Goal: Task Accomplishment & Management: Manage account settings

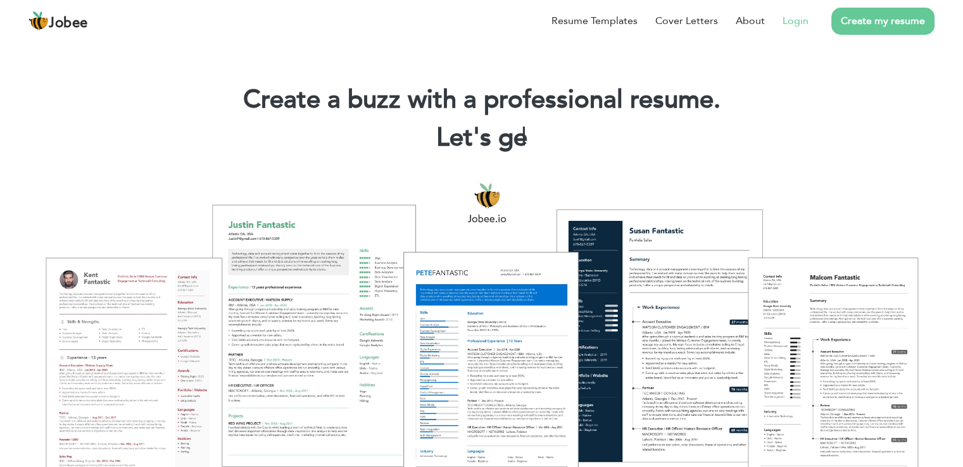
click at [806, 23] on link "Login" at bounding box center [796, 20] width 26 height 15
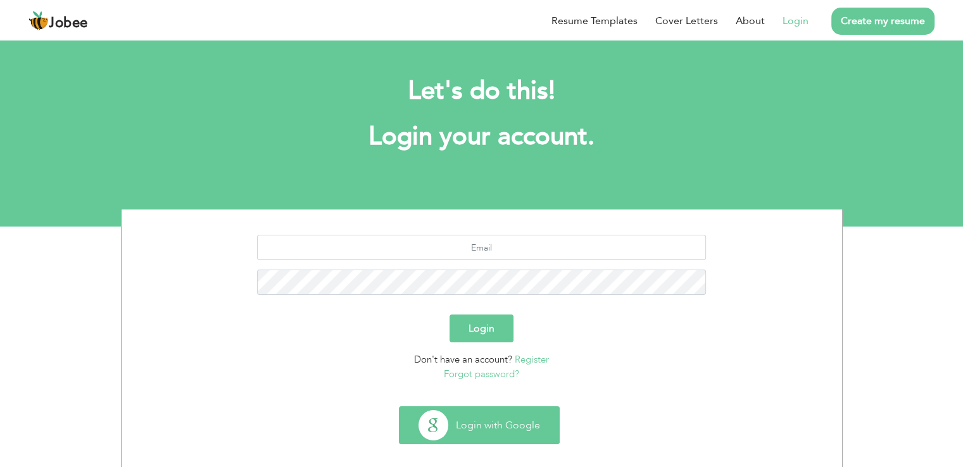
click at [498, 424] on button "Login with Google" at bounding box center [480, 425] width 160 height 37
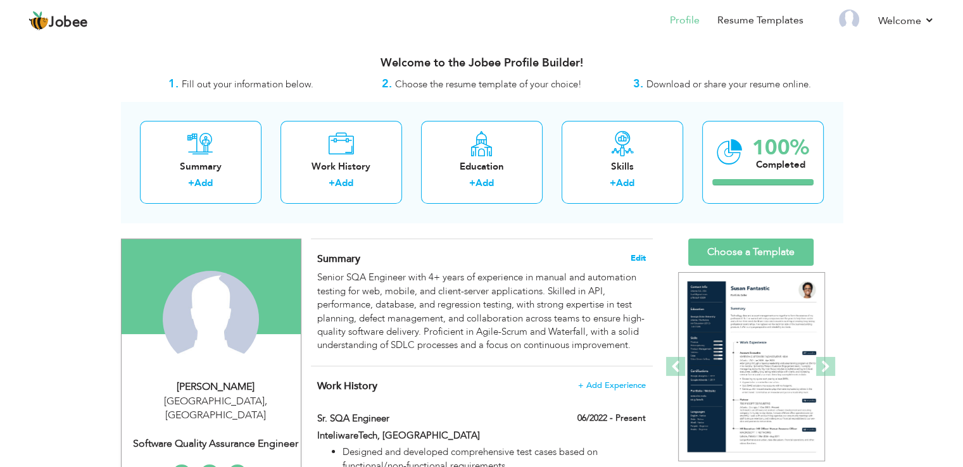
click at [635, 254] on span "Edit" at bounding box center [638, 258] width 15 height 9
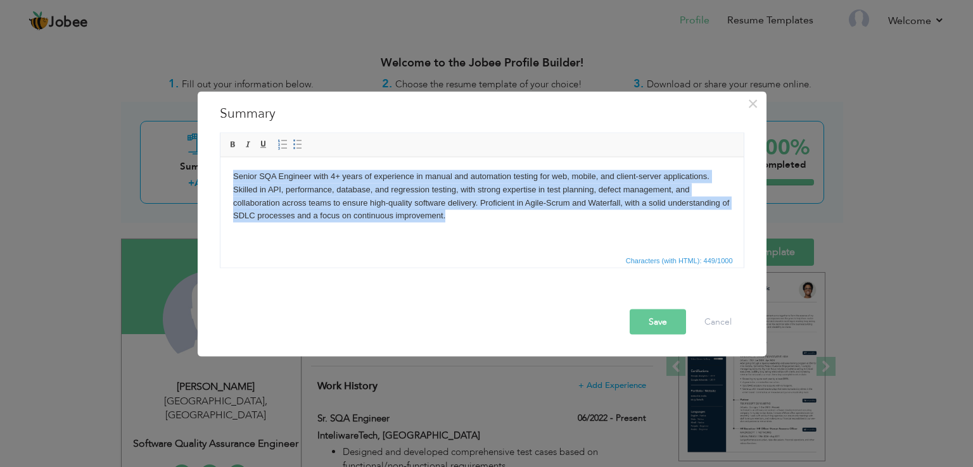
drag, startPoint x: 448, startPoint y: 215, endPoint x: 426, endPoint y: 335, distance: 121.7
click at [220, 177] on html "Senior SQA Engineer with 4+ years of experience in manual and automation testin…" at bounding box center [481, 196] width 523 height 78
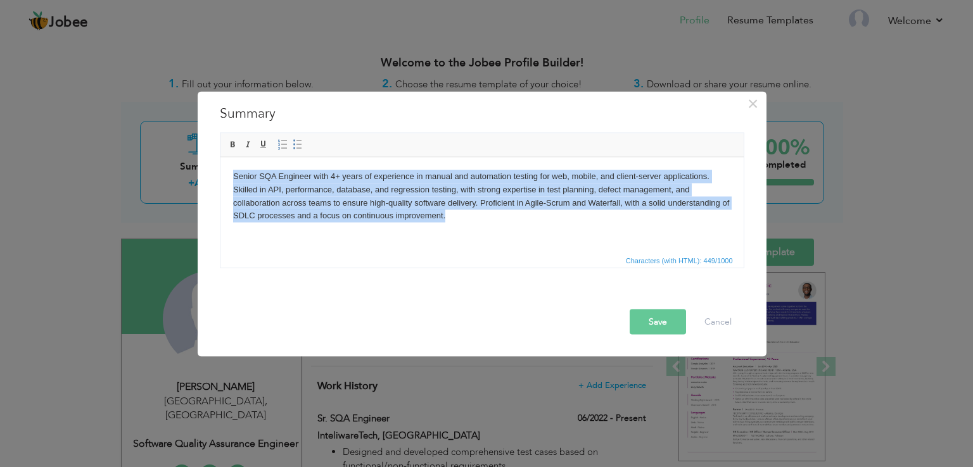
click at [478, 235] on html "Senior SQA Engineer with 4+ years of experience in manual and automation testin…" at bounding box center [481, 196] width 523 height 78
drag, startPoint x: 454, startPoint y: 217, endPoint x: 222, endPoint y: 178, distance: 234.5
click at [221, 178] on html "Senior SQA Engineer with 4+ years of experience in manual and automation testin…" at bounding box center [481, 196] width 523 height 78
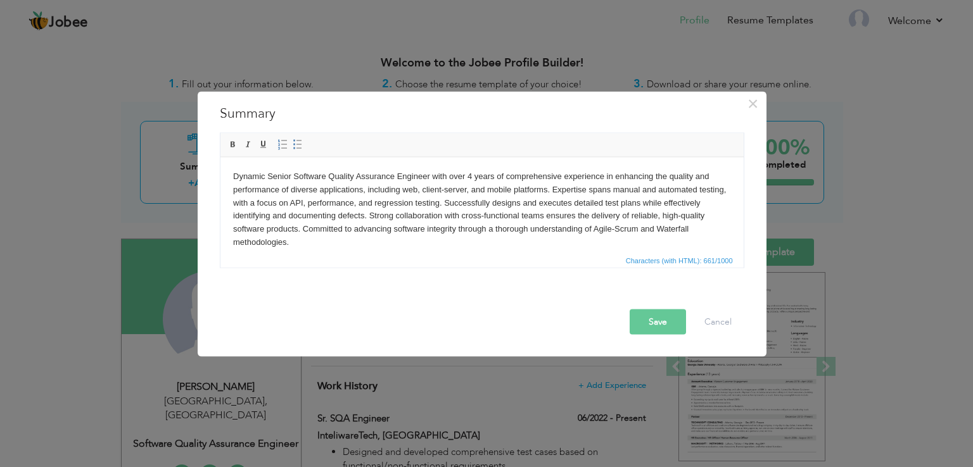
click at [659, 327] on button "Save" at bounding box center [658, 322] width 56 height 25
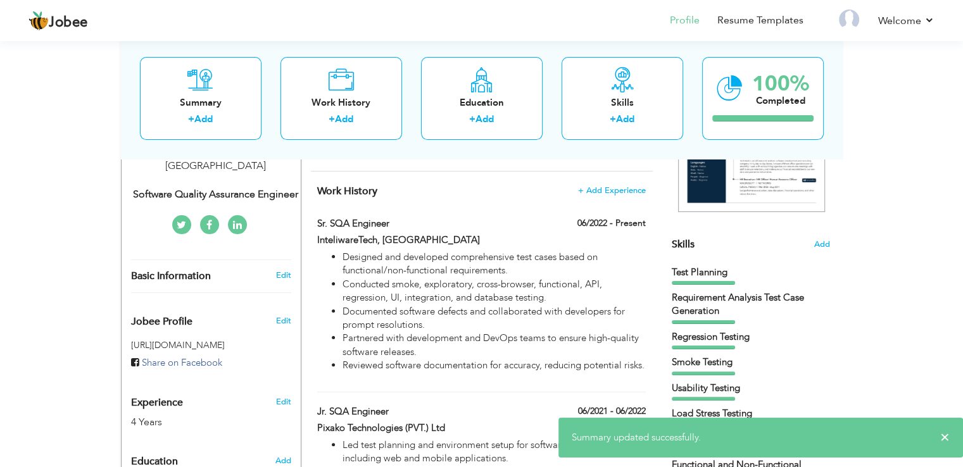
scroll to position [260, 0]
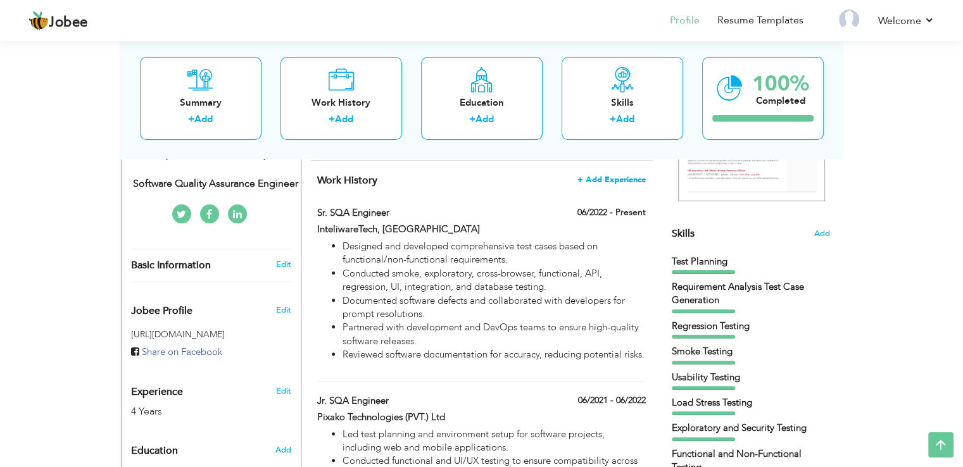
click at [626, 175] on span "+ Add Experience" at bounding box center [612, 179] width 68 height 9
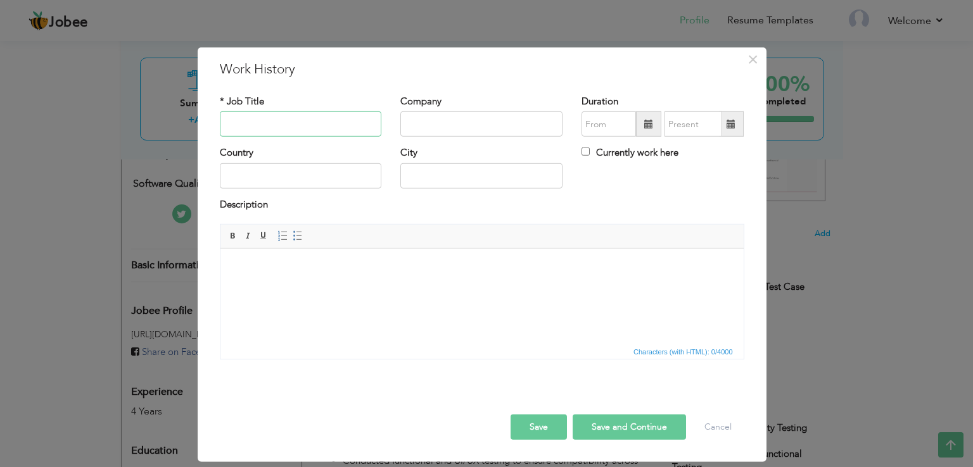
click at [357, 131] on input "text" at bounding box center [301, 123] width 162 height 25
type input "Sr. SQA Engineer"
click at [466, 116] on input "text" at bounding box center [481, 123] width 162 height 25
type input "HyperNym"
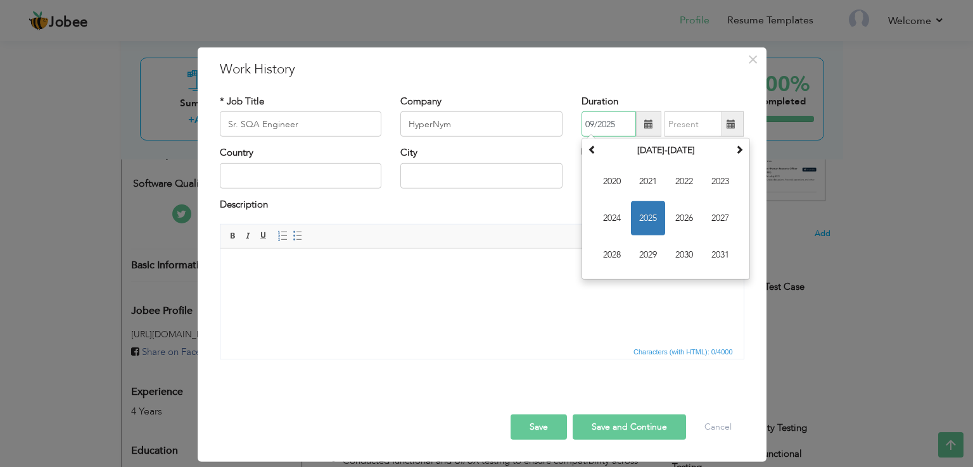
click at [601, 129] on input "09/2025" at bounding box center [608, 123] width 54 height 25
click at [640, 203] on span "2025" at bounding box center [648, 218] width 34 height 34
click at [649, 207] on span "Jun" at bounding box center [648, 218] width 34 height 34
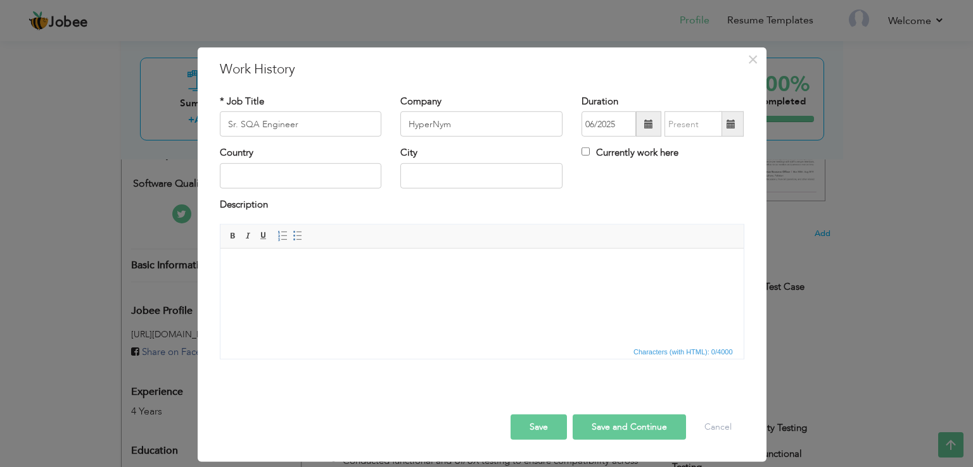
click at [649, 207] on div "Description" at bounding box center [482, 206] width 524 height 16
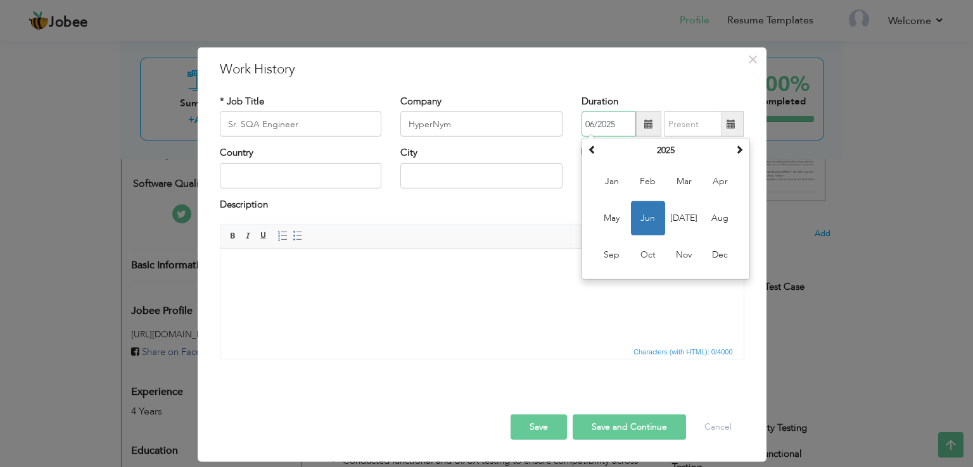
click at [616, 128] on input "06/2025" at bounding box center [608, 123] width 54 height 25
click at [695, 222] on span "Jul" at bounding box center [684, 218] width 34 height 34
type input "07/2025"
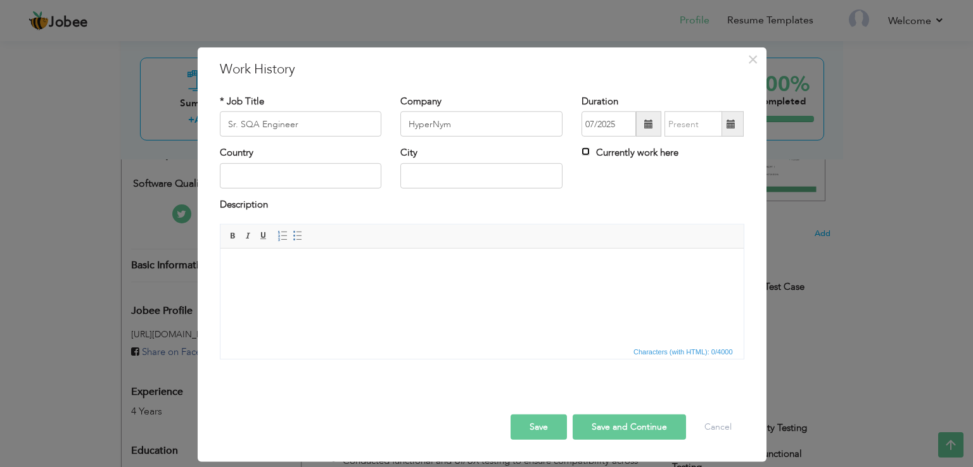
click at [588, 154] on input "Currently work here" at bounding box center [585, 152] width 8 height 8
checkbox input "true"
click at [362, 270] on body at bounding box center [481, 268] width 498 height 13
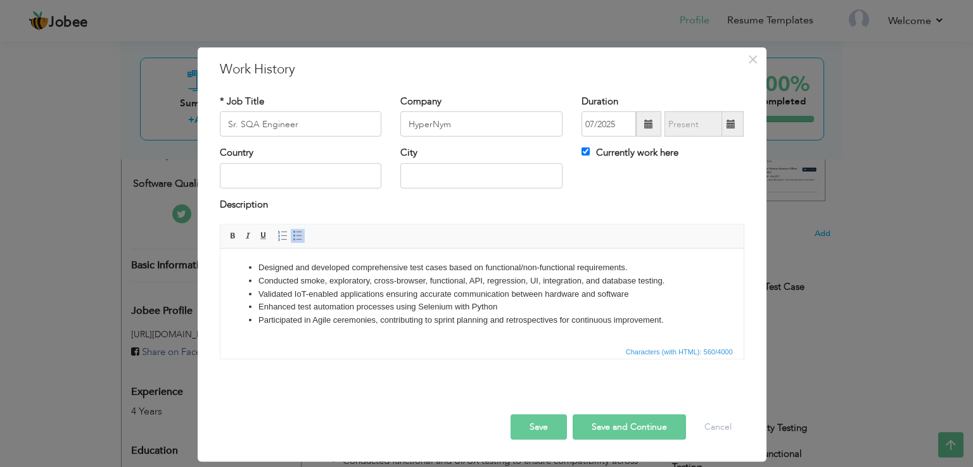
click at [535, 422] on button "Save" at bounding box center [539, 427] width 56 height 25
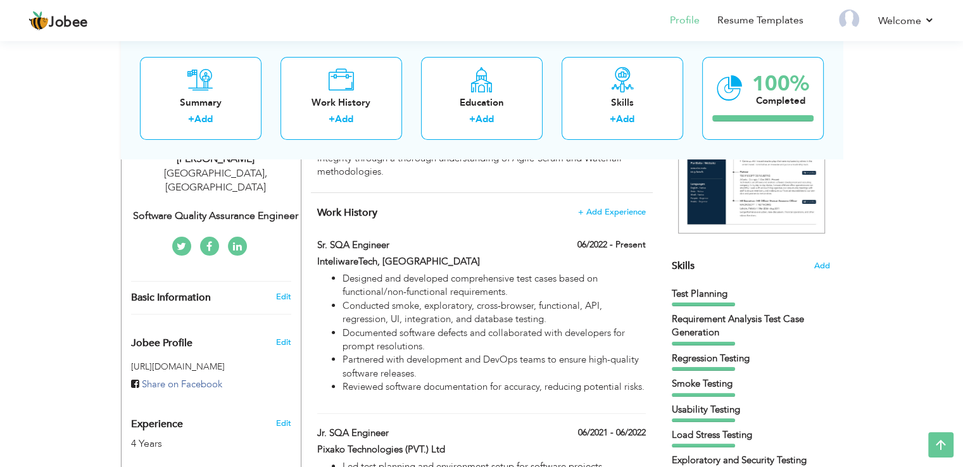
scroll to position [234, 0]
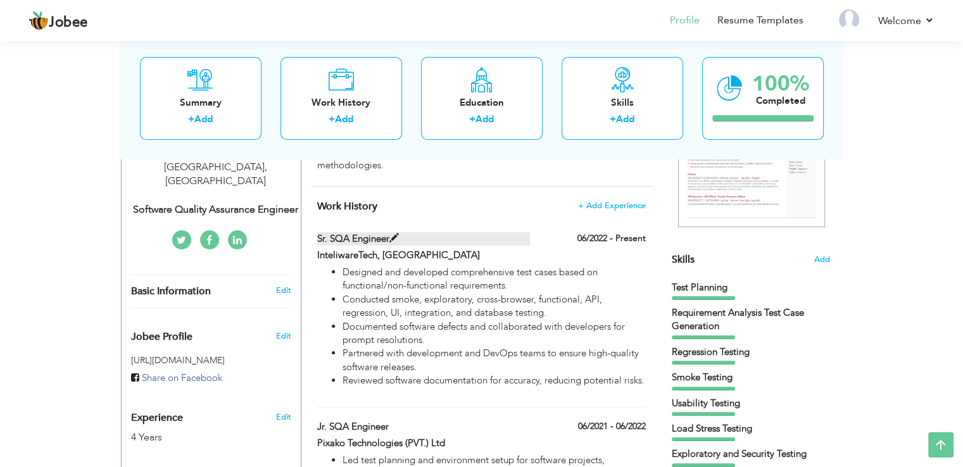
click at [438, 235] on label "Sr. SQA Engineer" at bounding box center [423, 238] width 213 height 13
type input "InteliwareTech, Islamabad"
type input "06/2022"
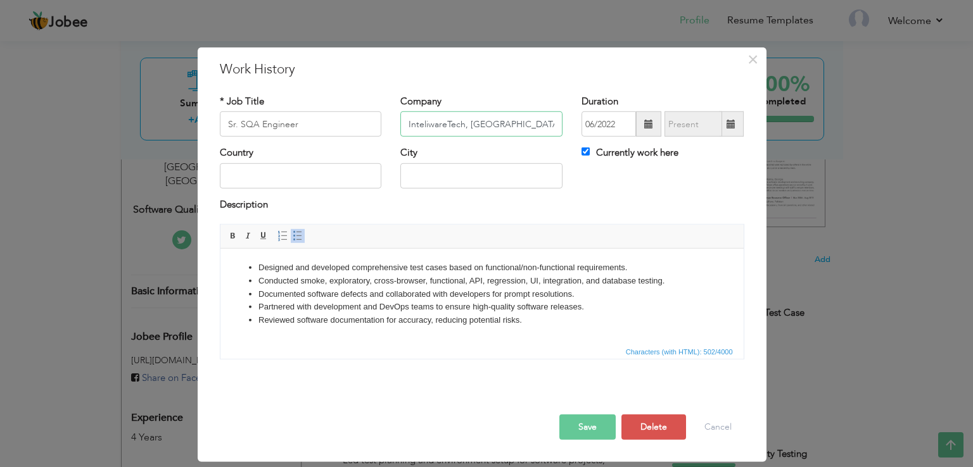
click at [523, 132] on input "InteliwareTech, Islamabad" at bounding box center [481, 123] width 162 height 25
type input "InteliwareTech"
click at [571, 426] on button "Save" at bounding box center [587, 427] width 56 height 25
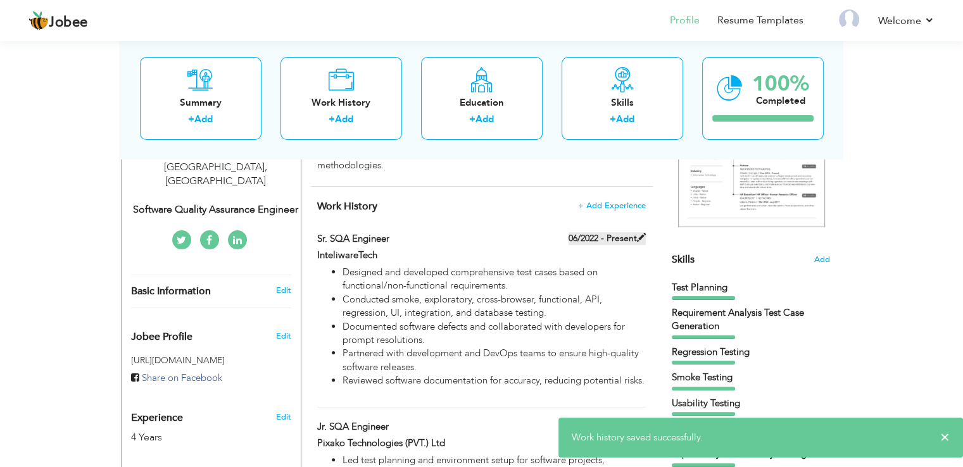
click at [592, 236] on label "06/2022 - Present" at bounding box center [607, 238] width 77 height 13
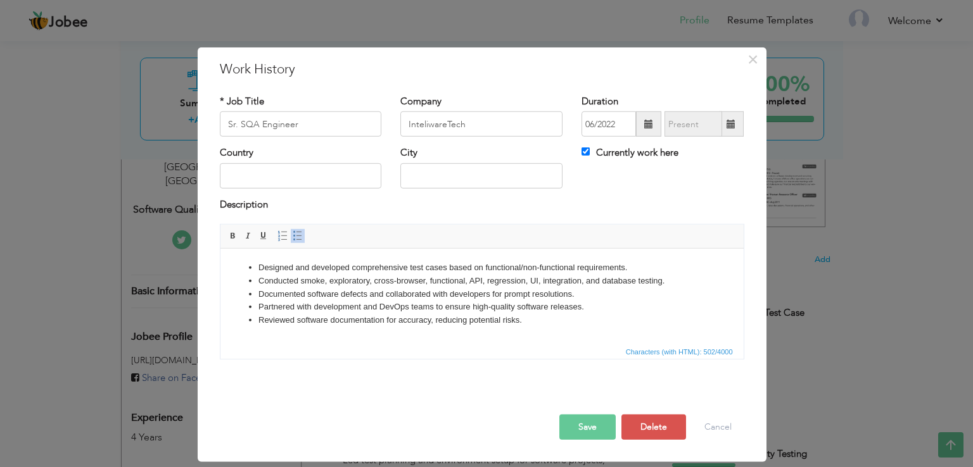
click at [602, 154] on label "Currently work here" at bounding box center [629, 152] width 97 height 13
click at [590, 154] on input "Currently work here" at bounding box center [585, 152] width 8 height 8
checkbox input "false"
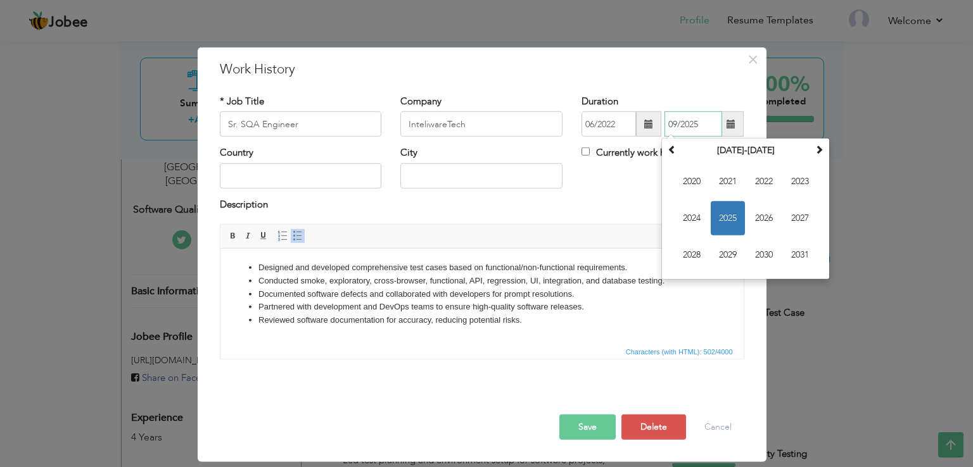
click at [683, 120] on input "09/2025" at bounding box center [693, 123] width 58 height 25
click at [732, 216] on span "2025" at bounding box center [728, 218] width 34 height 34
click at [740, 219] on span "Jun" at bounding box center [728, 218] width 34 height 34
type input "06/2025"
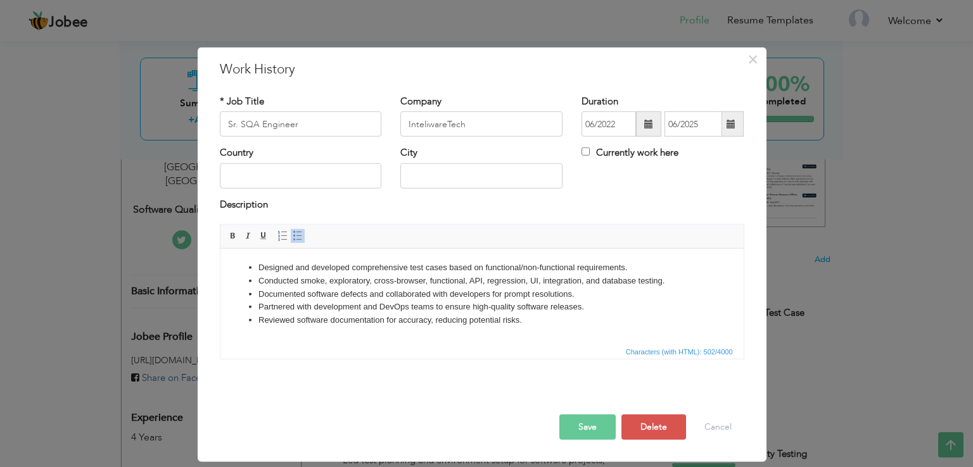
click at [592, 426] on button "Save" at bounding box center [587, 427] width 56 height 25
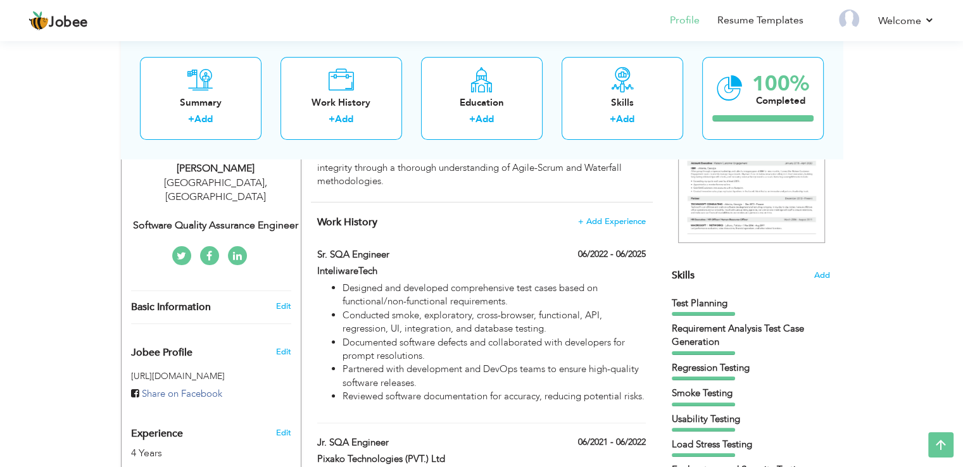
scroll to position [217, 0]
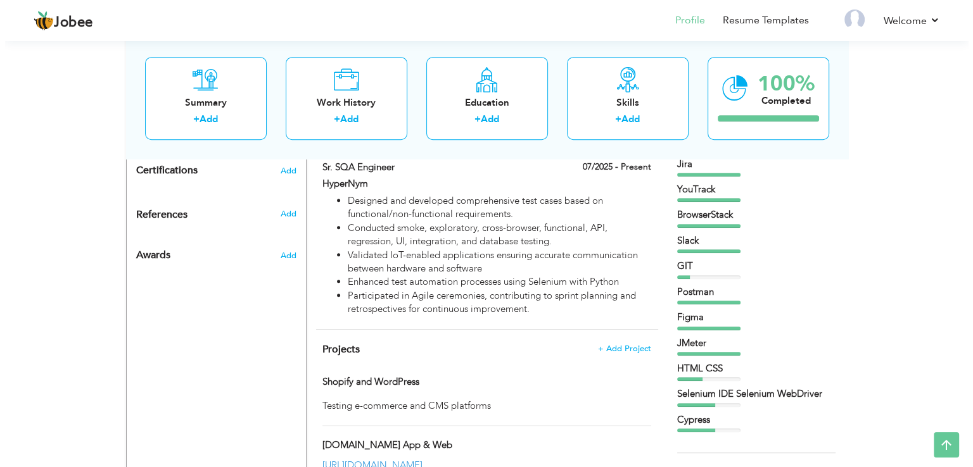
scroll to position [572, 0]
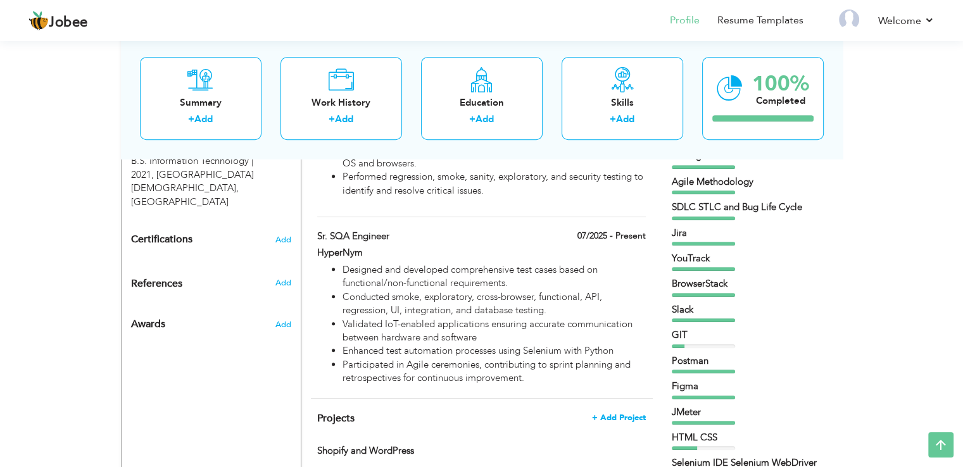
click at [609, 422] on span "+ Add Project" at bounding box center [619, 418] width 54 height 9
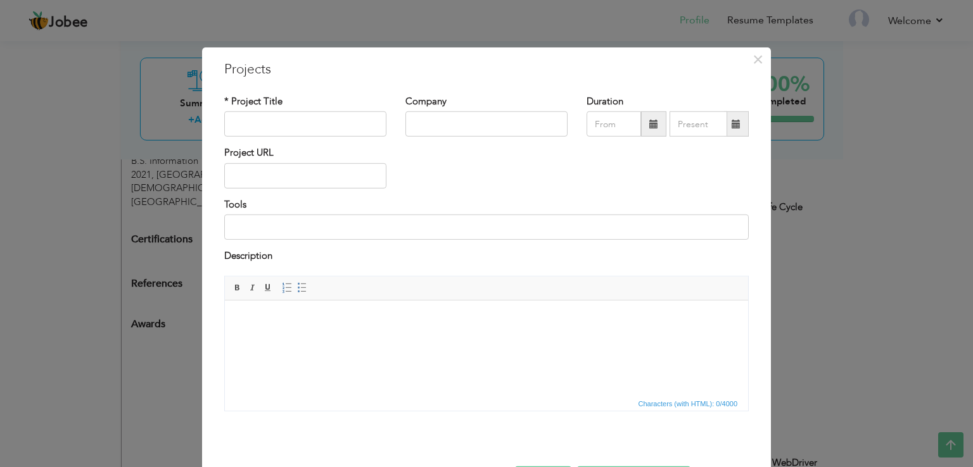
click at [322, 137] on div "* Project Title" at bounding box center [305, 120] width 181 height 51
click at [330, 129] on input "text" at bounding box center [305, 123] width 162 height 25
paste input "Fleet Management System (FMS)"
type input "Fleet Management System (FMS)"
click at [429, 122] on input "text" at bounding box center [486, 123] width 162 height 25
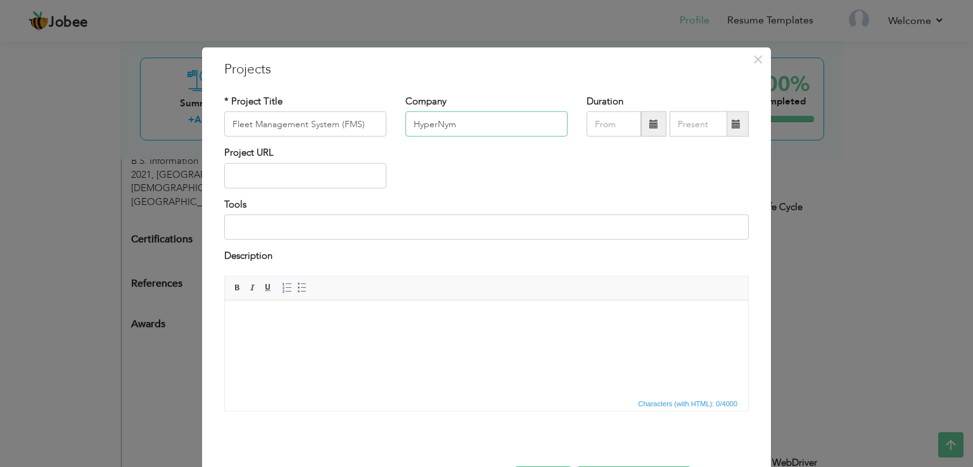
type input "HyperNym"
click at [310, 181] on input "text" at bounding box center [305, 175] width 162 height 25
click at [296, 179] on input "text" at bounding box center [305, 175] width 162 height 25
paste input "https://fms.hypernymbiz.com/"
type input "[URL][DOMAIN_NAME]"
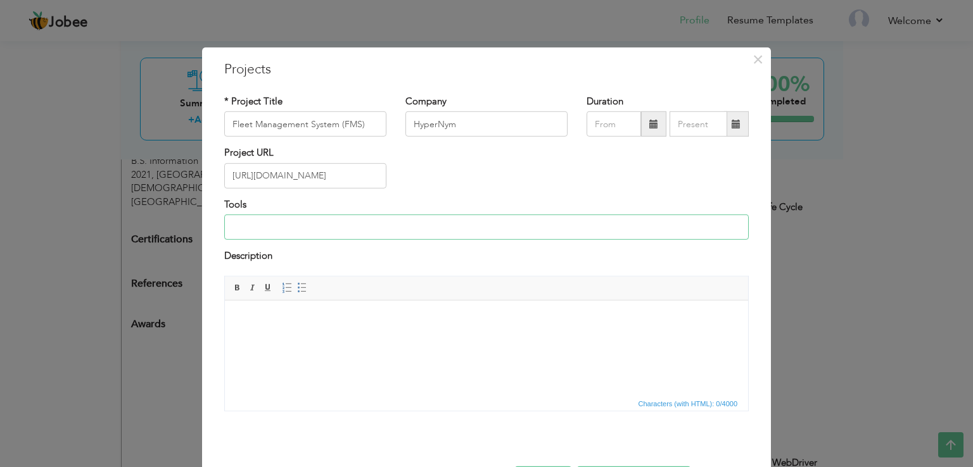
click at [331, 222] on input at bounding box center [486, 227] width 524 height 25
click at [364, 339] on html at bounding box center [486, 319] width 523 height 39
click at [340, 317] on body at bounding box center [487, 319] width 498 height 13
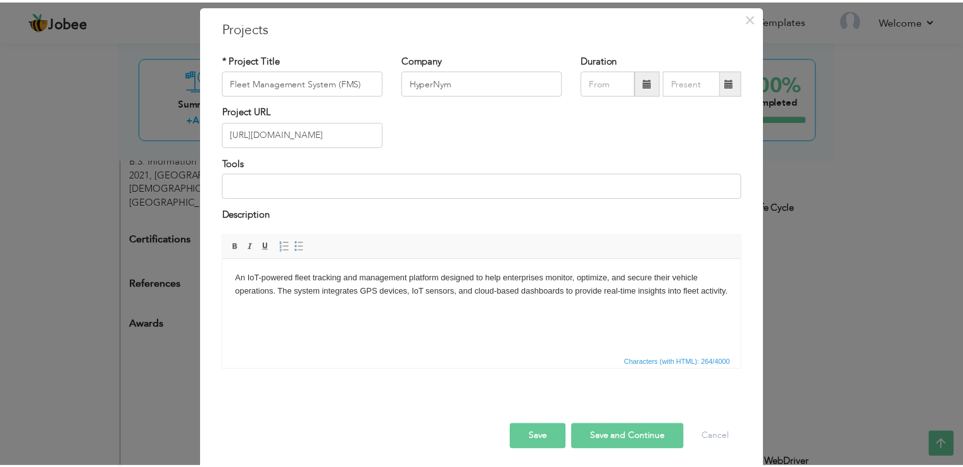
scroll to position [46, 0]
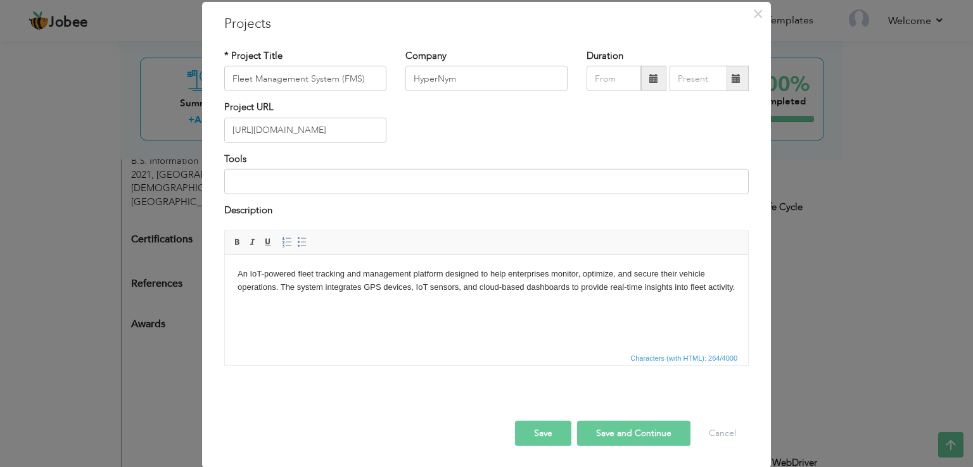
click at [545, 428] on button "Save" at bounding box center [543, 433] width 56 height 25
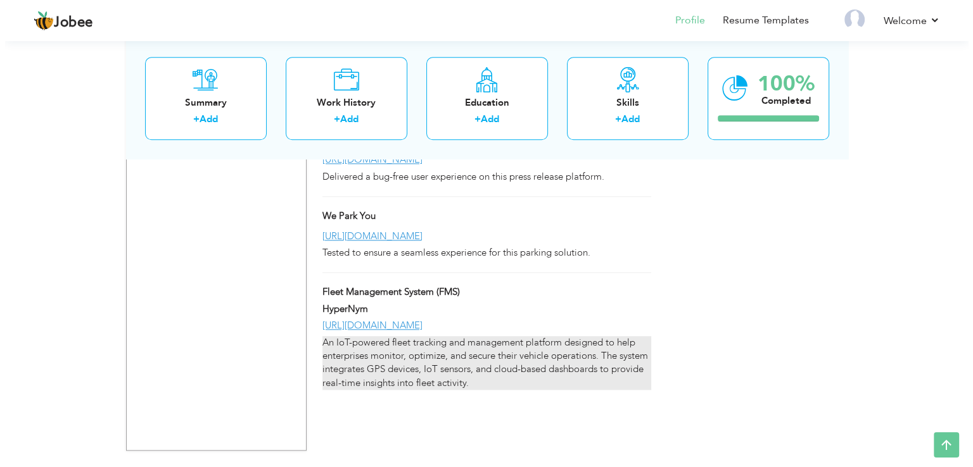
scroll to position [1283, 0]
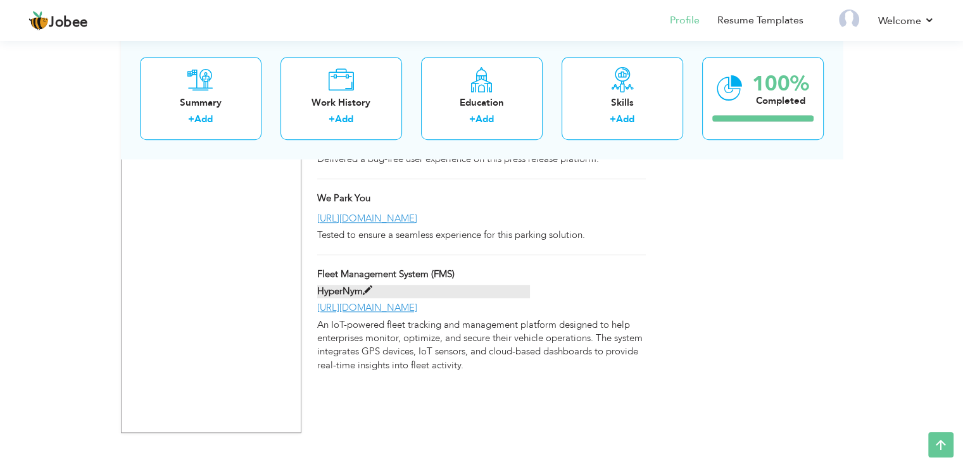
click at [363, 296] on span at bounding box center [368, 291] width 10 height 10
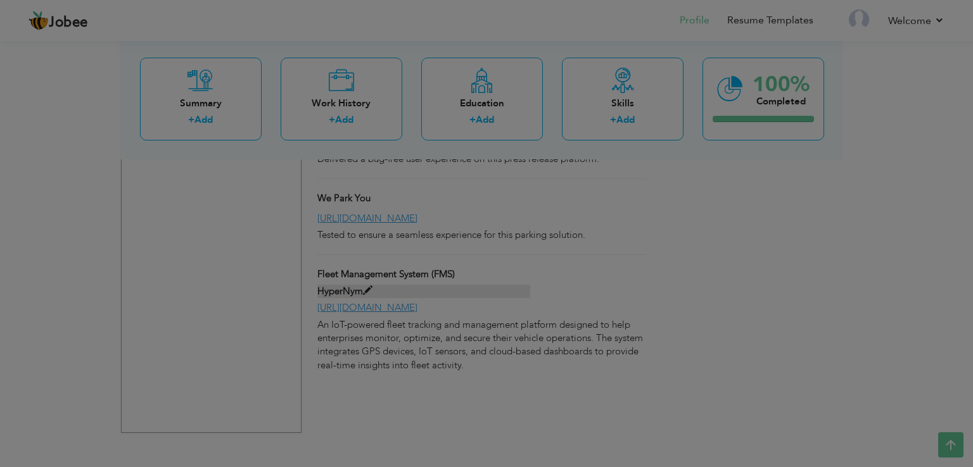
scroll to position [0, 0]
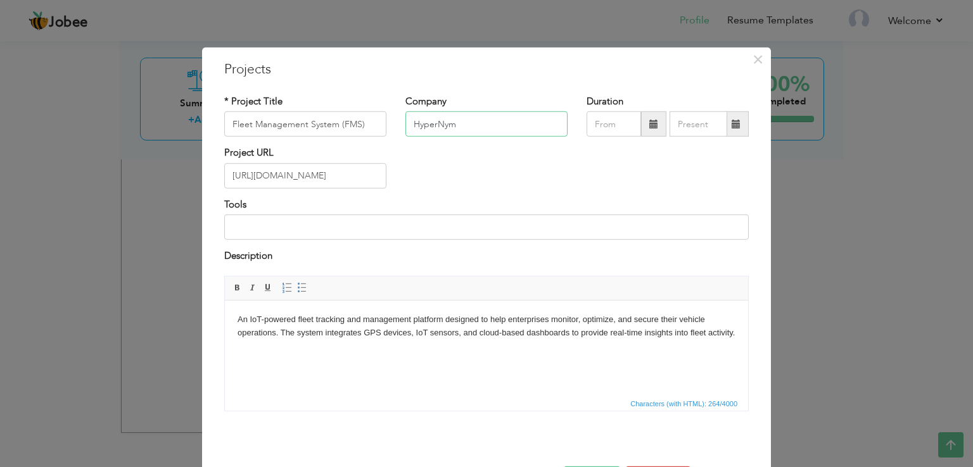
click at [459, 118] on input "HyperNym" at bounding box center [486, 123] width 162 height 25
type input "H"
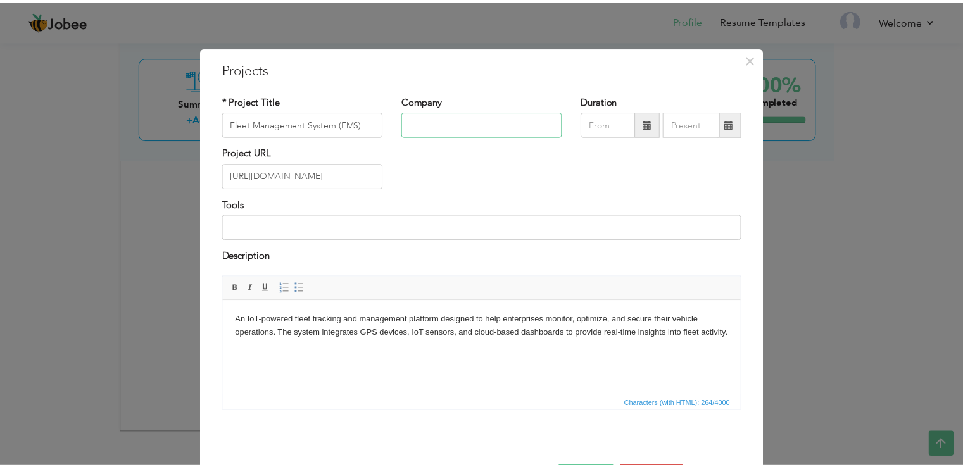
scroll to position [46, 0]
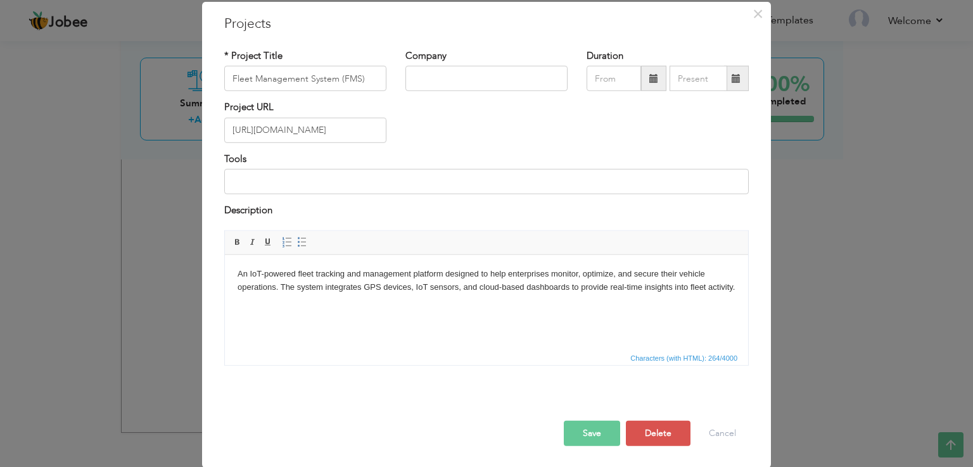
click at [589, 436] on button "Save" at bounding box center [592, 433] width 56 height 25
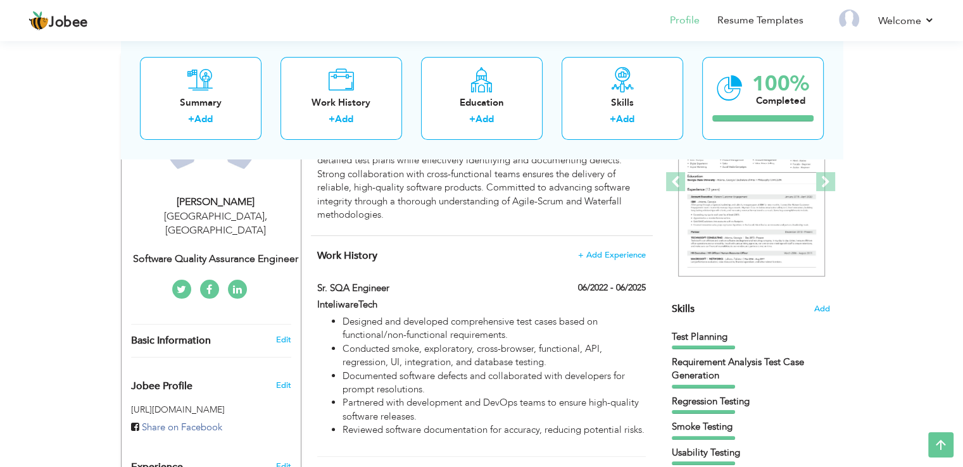
scroll to position [184, 0]
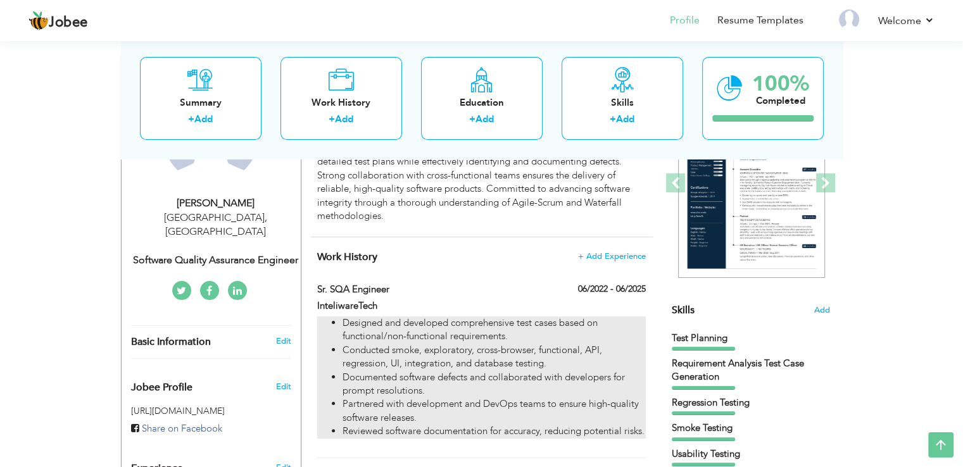
click at [431, 371] on li "Documented software defects and collaborated with developers for prompt resolut…" at bounding box center [494, 384] width 303 height 27
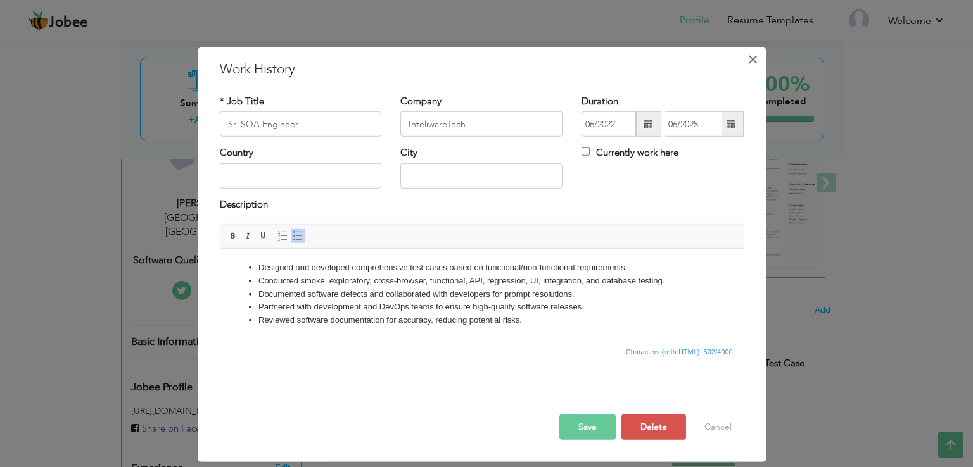
click at [751, 62] on span "×" at bounding box center [752, 59] width 11 height 23
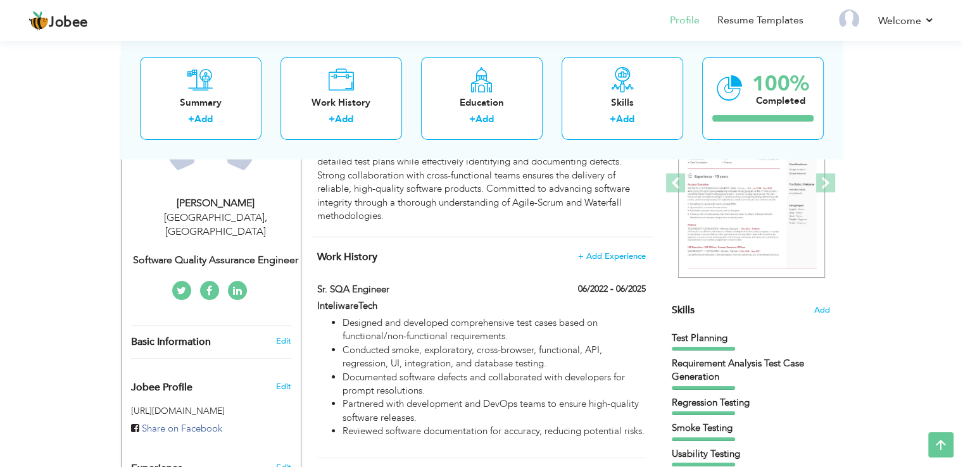
scroll to position [0, 0]
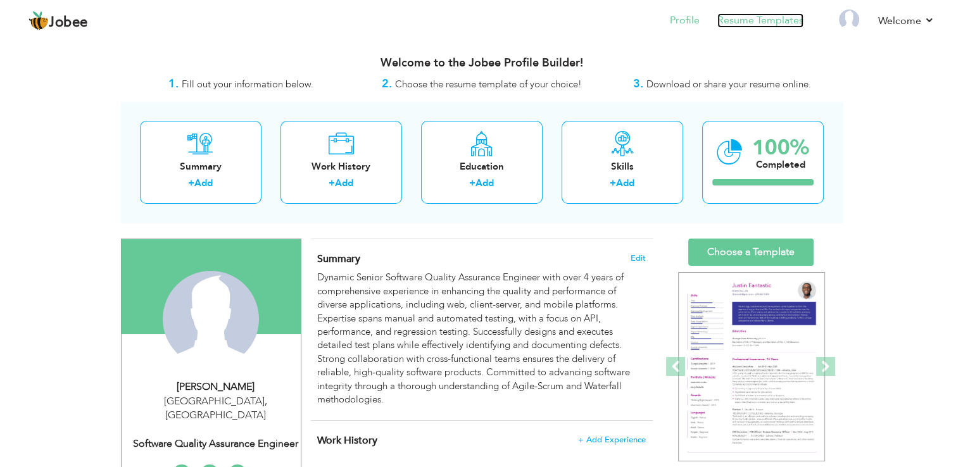
click at [780, 21] on link "Resume Templates" at bounding box center [761, 20] width 86 height 15
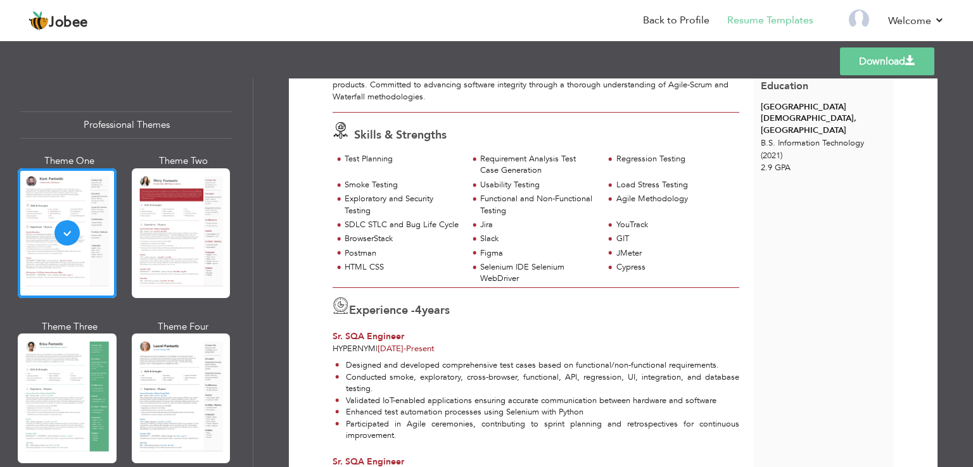
scroll to position [149, 0]
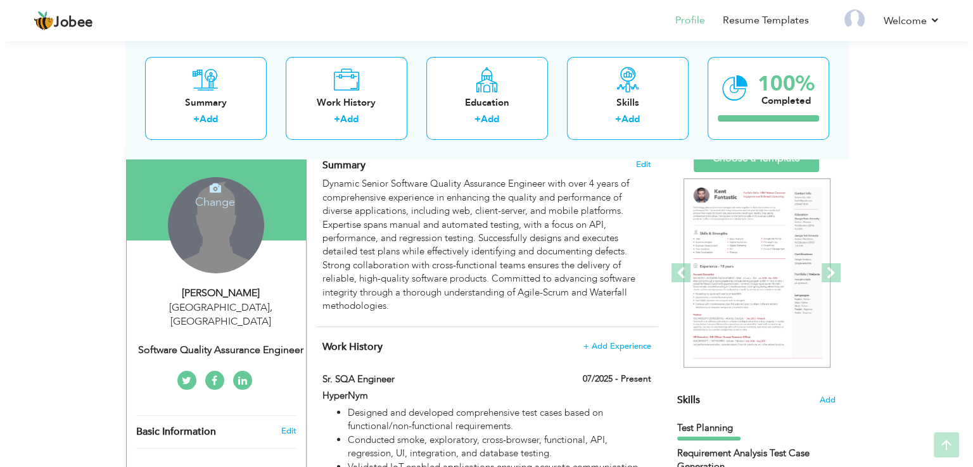
scroll to position [116, 0]
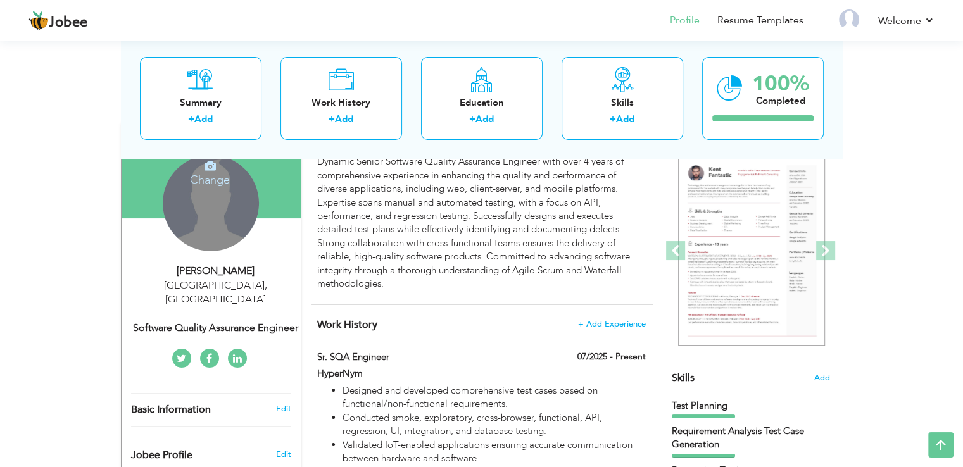
click at [275, 321] on div "Software Quality Assurance Engineer" at bounding box center [216, 328] width 170 height 15
type input "[DEMOGRAPHIC_DATA]"
type input "Saqlain"
type input "03064610215"
select select "number:166"
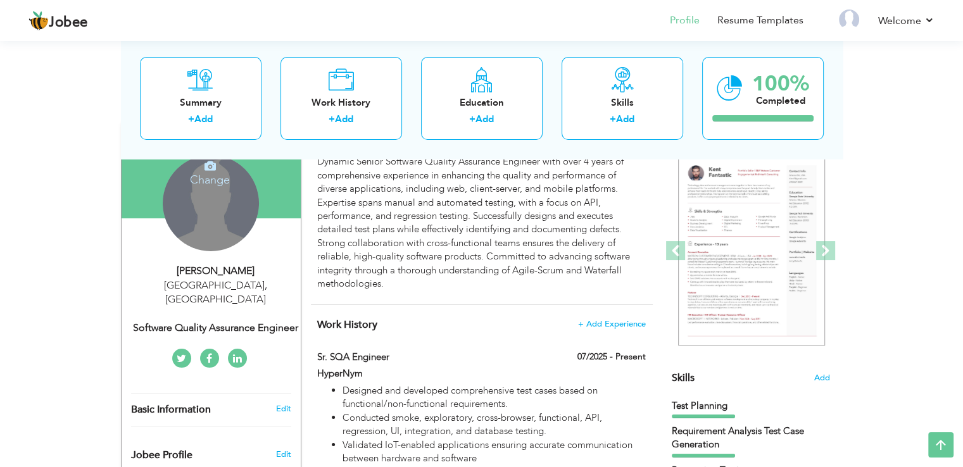
type input "[GEOGRAPHIC_DATA]"
select select "number:6"
type input "Software Quality Assurance Engineer"
type input "[URL][DOMAIN_NAME][PERSON_NAME]"
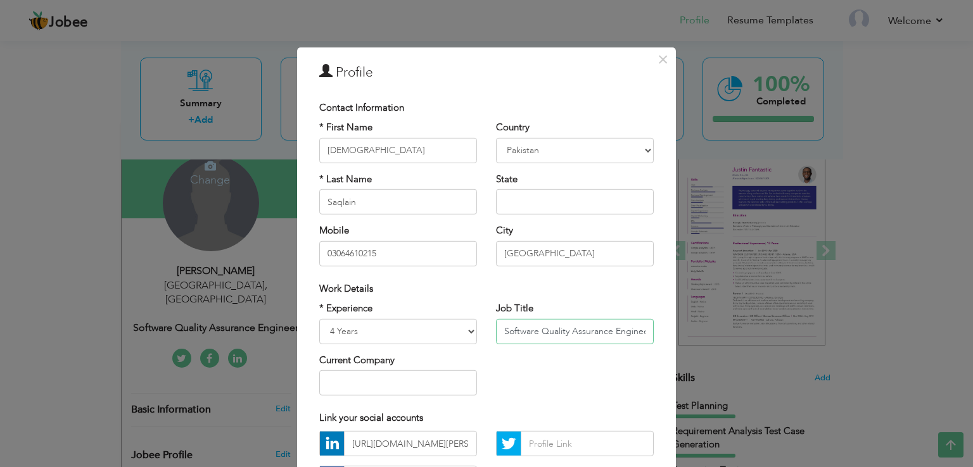
click at [502, 325] on input "Software Quality Assurance Engineer" at bounding box center [575, 331] width 158 height 25
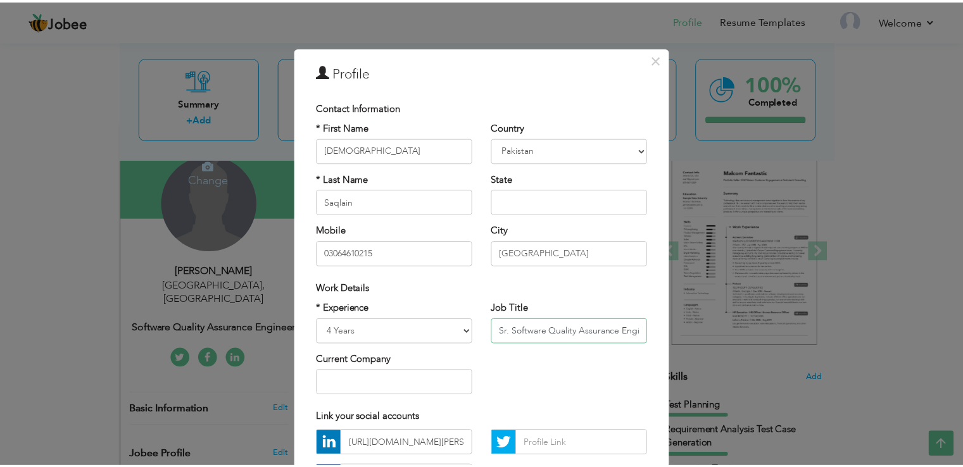
scroll to position [110, 0]
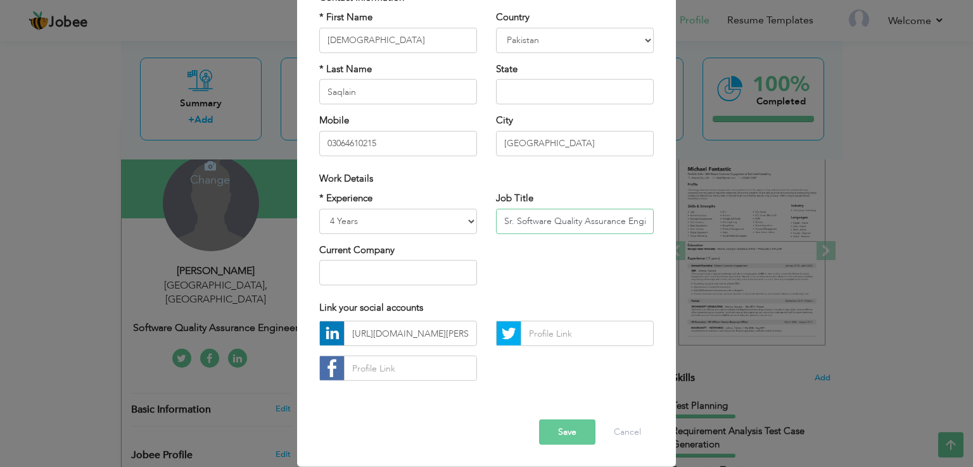
type input "Sr. Software Quality Assurance Engineer"
click at [562, 433] on button "Save" at bounding box center [567, 432] width 56 height 25
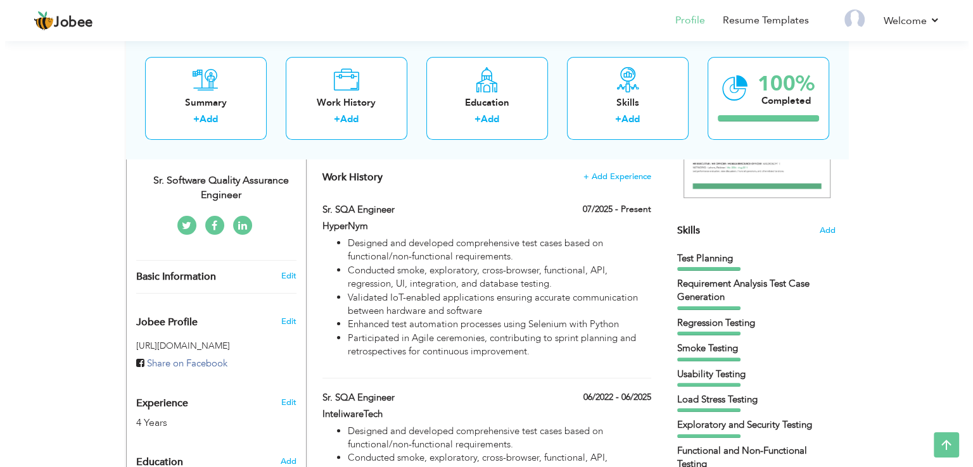
scroll to position [273, 0]
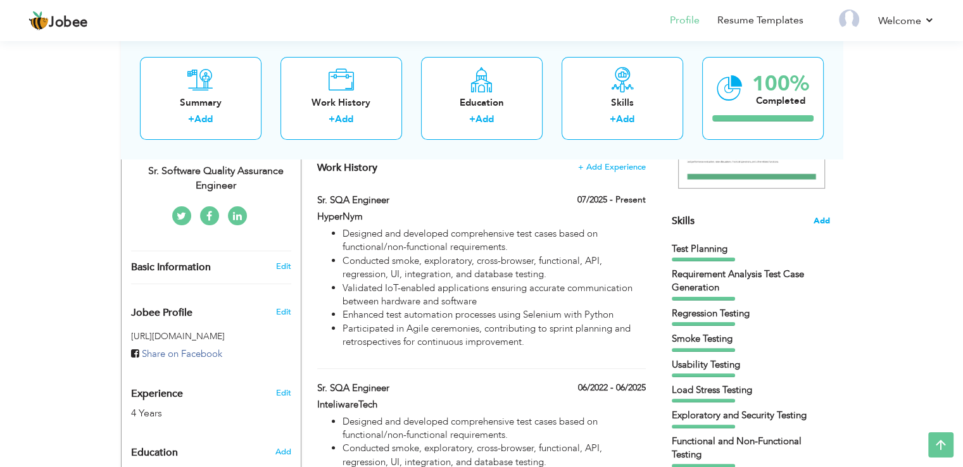
click at [821, 216] on span "Add" at bounding box center [822, 221] width 16 height 12
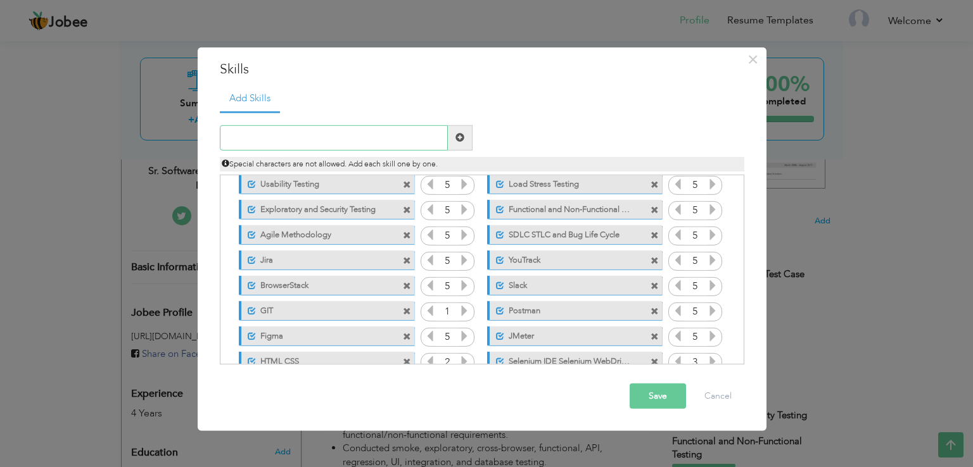
scroll to position [76, 0]
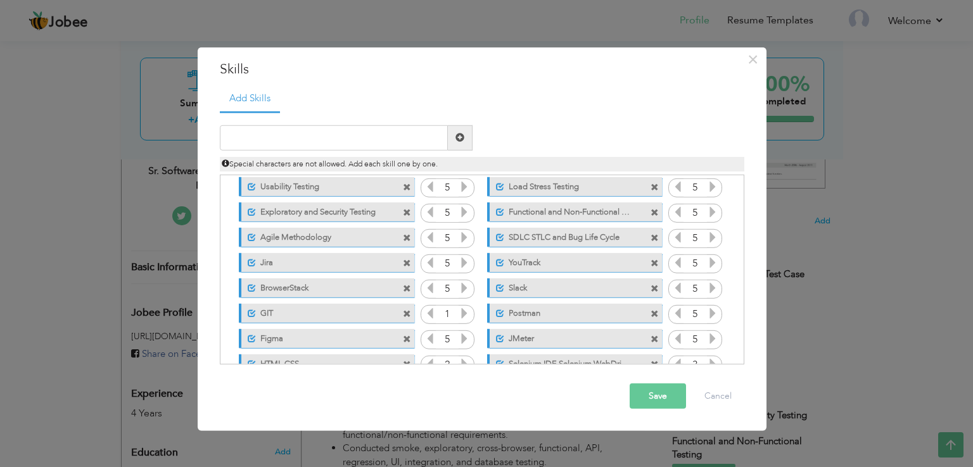
click at [557, 312] on label "Postman" at bounding box center [567, 312] width 126 height 16
click at [557, 312] on label "Postman" at bounding box center [566, 312] width 128 height 16
click at [557, 312] on label "Postman" at bounding box center [567, 312] width 126 height 16
click at [557, 312] on label "Postman" at bounding box center [566, 312] width 128 height 16
click at [524, 312] on label "Postman" at bounding box center [567, 312] width 126 height 16
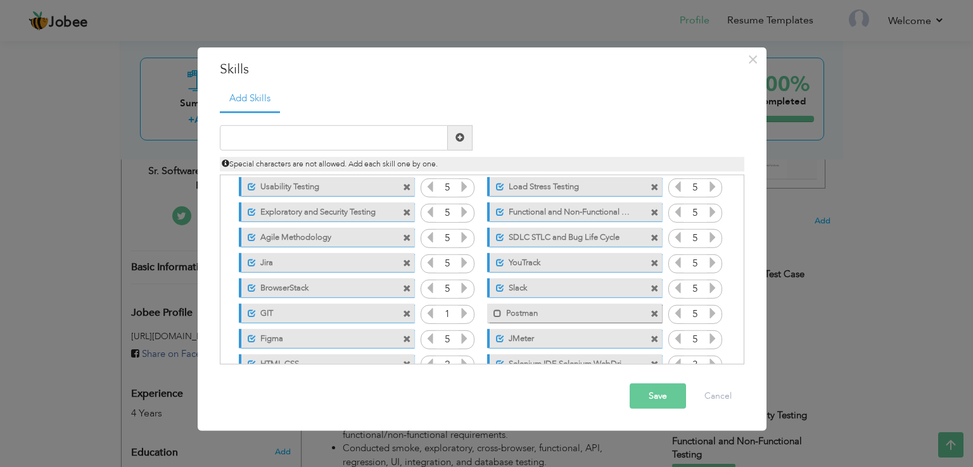
click at [524, 312] on label "Postman" at bounding box center [566, 312] width 128 height 16
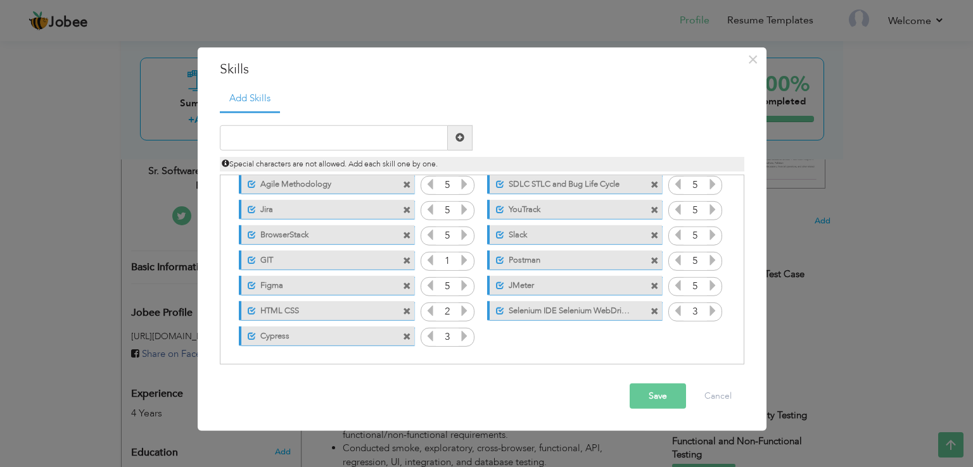
click at [406, 333] on span at bounding box center [407, 337] width 8 height 8
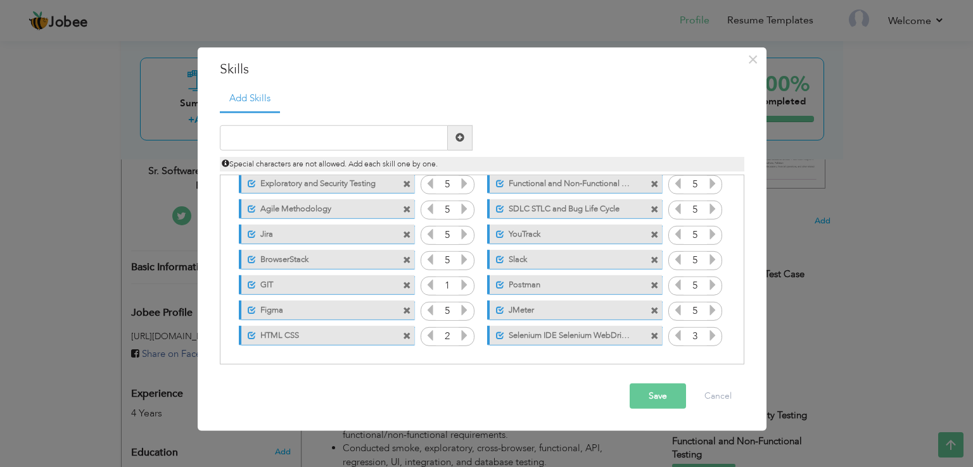
scroll to position [104, 0]
click at [302, 139] on input "text" at bounding box center [334, 137] width 228 height 25
type input "A"
click at [388, 144] on input "API Testing" at bounding box center [334, 137] width 228 height 25
type input "API Testing"
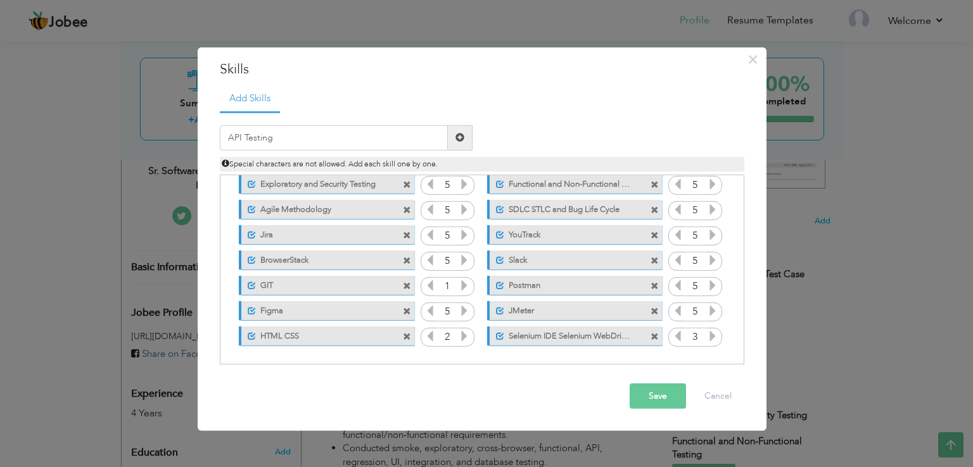
click at [462, 138] on span at bounding box center [459, 137] width 9 height 9
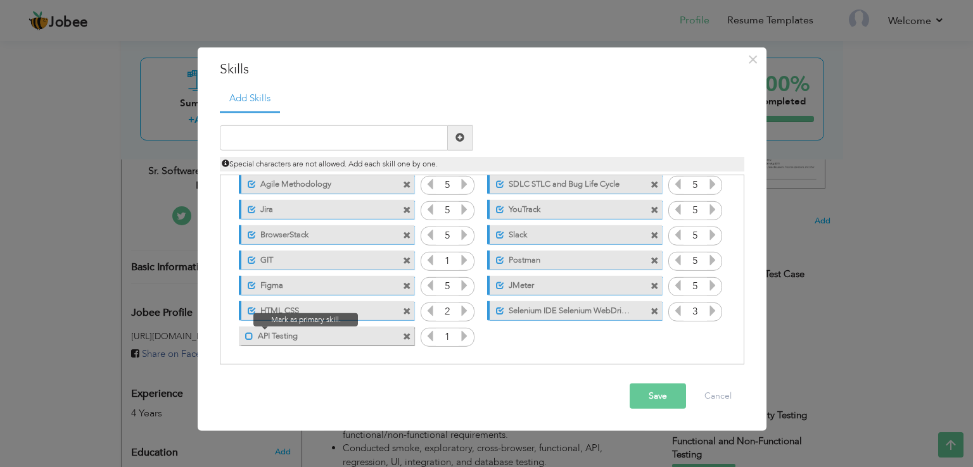
click at [251, 333] on span at bounding box center [249, 337] width 8 height 8
click at [269, 137] on input "text" at bounding box center [334, 137] width 228 height 25
click at [430, 338] on icon at bounding box center [429, 336] width 11 height 11
click at [314, 136] on input "text" at bounding box center [334, 137] width 228 height 25
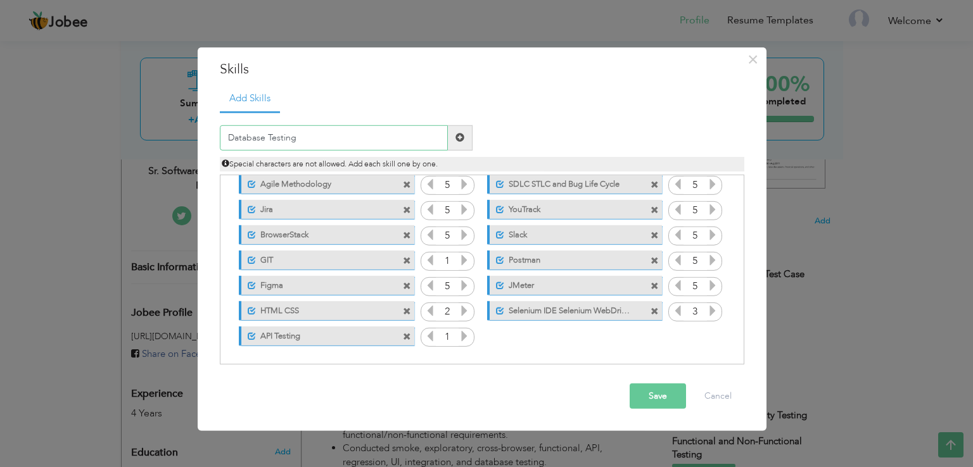
scroll to position [0, 0]
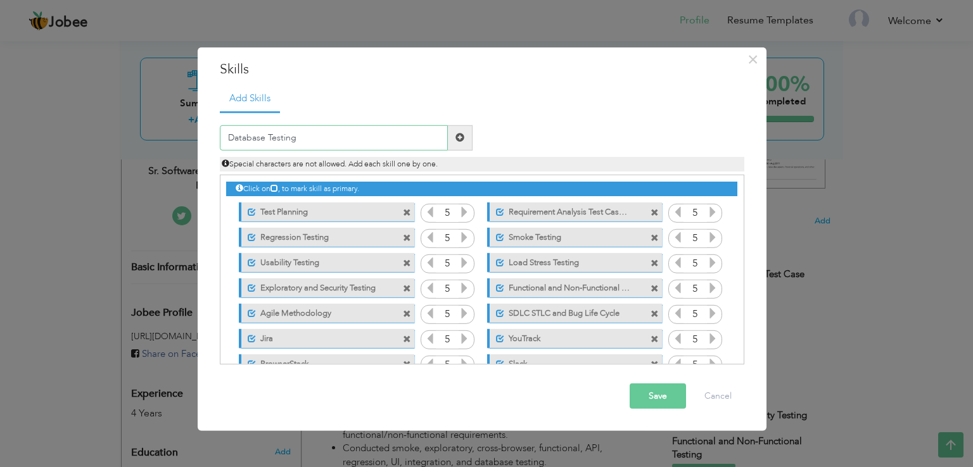
type input "Database Testing"
click at [463, 138] on span at bounding box center [459, 137] width 9 height 9
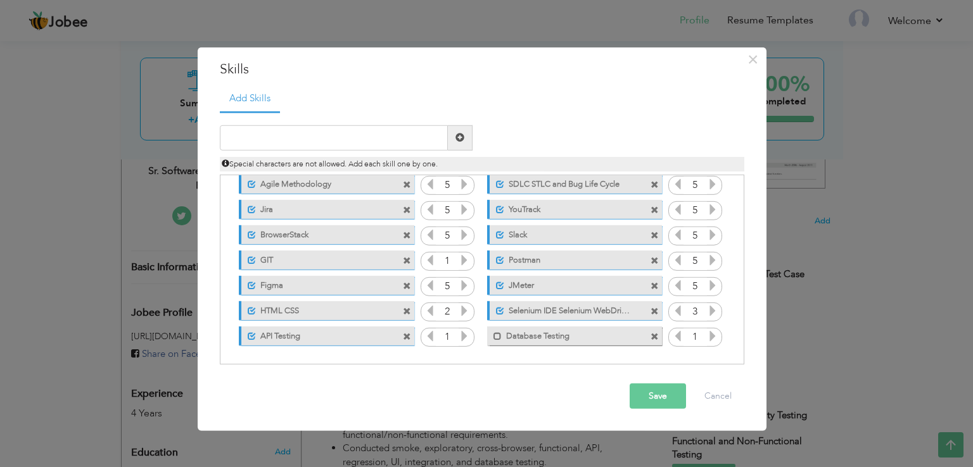
click at [546, 334] on label "Database Testing" at bounding box center [566, 335] width 128 height 16
click at [651, 396] on button "Save" at bounding box center [658, 396] width 56 height 25
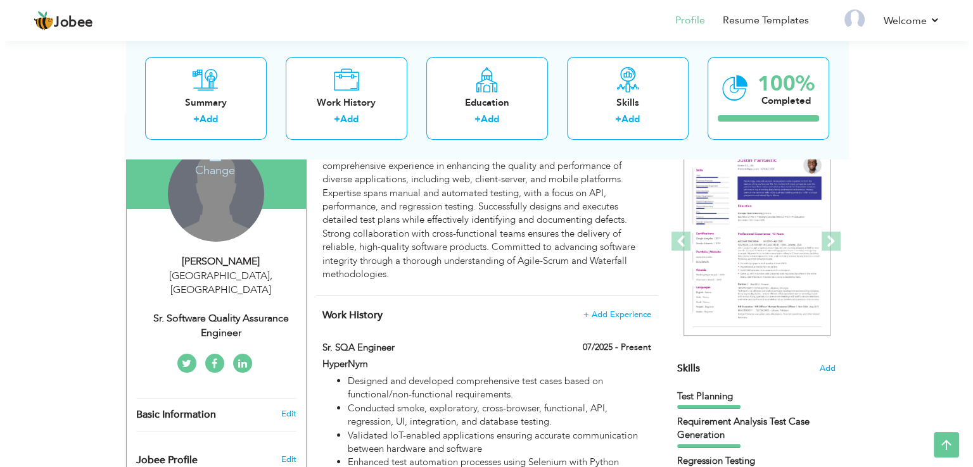
scroll to position [124, 0]
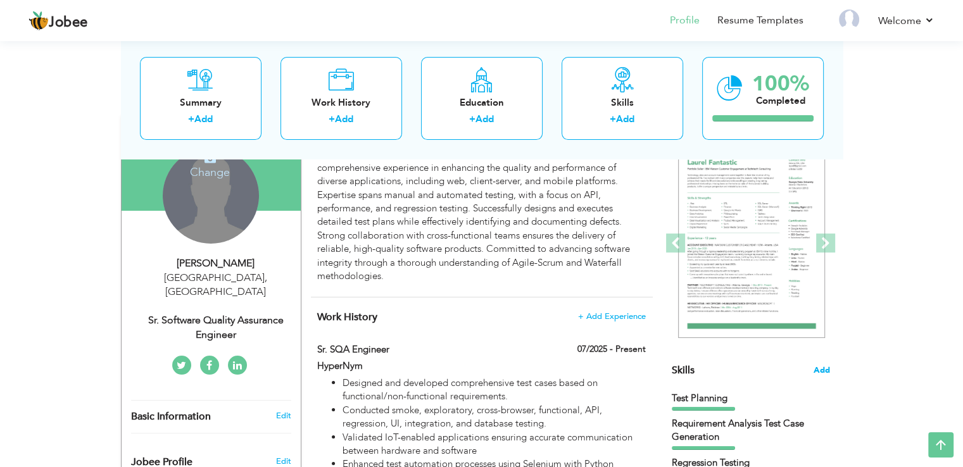
click at [828, 369] on span "Add" at bounding box center [822, 371] width 16 height 12
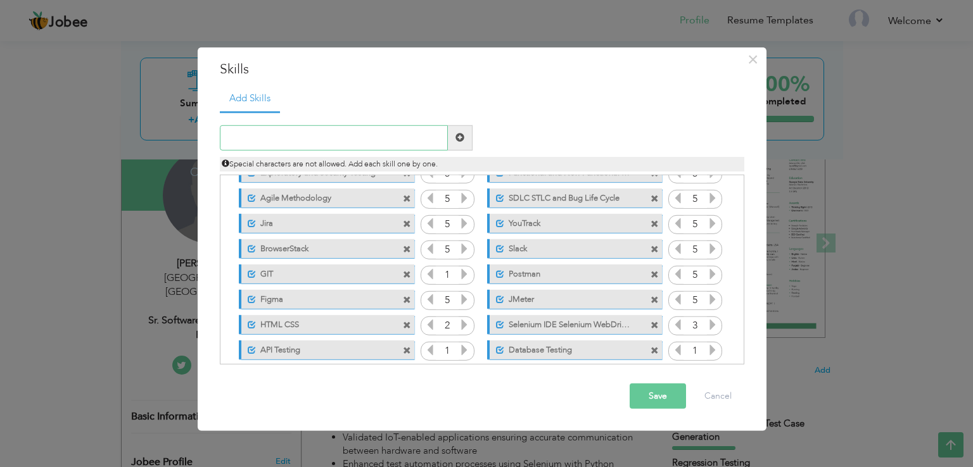
scroll to position [117, 0]
click at [459, 321] on icon at bounding box center [464, 323] width 11 height 11
click at [462, 321] on icon at bounding box center [464, 323] width 11 height 11
click at [466, 347] on icon at bounding box center [464, 348] width 11 height 11
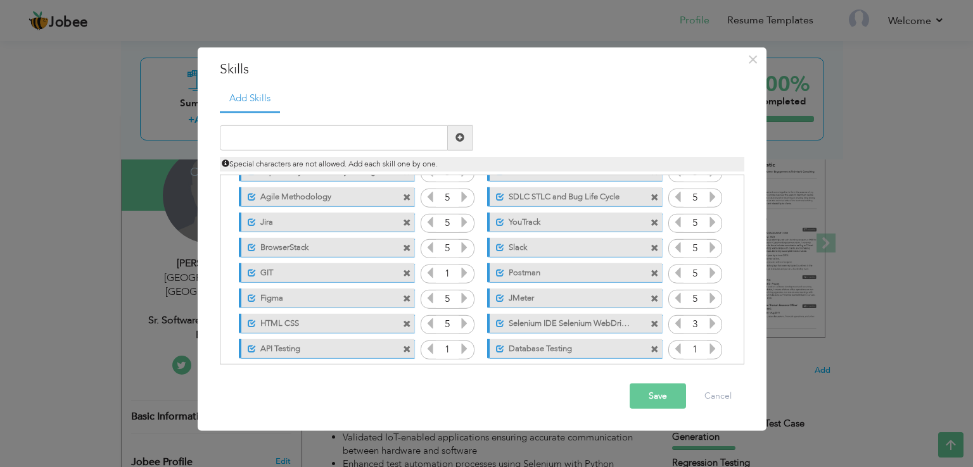
click at [466, 347] on icon at bounding box center [464, 348] width 11 height 11
click at [711, 348] on icon at bounding box center [712, 348] width 11 height 11
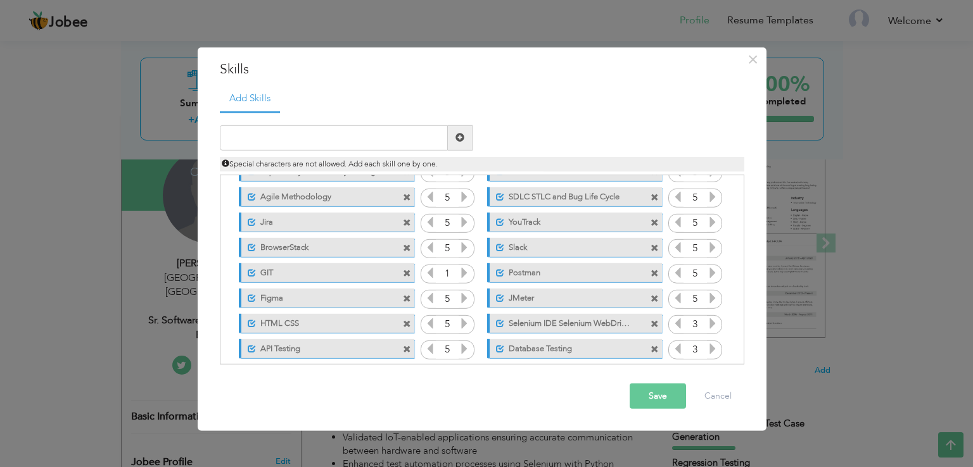
click at [711, 348] on icon at bounding box center [712, 348] width 11 height 11
click at [403, 324] on span at bounding box center [407, 325] width 8 height 8
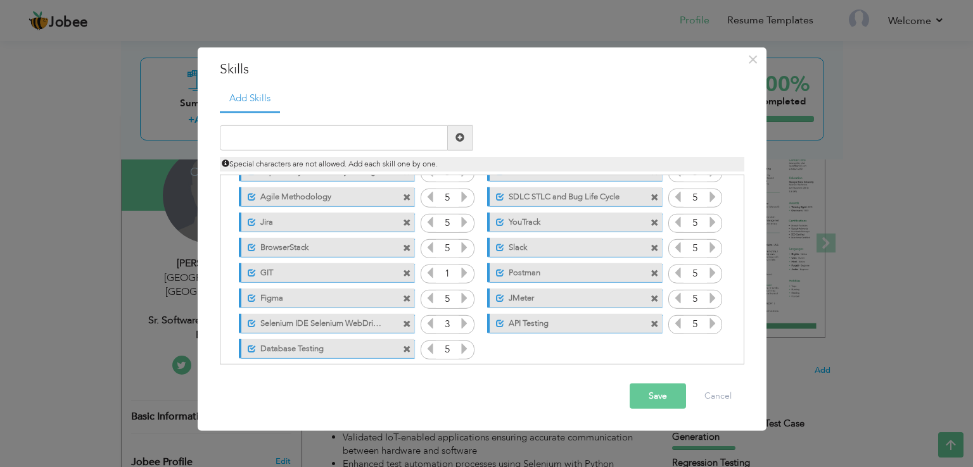
click at [403, 324] on span at bounding box center [407, 325] width 8 height 8
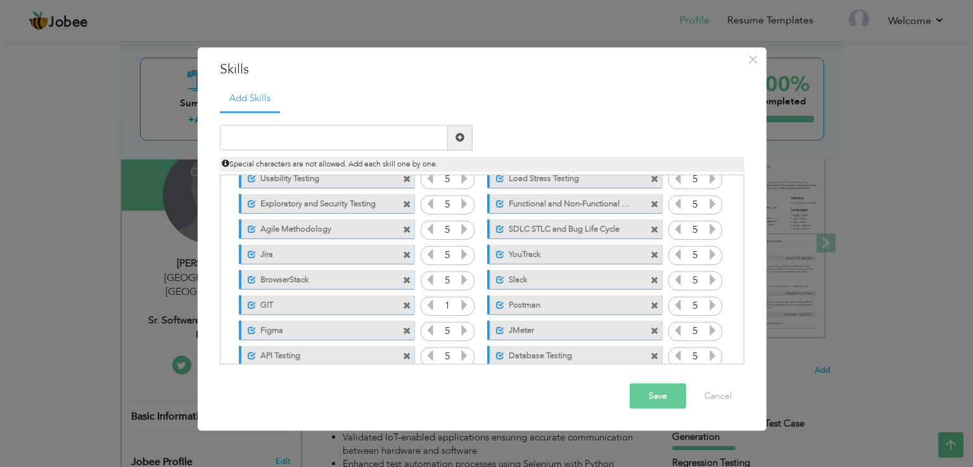
scroll to position [84, 0]
click at [459, 307] on icon at bounding box center [464, 305] width 11 height 11
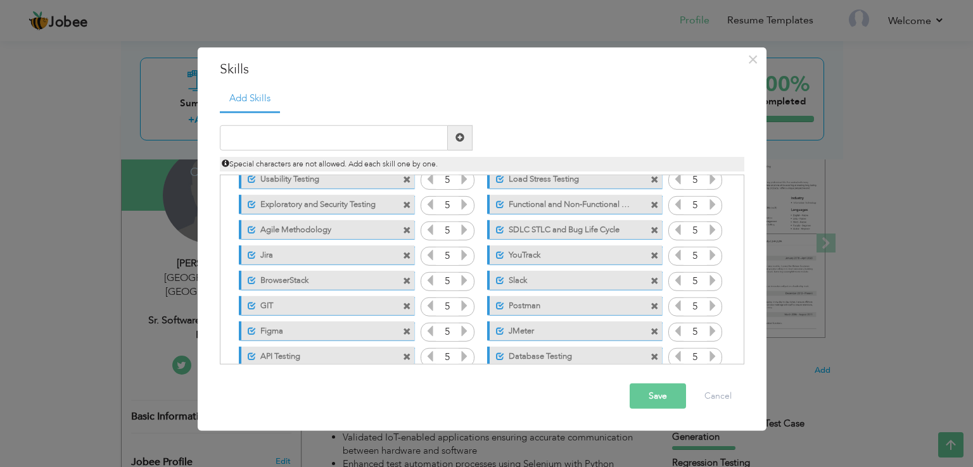
click at [459, 307] on icon at bounding box center [464, 305] width 11 height 11
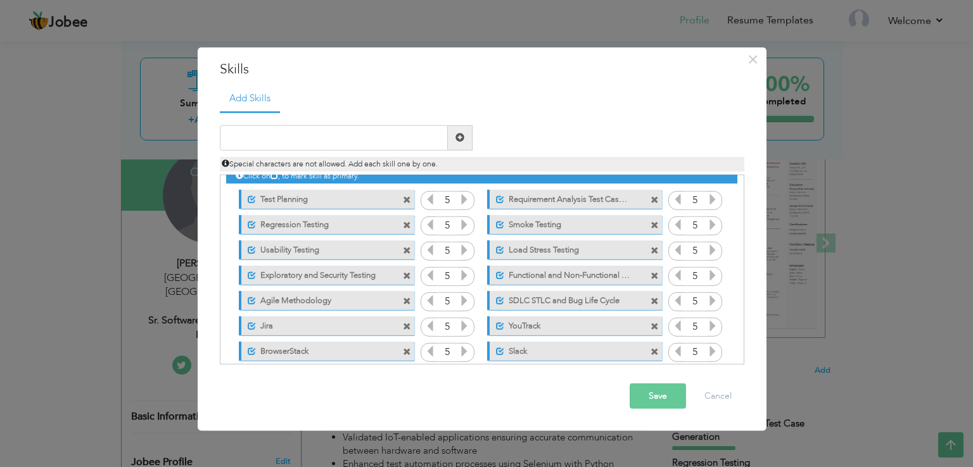
scroll to position [8, 0]
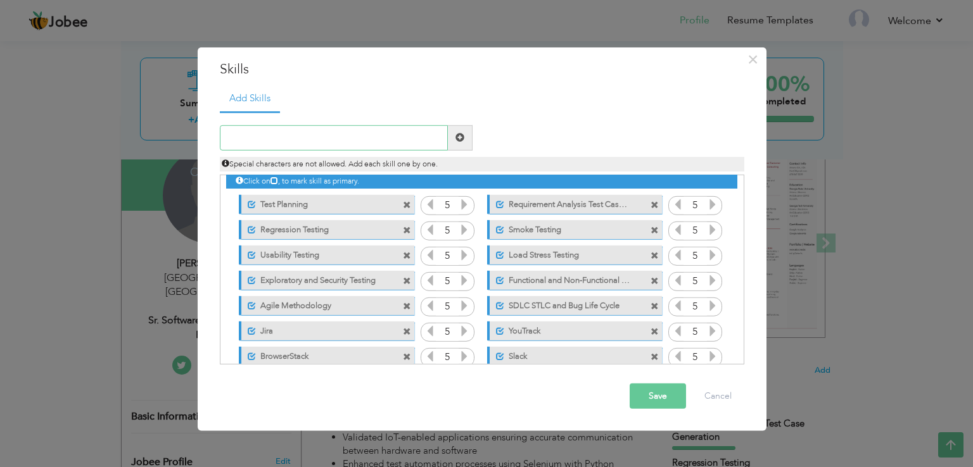
click at [393, 132] on input "text" at bounding box center [334, 137] width 228 height 25
type input "Selenium"
click at [464, 133] on span at bounding box center [459, 137] width 9 height 9
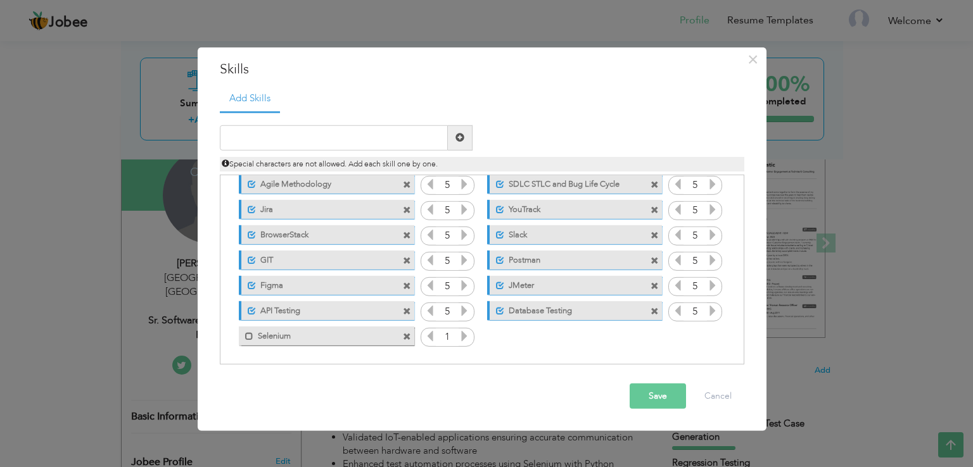
click at [371, 337] on label "Selenium" at bounding box center [317, 335] width 128 height 16
click at [464, 335] on icon at bounding box center [464, 336] width 11 height 11
click at [363, 132] on input "text" at bounding box center [334, 137] width 228 height 25
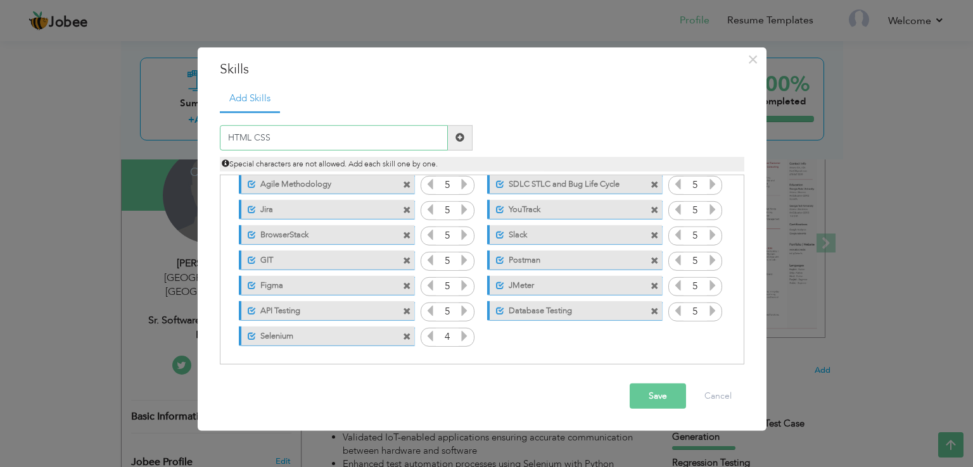
type input "HTML CSS"
click at [459, 137] on span at bounding box center [459, 137] width 9 height 9
click at [564, 330] on label "HTML CSS" at bounding box center [566, 335] width 128 height 16
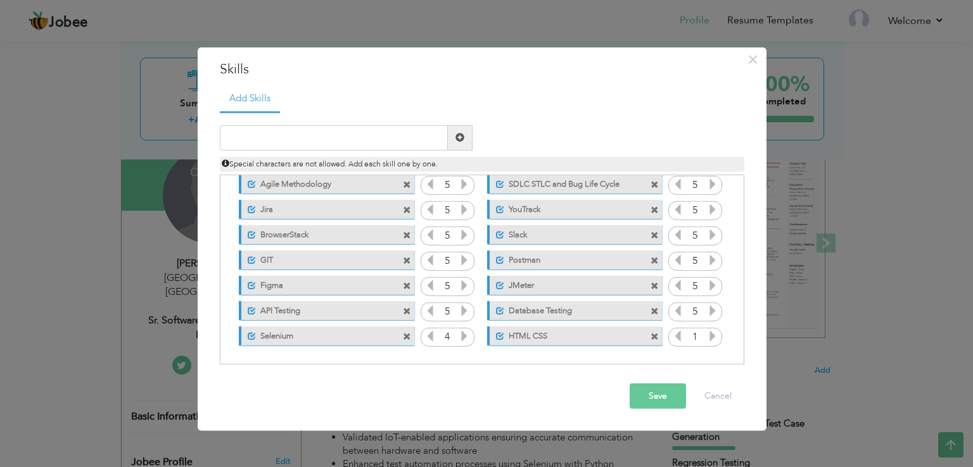
click at [711, 333] on icon at bounding box center [712, 336] width 11 height 11
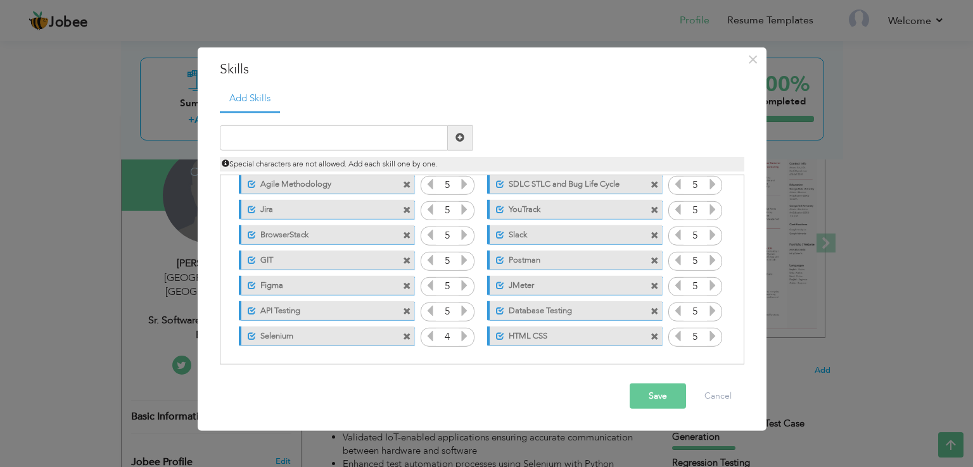
click at [711, 333] on icon at bounding box center [712, 336] width 11 height 11
click at [334, 140] on input "text" at bounding box center [334, 137] width 228 height 25
type input "Python"
click at [467, 132] on span at bounding box center [460, 137] width 25 height 25
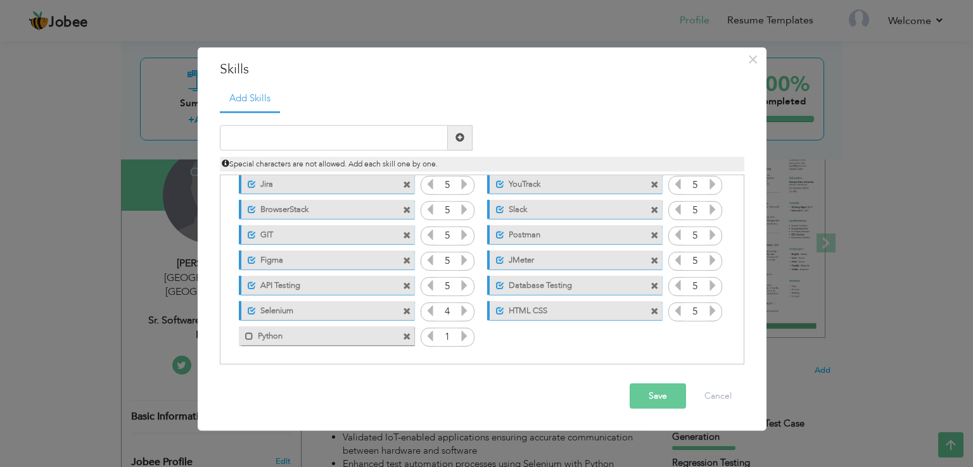
click at [322, 336] on label "Python" at bounding box center [317, 335] width 128 height 16
click at [460, 335] on icon at bounding box center [464, 336] width 11 height 11
click at [402, 138] on input "text" at bounding box center [334, 137] width 228 height 25
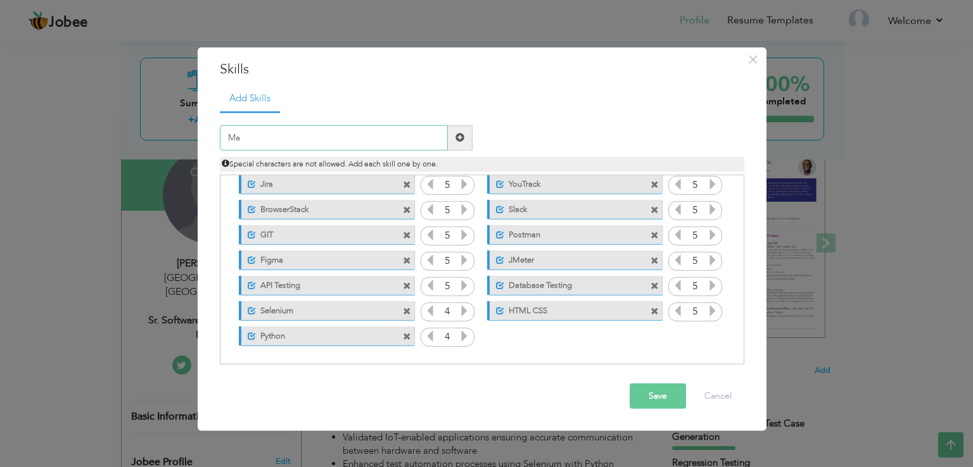
type input "M"
click at [665, 399] on button "Save" at bounding box center [658, 396] width 56 height 25
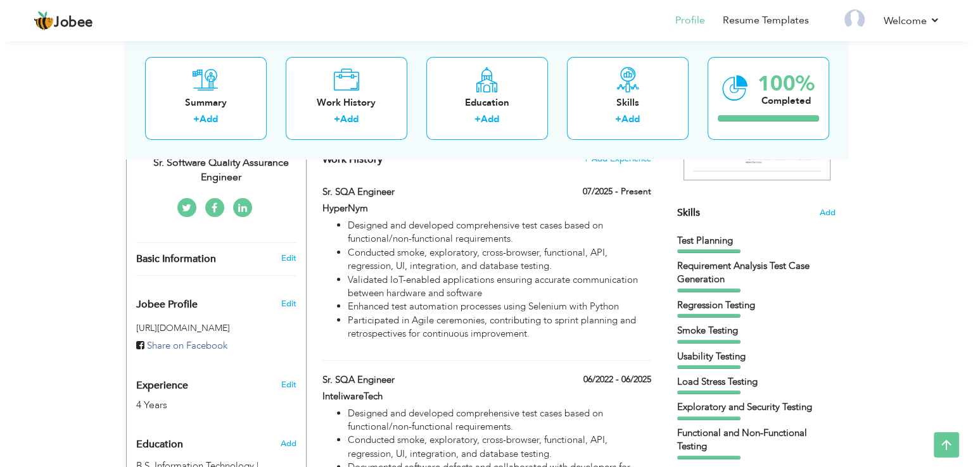
scroll to position [281, 0]
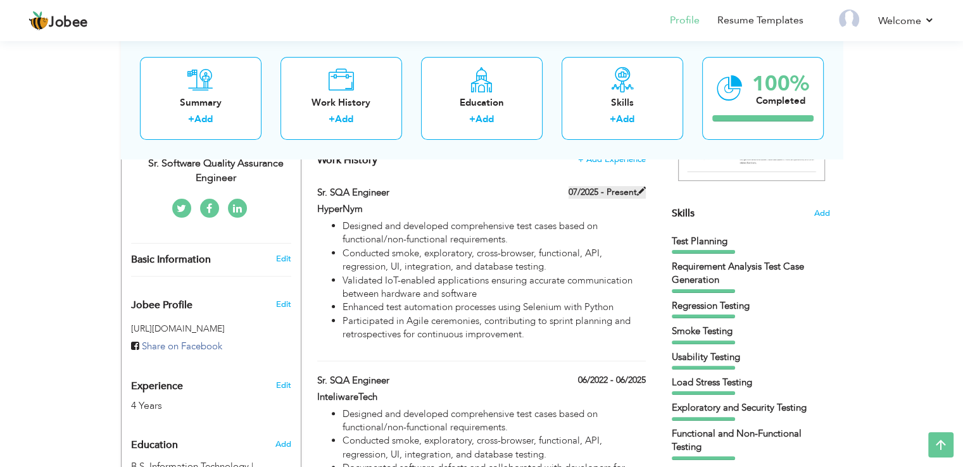
click at [645, 190] on span at bounding box center [641, 191] width 9 height 9
type input "Sr. SQA Engineer"
type input "HyperNym"
type input "07/2025"
checkbox input "true"
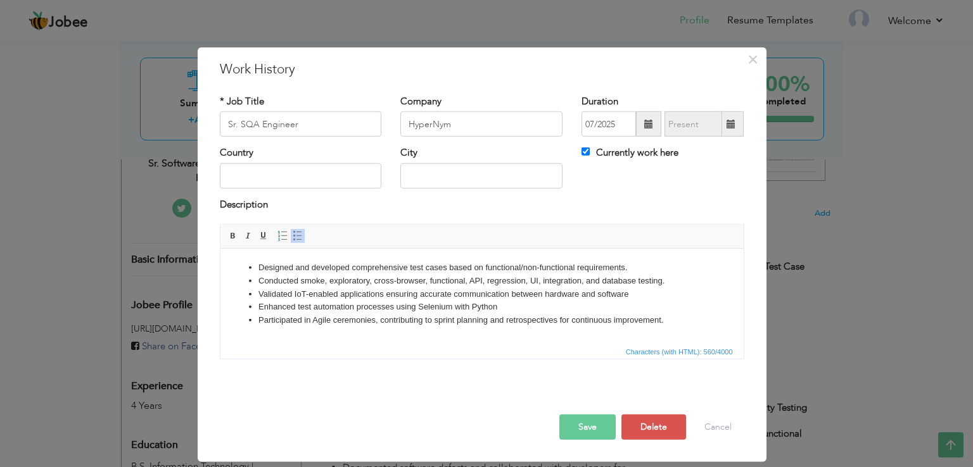
drag, startPoint x: 502, startPoint y: 309, endPoint x: 260, endPoint y: 291, distance: 243.2
click at [258, 291] on ul "Designed and developed comprehensive test cases based on functional/non-functio…" at bounding box center [481, 295] width 498 height 66
copy ul "Validated IoT-enabled applications ensuring accurate communication between hard…"
click at [255, 268] on ul "Designed and developed comprehensive test cases based on functional/non-functio…" at bounding box center [481, 295] width 498 height 66
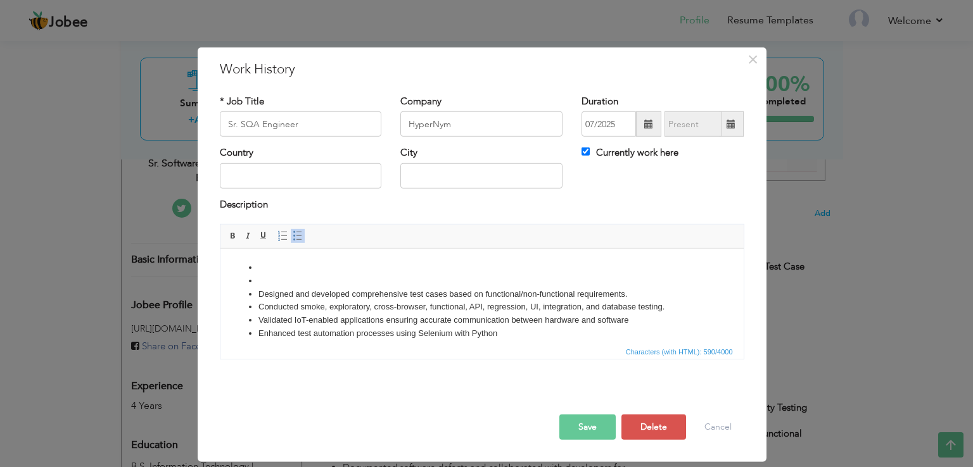
click at [269, 267] on li at bounding box center [481, 268] width 447 height 13
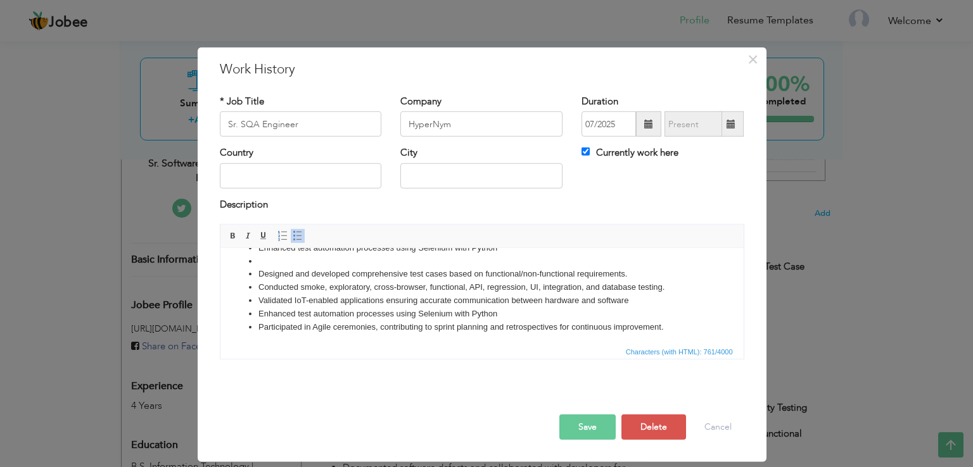
scroll to position [34, 0]
drag, startPoint x: 505, startPoint y: 315, endPoint x: 257, endPoint y: 303, distance: 248.6
click at [257, 303] on ul "Validated IoT-enabled applications ensuring accurate communication between hard…" at bounding box center [481, 279] width 498 height 105
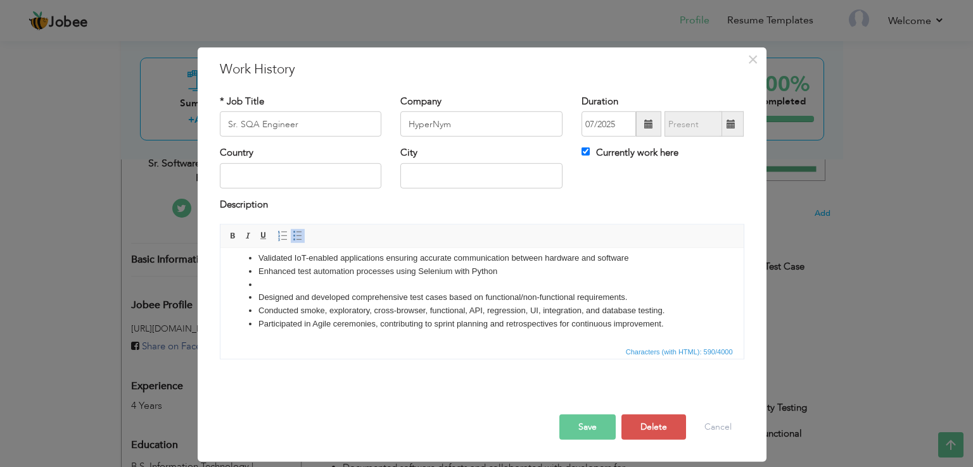
scroll to position [9, 0]
click at [273, 282] on li at bounding box center [481, 285] width 447 height 13
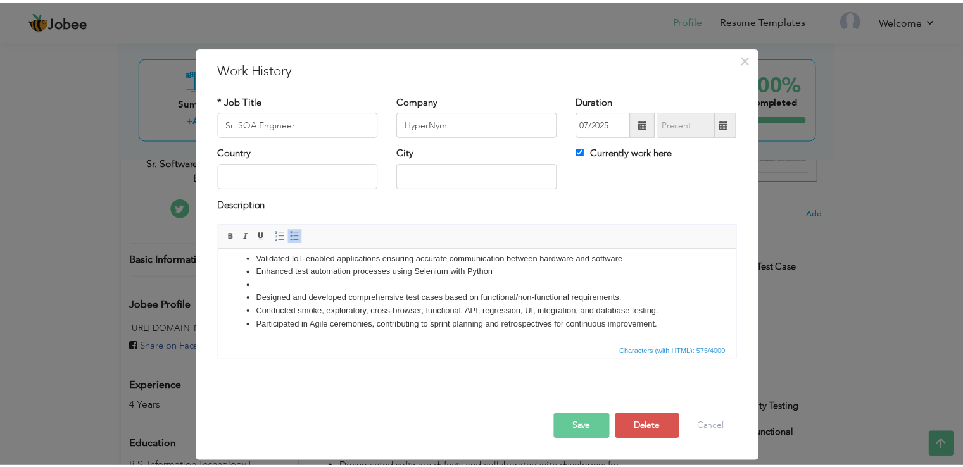
scroll to position [0, 0]
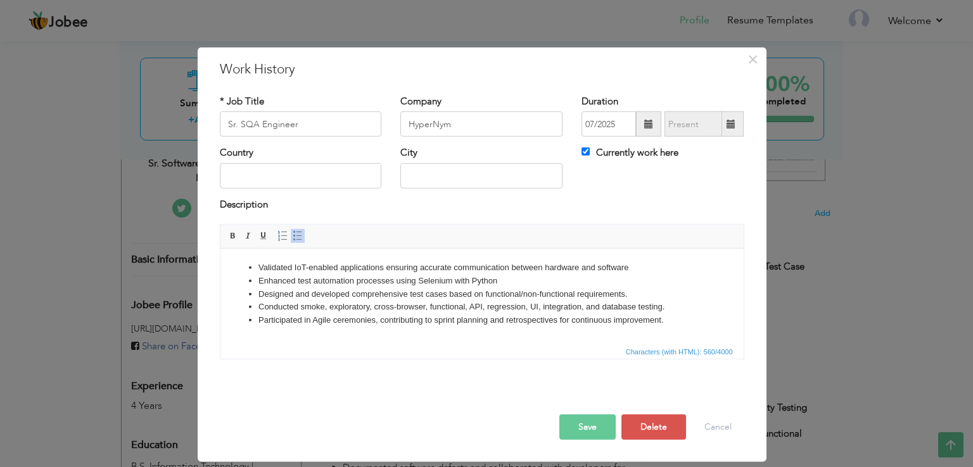
click at [588, 429] on button "Save" at bounding box center [587, 427] width 56 height 25
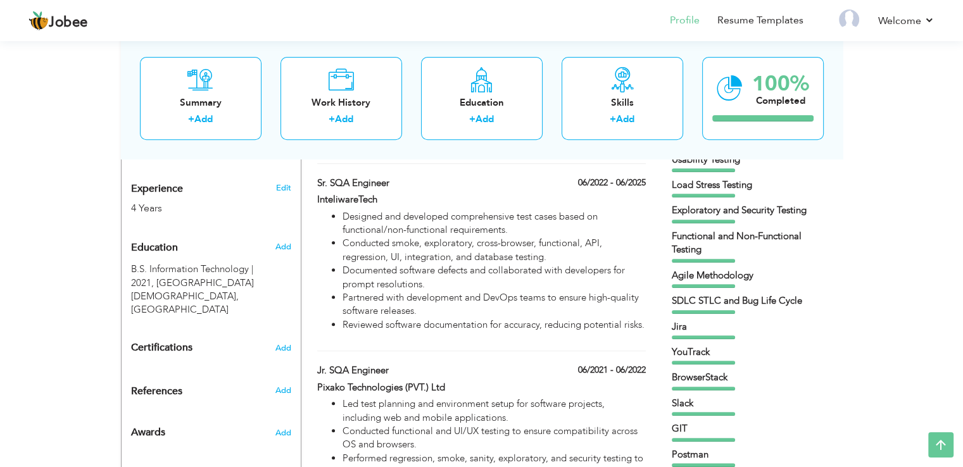
scroll to position [491, 0]
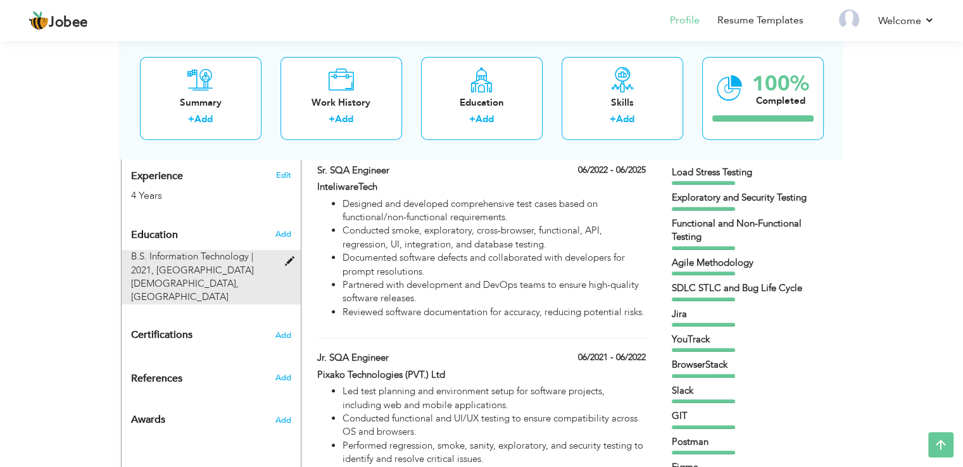
click at [287, 257] on span at bounding box center [292, 262] width 16 height 10
type input "B.S. Information Technology"
type input "2021"
type input "[GEOGRAPHIC_DATA][DEMOGRAPHIC_DATA], [GEOGRAPHIC_DATA]"
type input "2.9"
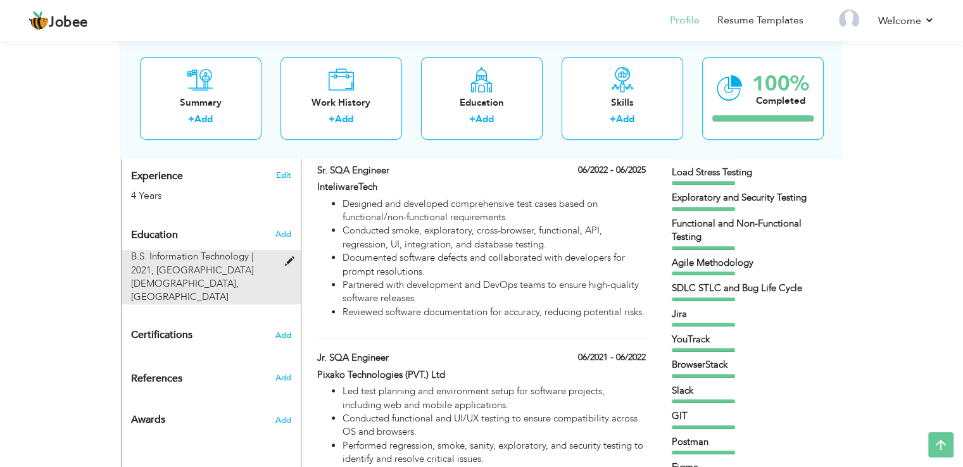
radio input "true"
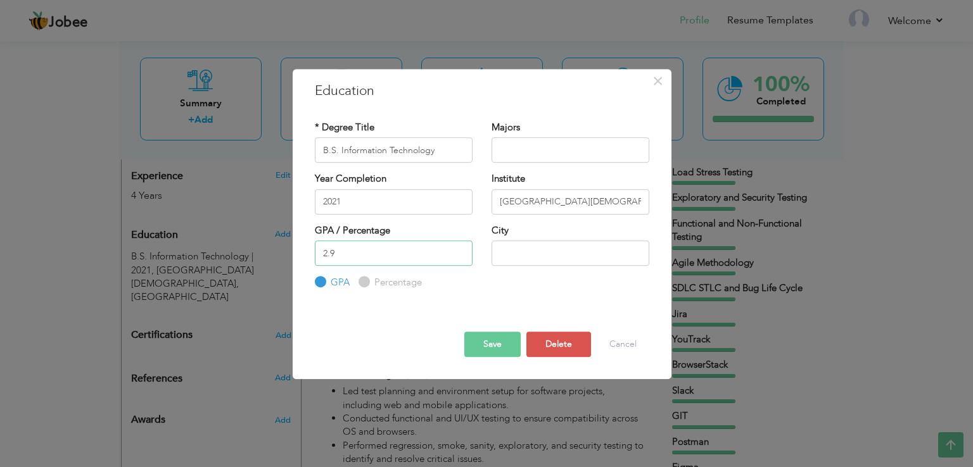
click at [390, 259] on input "2.9" at bounding box center [394, 253] width 158 height 25
type input "2"
click at [468, 339] on button "Save" at bounding box center [492, 344] width 56 height 25
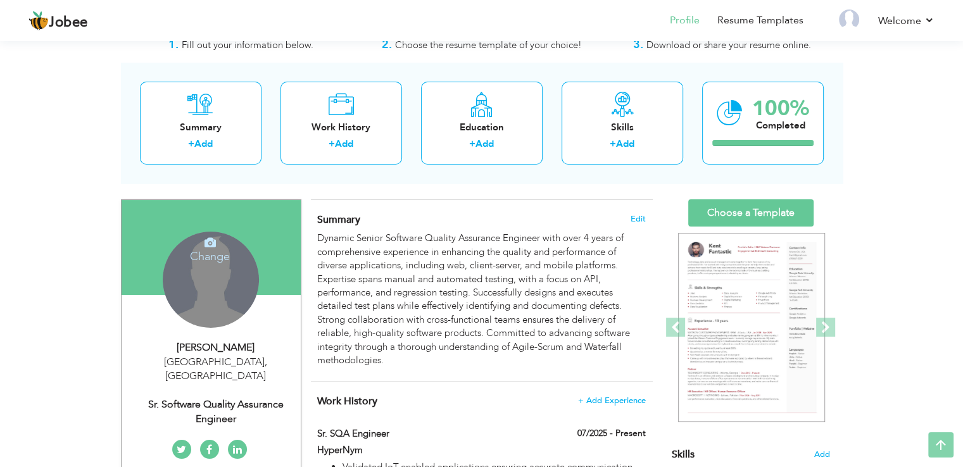
scroll to position [0, 0]
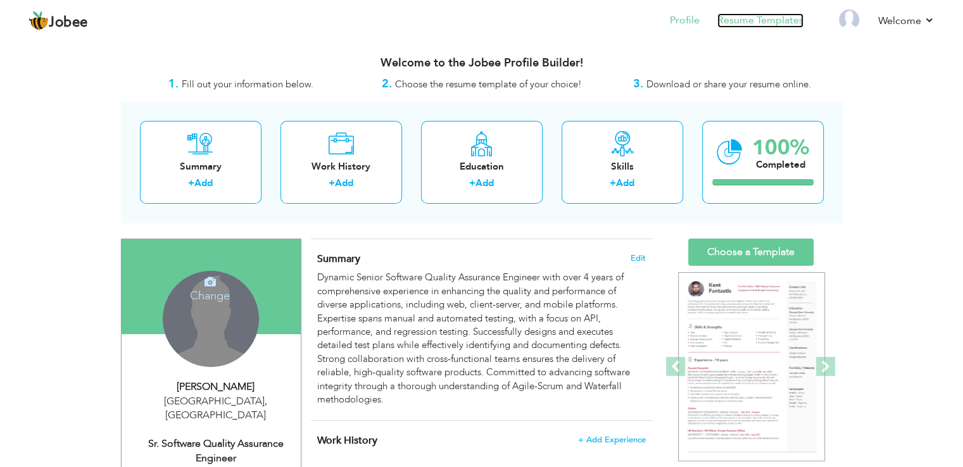
click at [766, 24] on link "Resume Templates" at bounding box center [761, 20] width 86 height 15
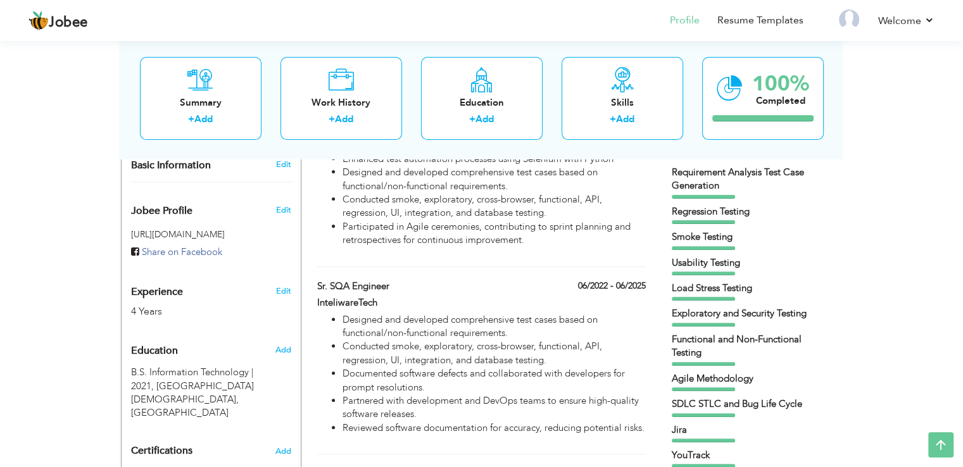
scroll to position [385, 0]
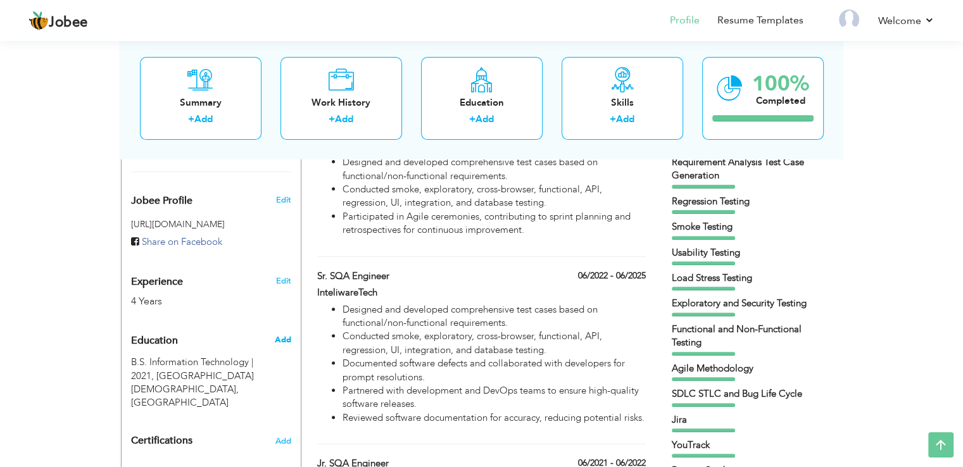
click at [288, 334] on span "Add" at bounding box center [282, 339] width 16 height 11
radio input "true"
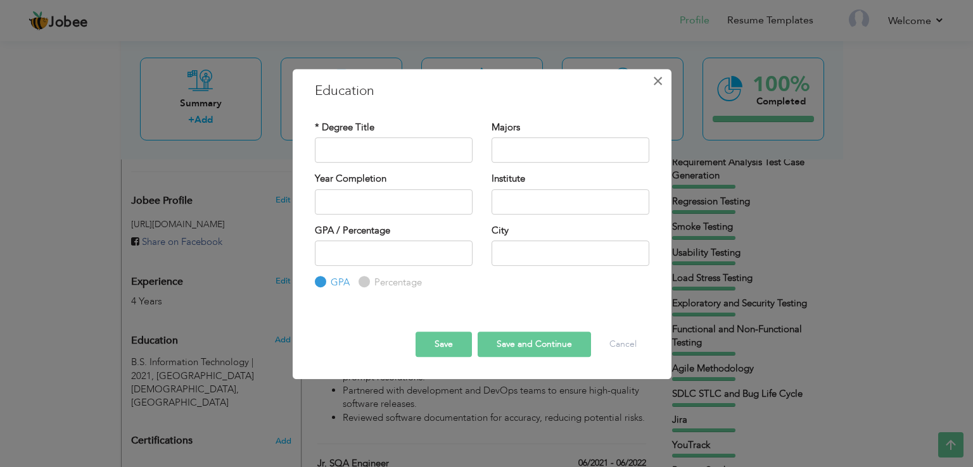
click at [661, 79] on span "×" at bounding box center [657, 81] width 11 height 23
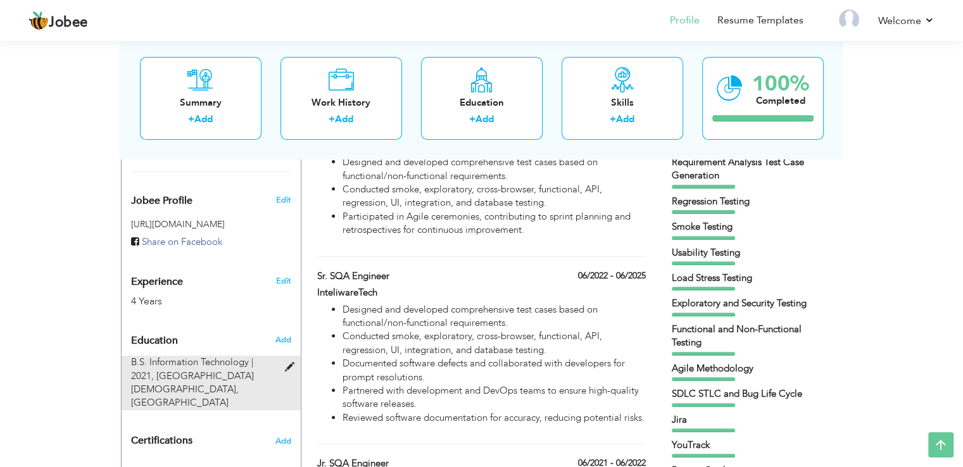
click at [286, 363] on span at bounding box center [292, 368] width 16 height 10
type input "B.S. Information Technology"
type input "2021"
type input "[GEOGRAPHIC_DATA][DEMOGRAPHIC_DATA], [GEOGRAPHIC_DATA]"
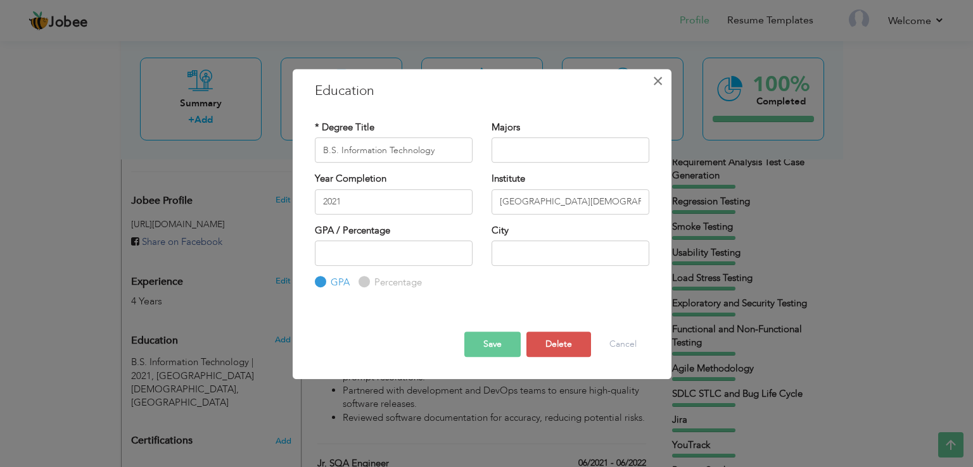
click at [660, 87] on span "×" at bounding box center [657, 81] width 11 height 23
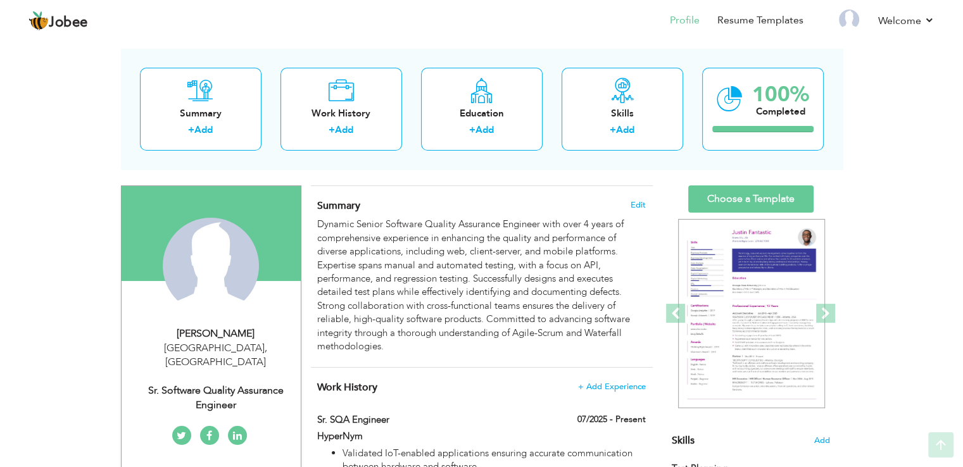
scroll to position [0, 0]
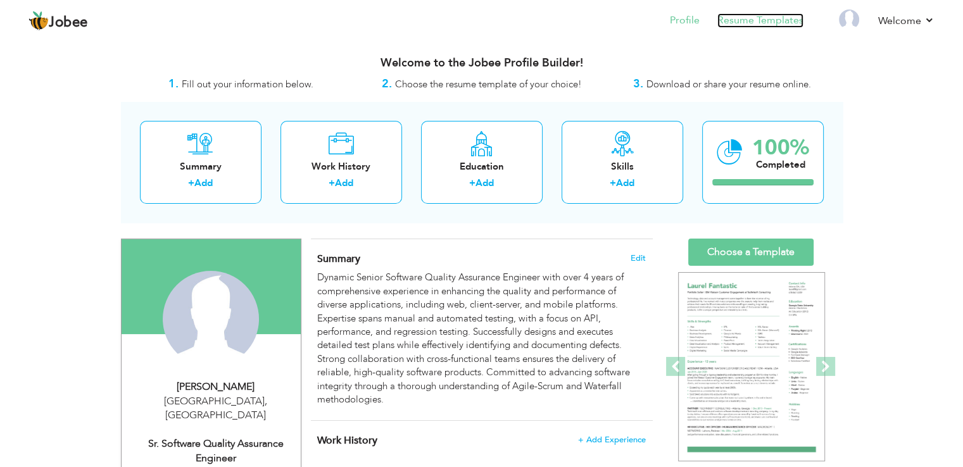
click at [768, 21] on link "Resume Templates" at bounding box center [761, 20] width 86 height 15
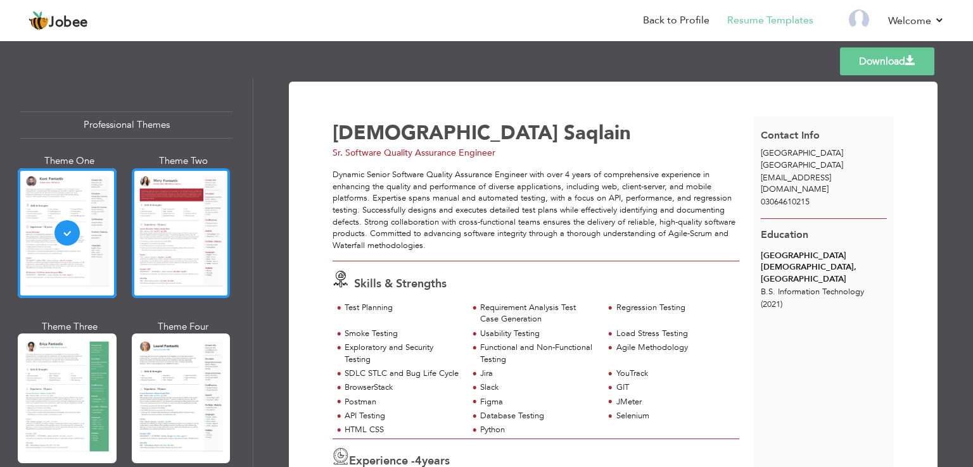
click at [142, 230] on div at bounding box center [181, 233] width 99 height 130
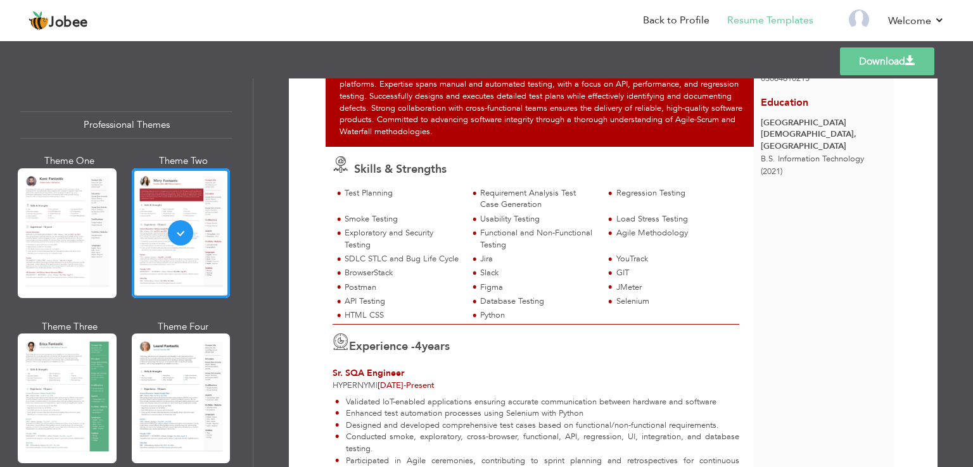
scroll to position [124, 0]
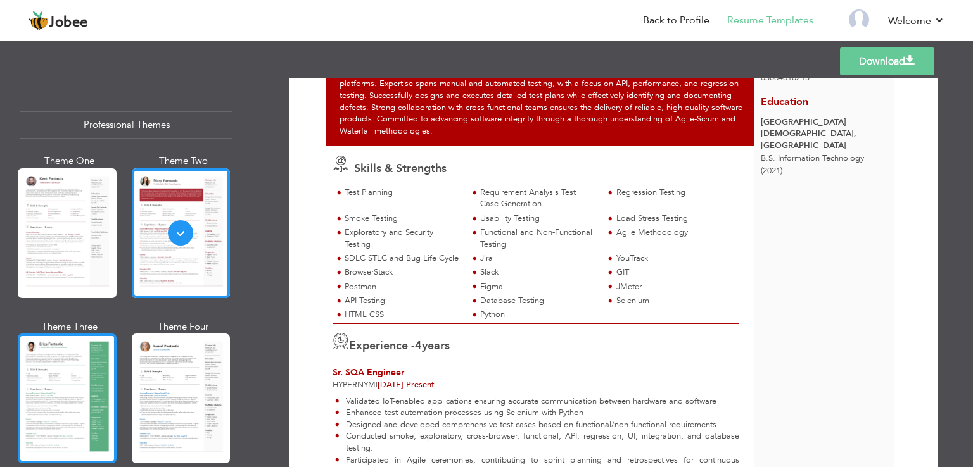
click at [66, 391] on div at bounding box center [67, 399] width 99 height 130
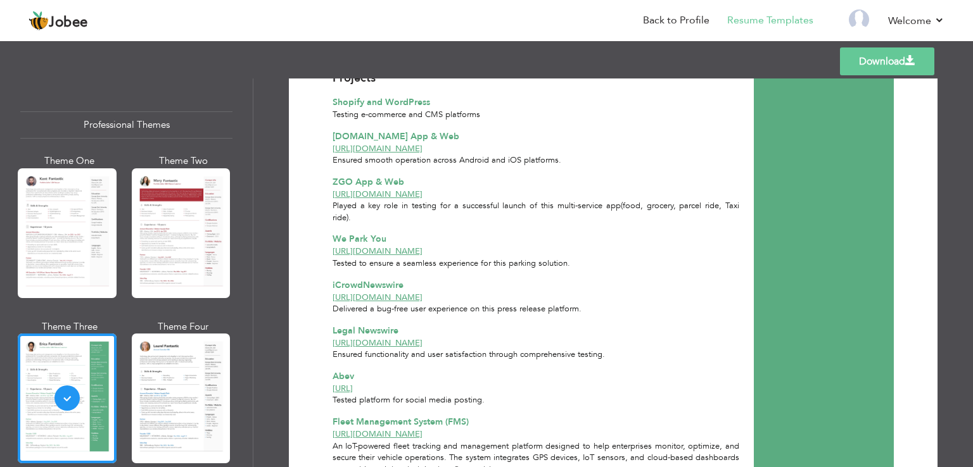
scroll to position [785, 0]
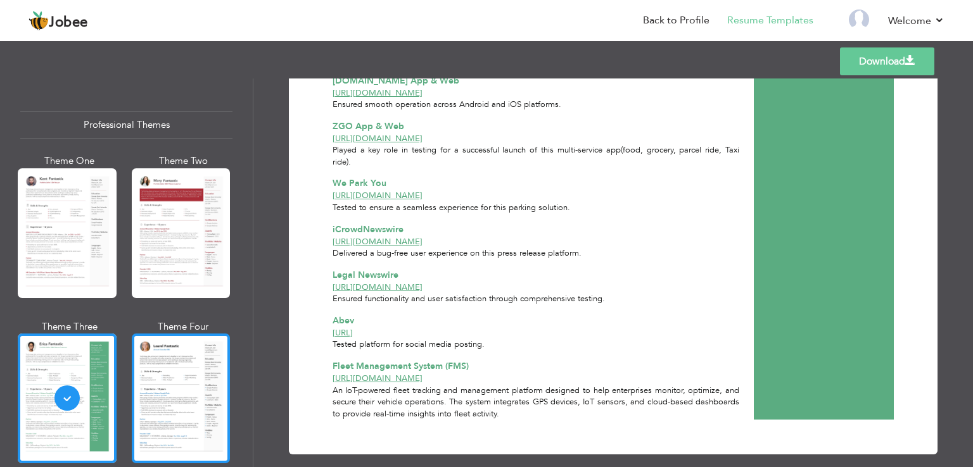
click at [193, 414] on div at bounding box center [181, 399] width 99 height 130
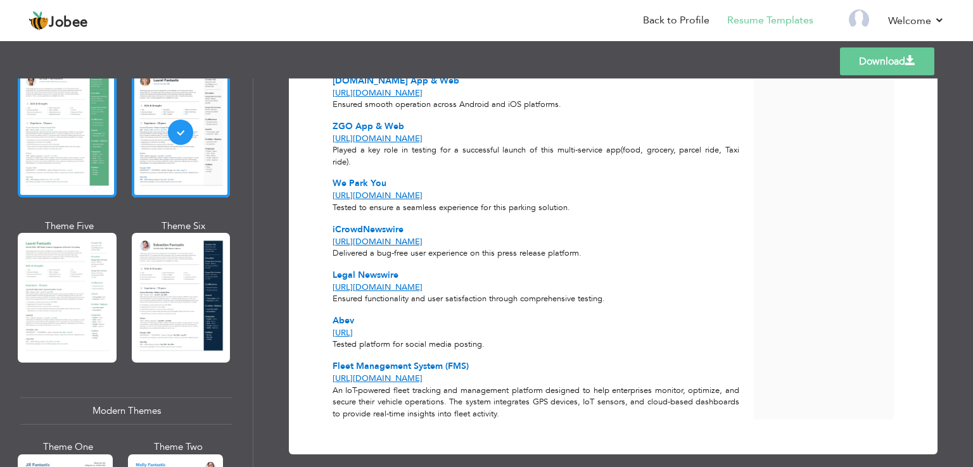
scroll to position [267, 0]
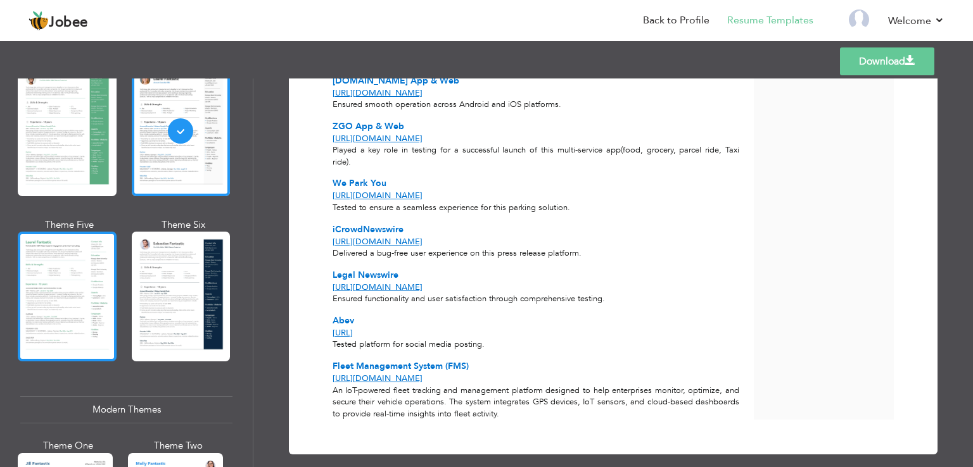
click at [71, 291] on div at bounding box center [67, 297] width 99 height 130
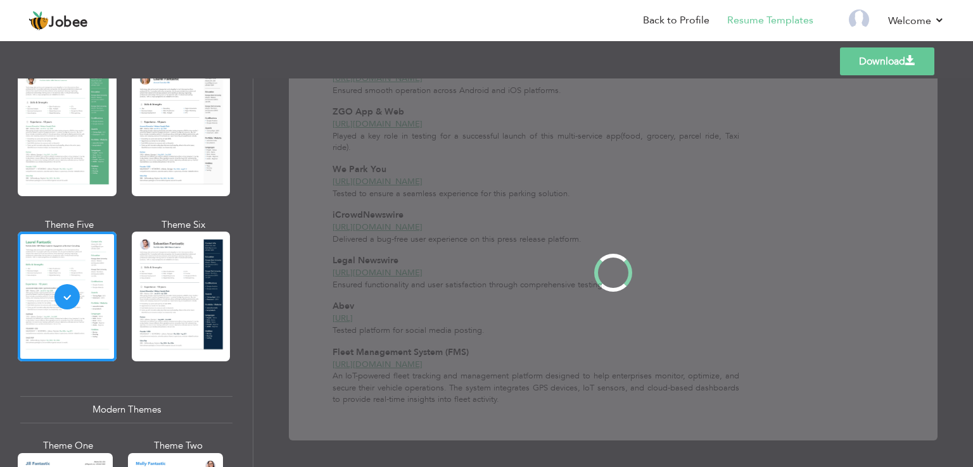
scroll to position [0, 0]
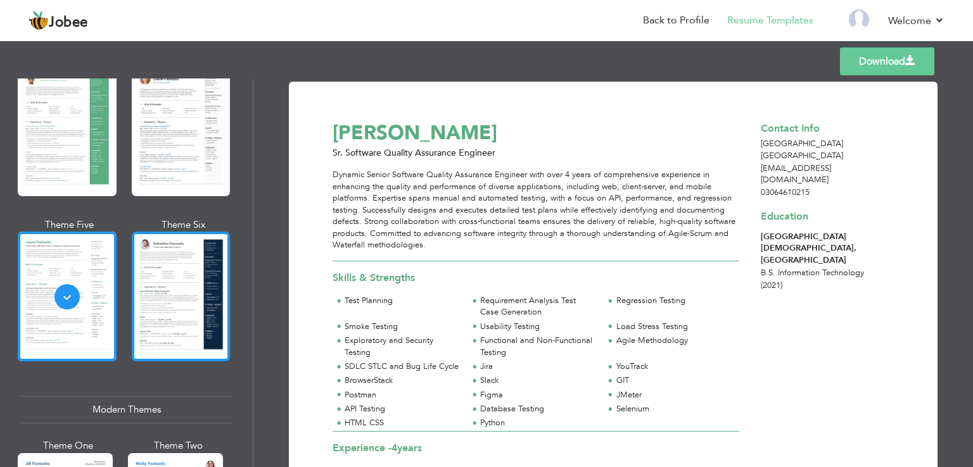
click at [194, 266] on div at bounding box center [181, 297] width 99 height 130
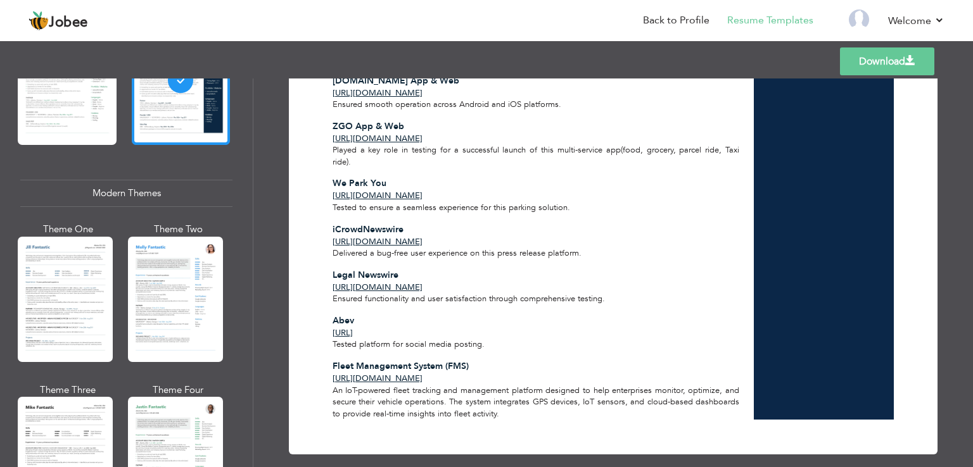
scroll to position [485, 0]
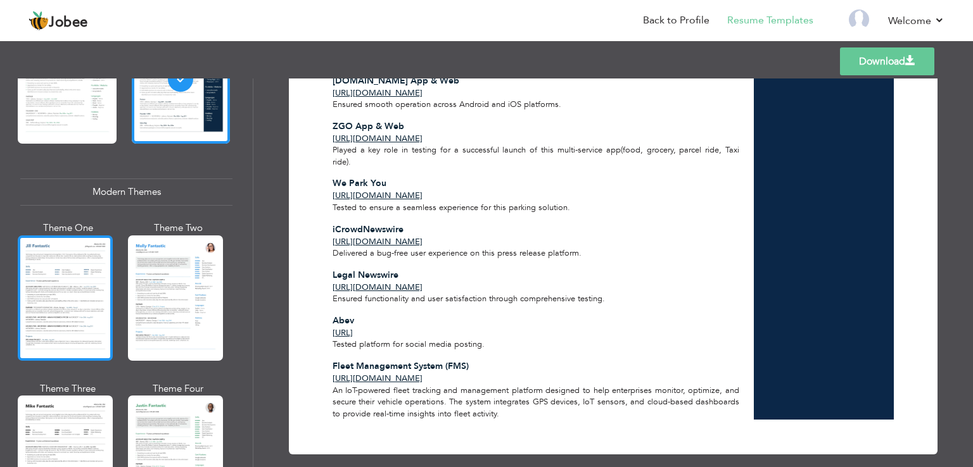
click at [55, 299] on div at bounding box center [65, 298] width 95 height 125
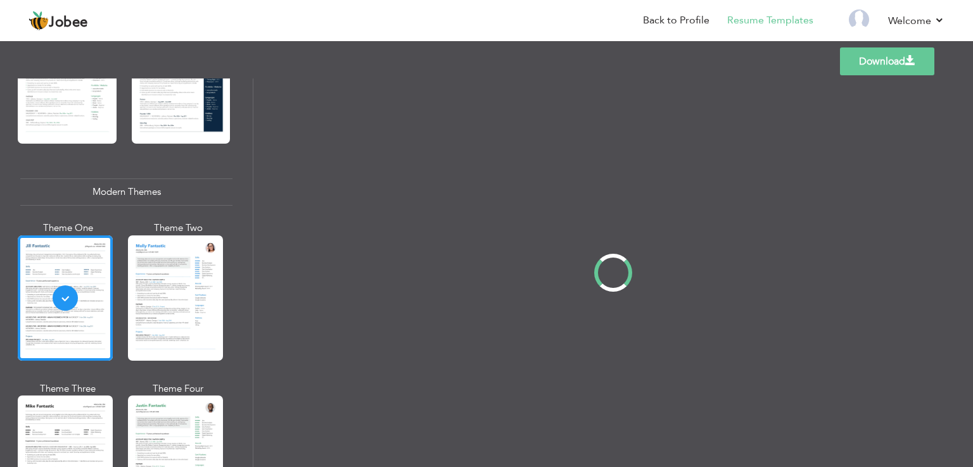
scroll to position [0, 0]
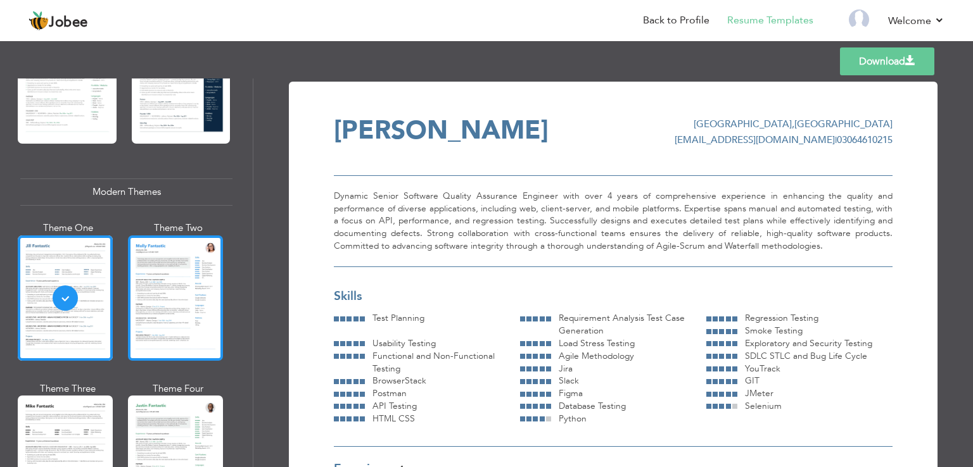
click at [172, 292] on div at bounding box center [175, 298] width 95 height 125
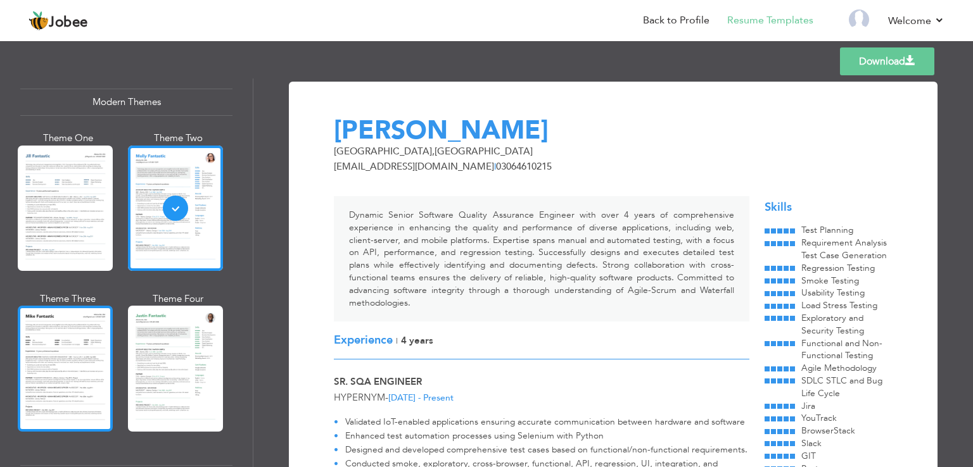
scroll to position [575, 0]
click at [54, 374] on div at bounding box center [65, 368] width 95 height 125
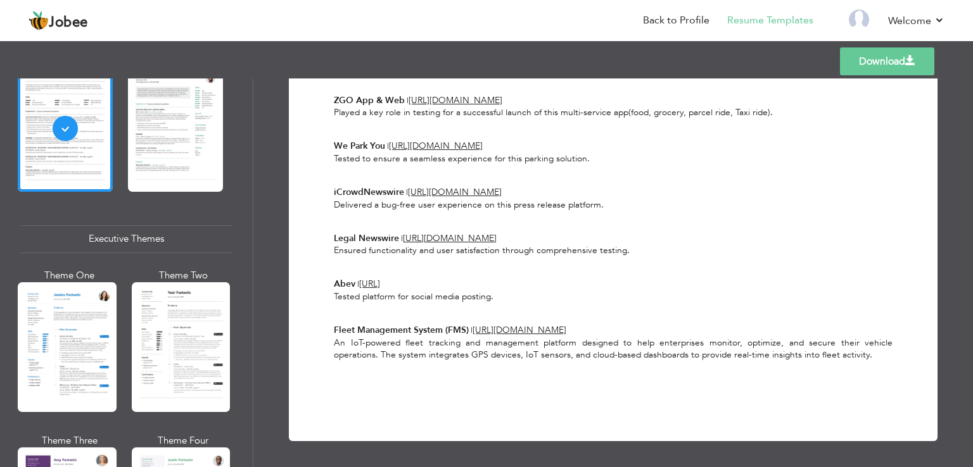
scroll to position [818, 0]
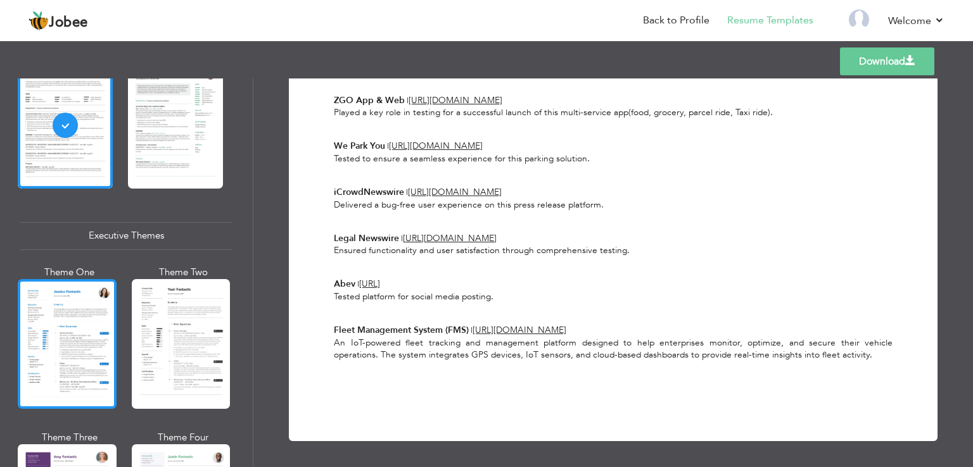
click at [87, 340] on div at bounding box center [67, 344] width 99 height 130
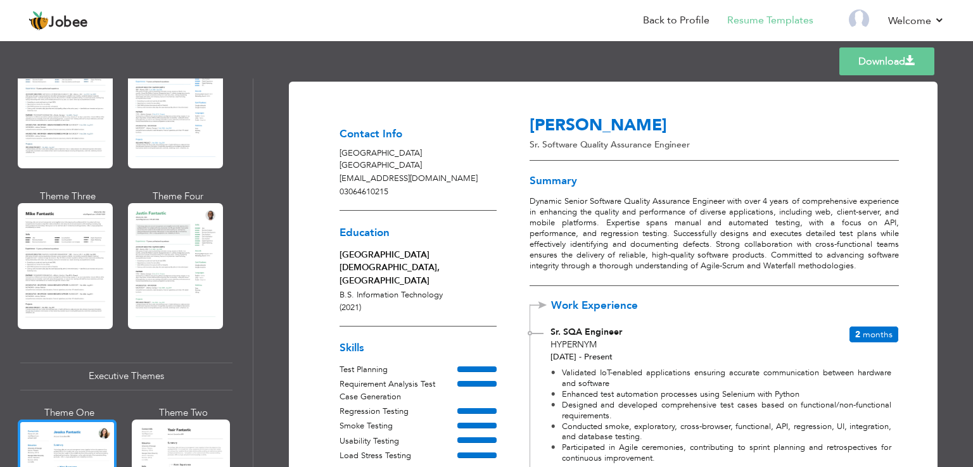
scroll to position [0, 0]
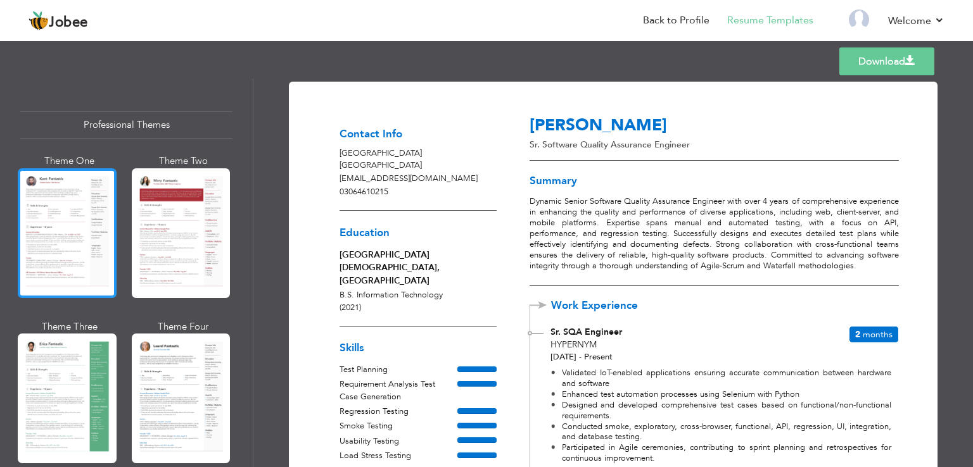
click at [52, 219] on div at bounding box center [67, 233] width 99 height 130
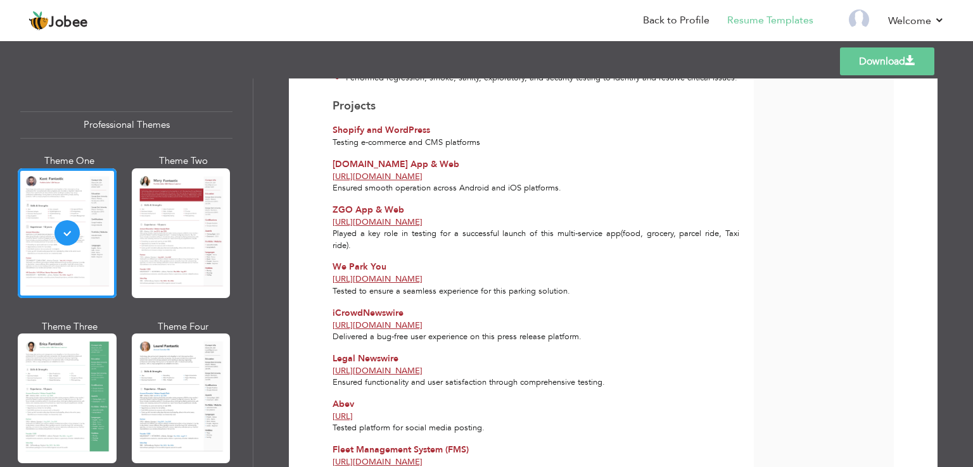
scroll to position [785, 0]
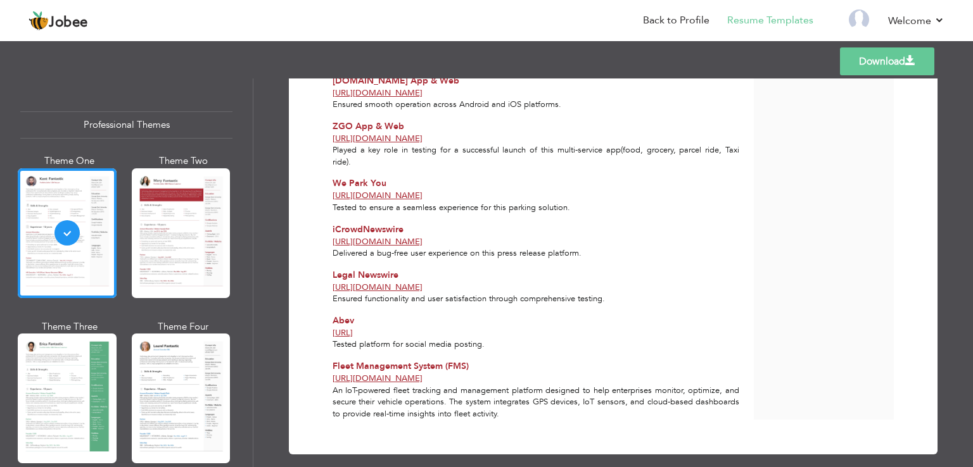
click at [887, 67] on link "Download" at bounding box center [887, 62] width 94 height 28
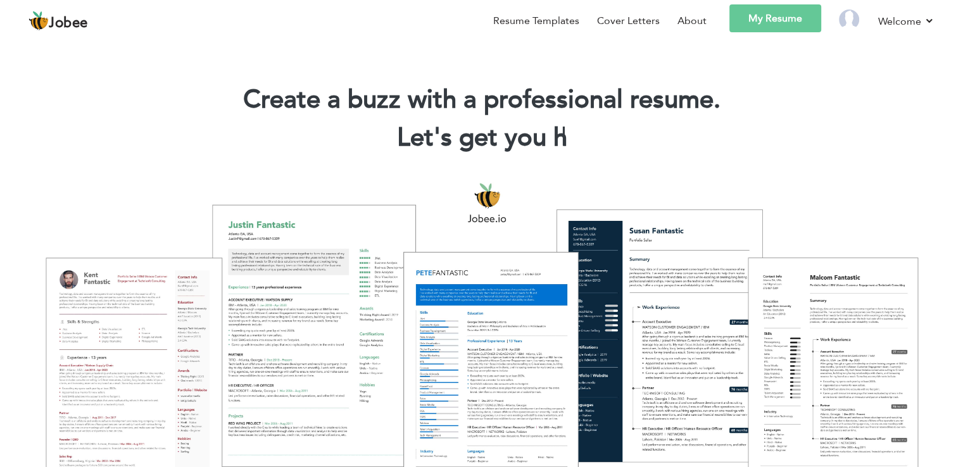
click at [792, 19] on link "My Resume" at bounding box center [776, 18] width 92 height 28
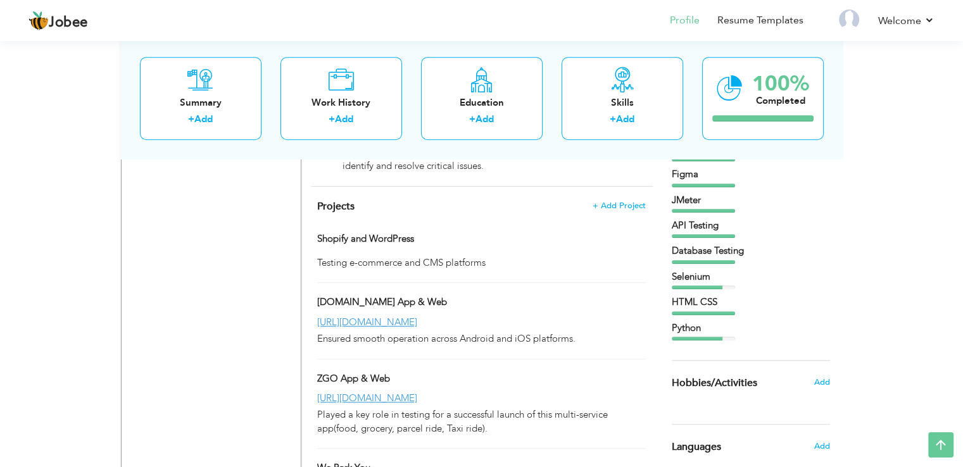
scroll to position [785, 0]
drag, startPoint x: 414, startPoint y: 251, endPoint x: 450, endPoint y: 340, distance: 96.6
click at [418, 242] on span at bounding box center [419, 237] width 10 height 10
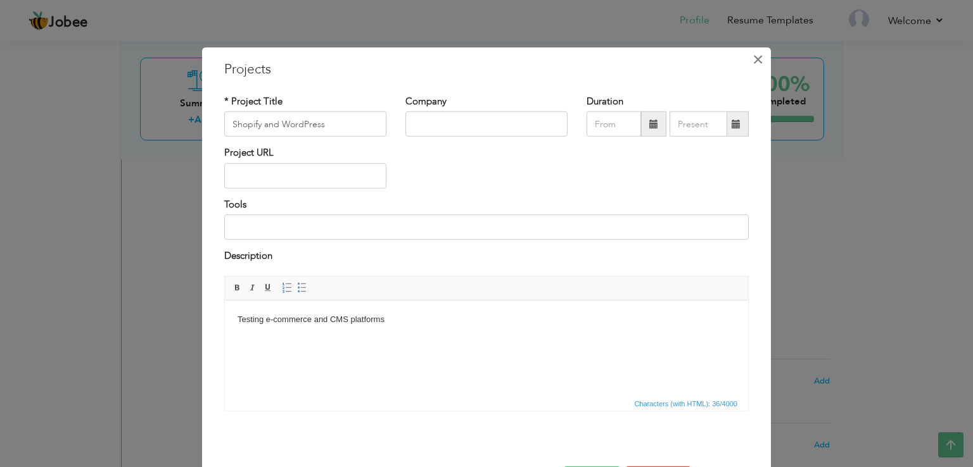
click at [753, 56] on span "×" at bounding box center [757, 59] width 11 height 23
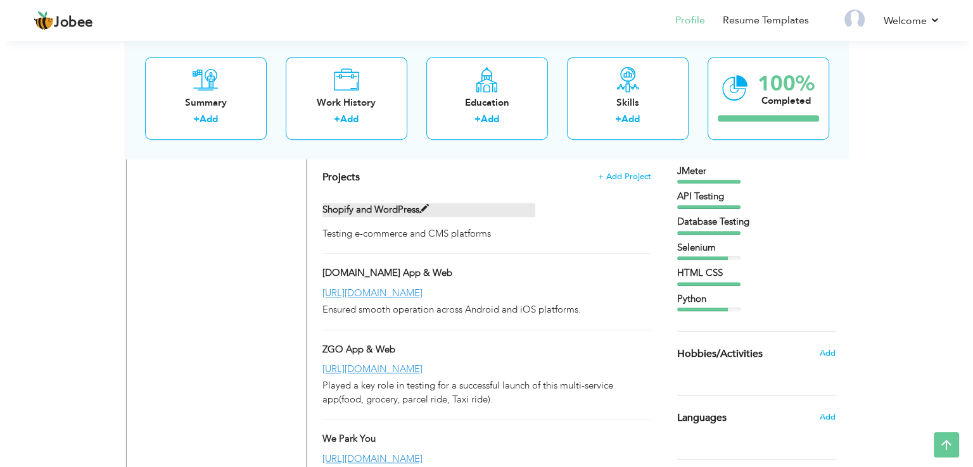
scroll to position [813, 0]
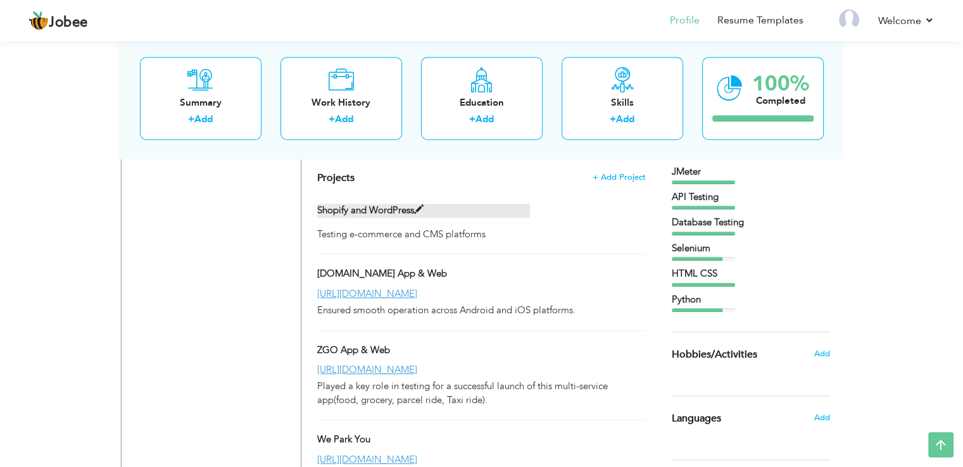
click at [403, 217] on label "Shopify and WordPress" at bounding box center [423, 210] width 213 height 13
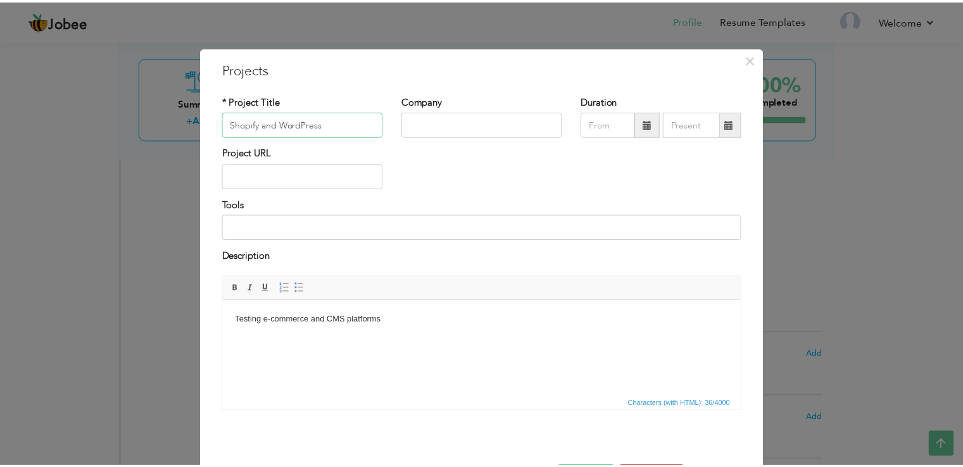
scroll to position [46, 0]
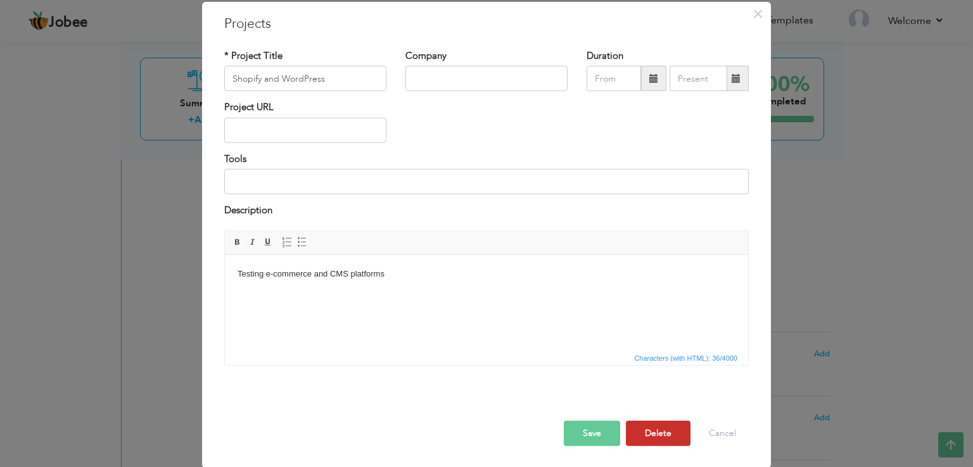
click at [656, 427] on button "Delete" at bounding box center [658, 433] width 65 height 25
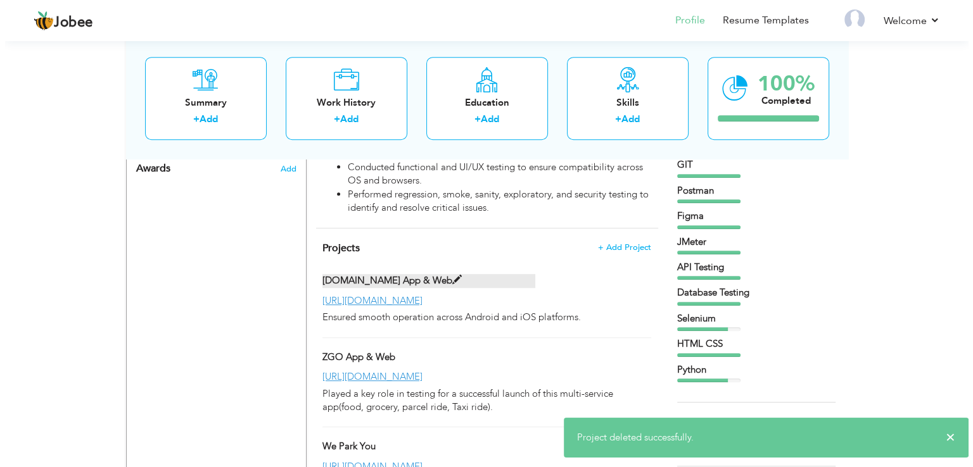
scroll to position [747, 0]
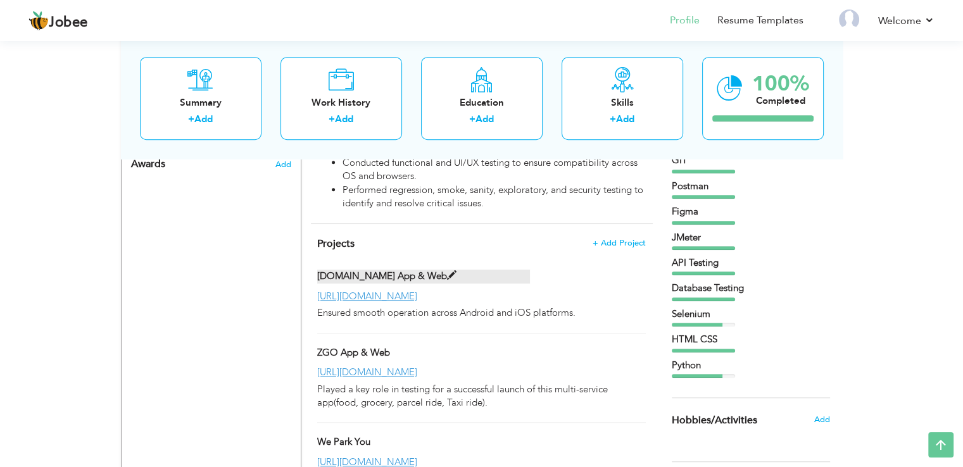
click at [447, 281] on span at bounding box center [452, 276] width 10 height 10
type input "[DOMAIN_NAME] App & Web"
type input "[URL][DOMAIN_NAME]"
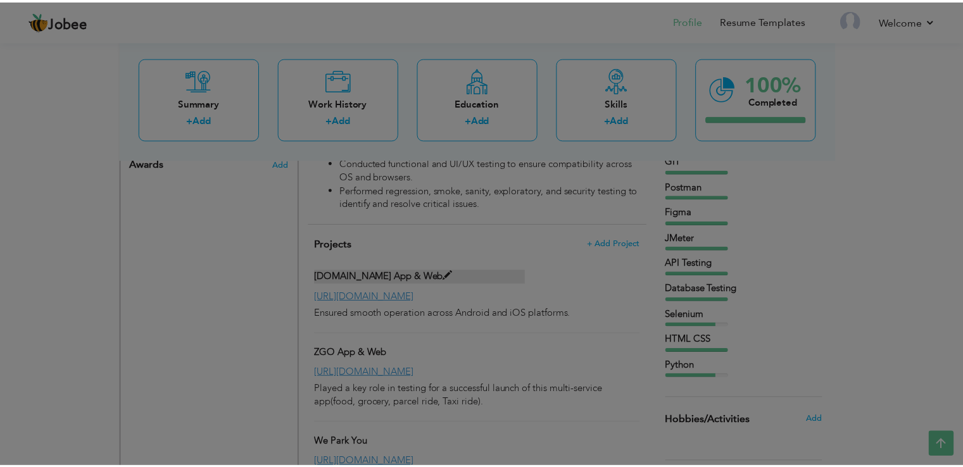
scroll to position [0, 0]
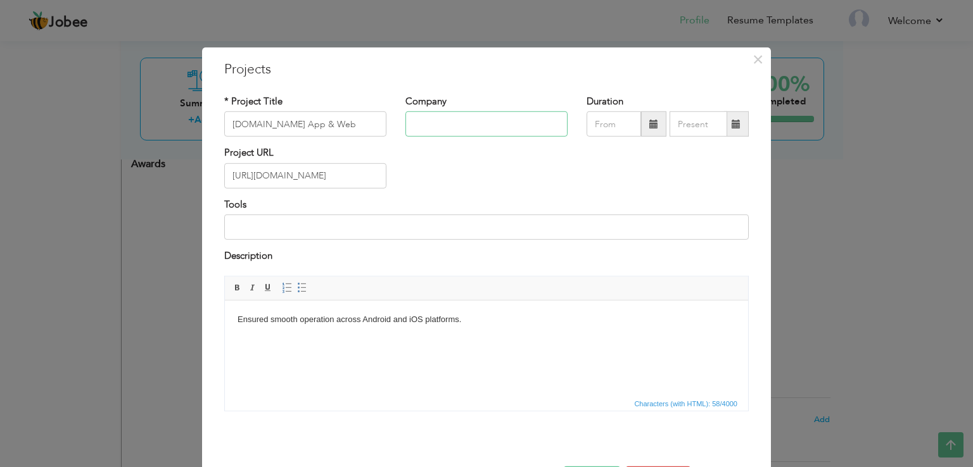
click at [440, 122] on input "text" at bounding box center [486, 123] width 162 height 25
click at [752, 62] on span "×" at bounding box center [757, 59] width 11 height 23
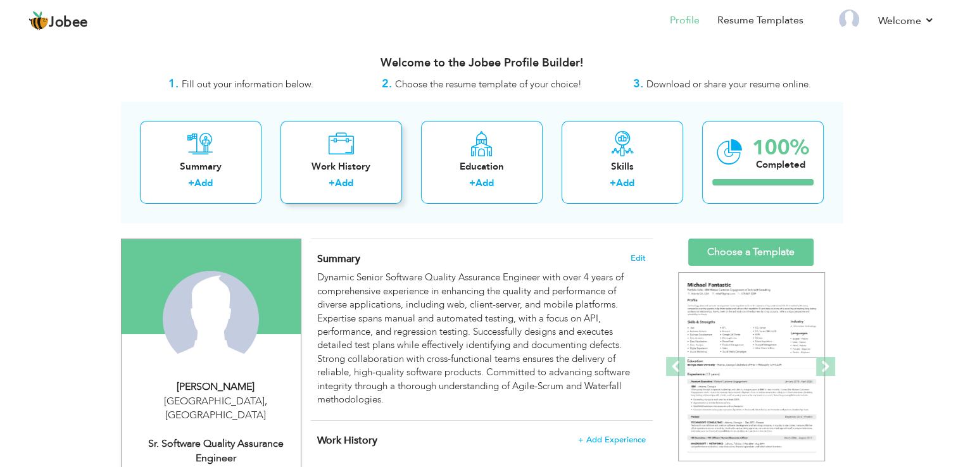
click at [346, 181] on link "Add" at bounding box center [344, 183] width 18 height 13
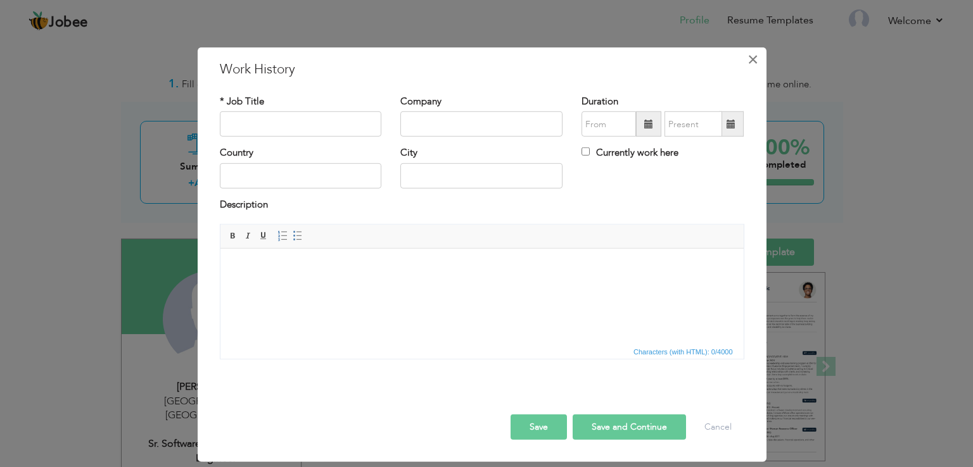
click at [754, 62] on span "×" at bounding box center [752, 59] width 11 height 23
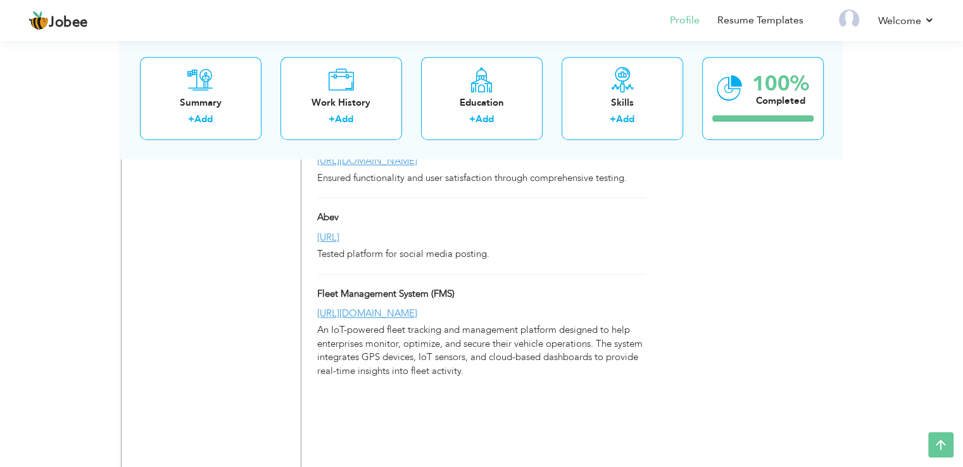
scroll to position [1269, 0]
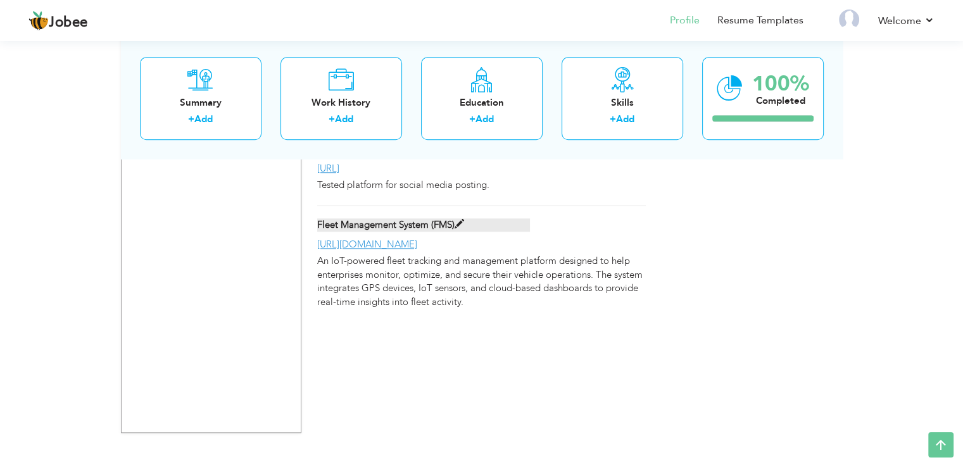
click at [463, 229] on span at bounding box center [460, 225] width 10 height 10
type input "Fleet Management System (FMS)"
type input "[URL][DOMAIN_NAME]"
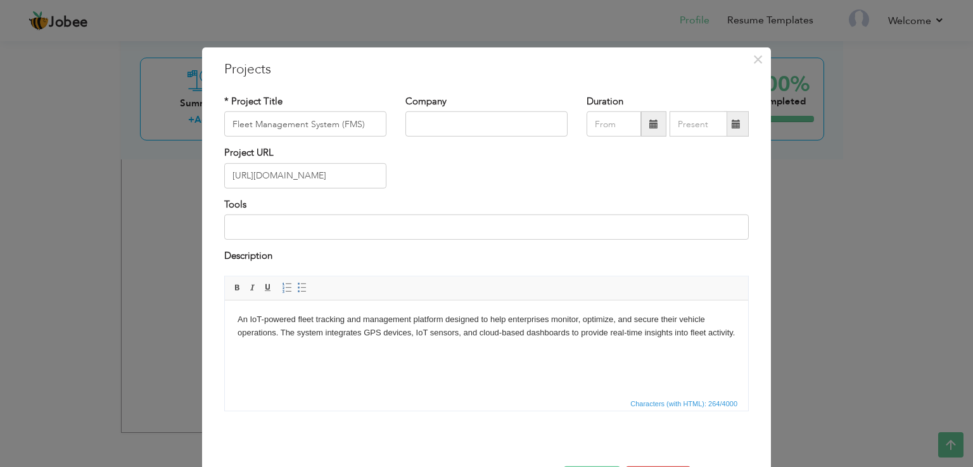
click at [413, 210] on div "Tools" at bounding box center [486, 219] width 524 height 42
click at [752, 56] on span "×" at bounding box center [757, 59] width 11 height 23
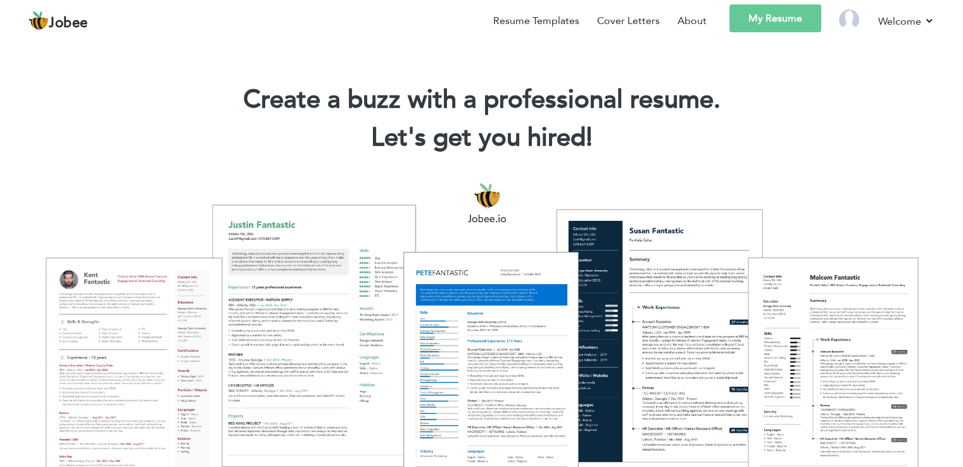
click at [770, 27] on link "My Resume" at bounding box center [776, 18] width 92 height 28
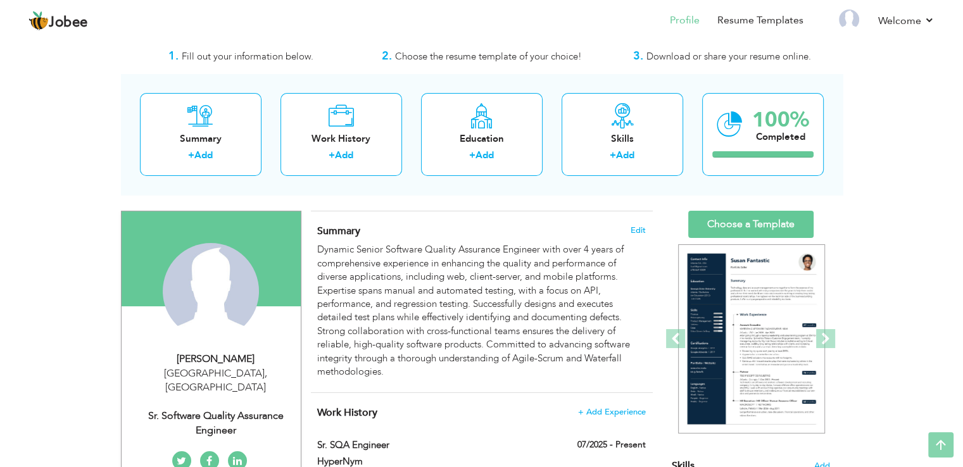
scroll to position [16, 0]
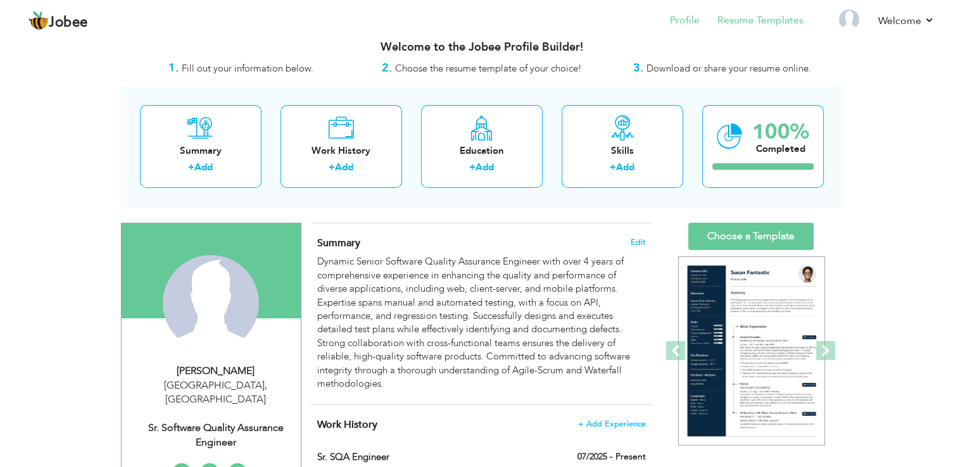
click at [742, 28] on li "Resume Templates" at bounding box center [752, 21] width 104 height 34
click at [745, 16] on link "Resume Templates" at bounding box center [761, 20] width 86 height 15
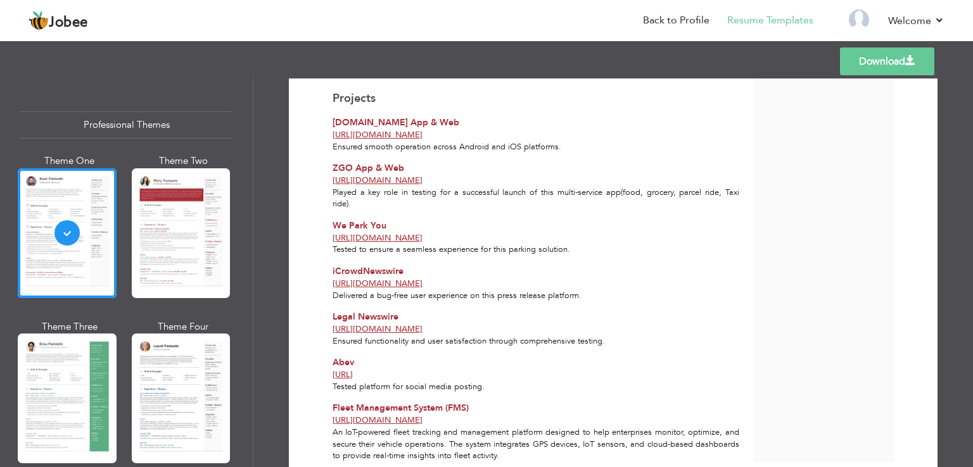
scroll to position [709, 0]
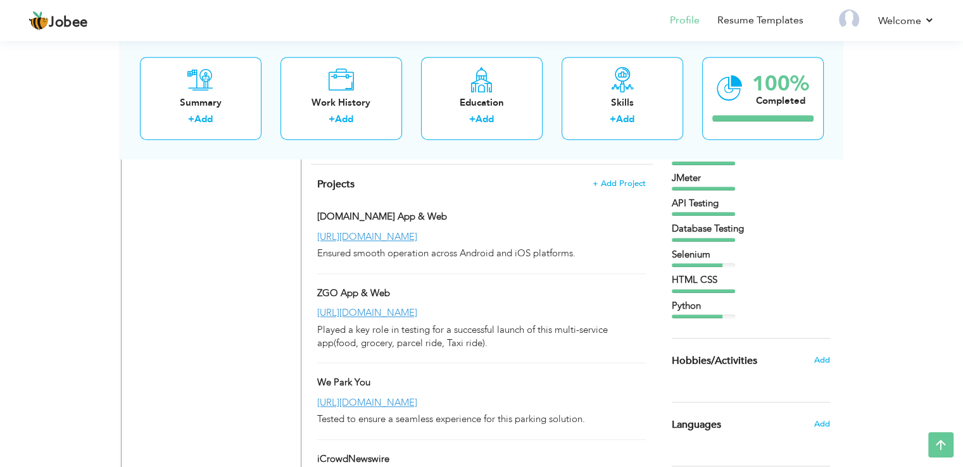
scroll to position [807, 0]
click at [447, 220] on span at bounding box center [452, 216] width 10 height 10
type input "[DOMAIN_NAME] App & Web"
type input "[URL][DOMAIN_NAME]"
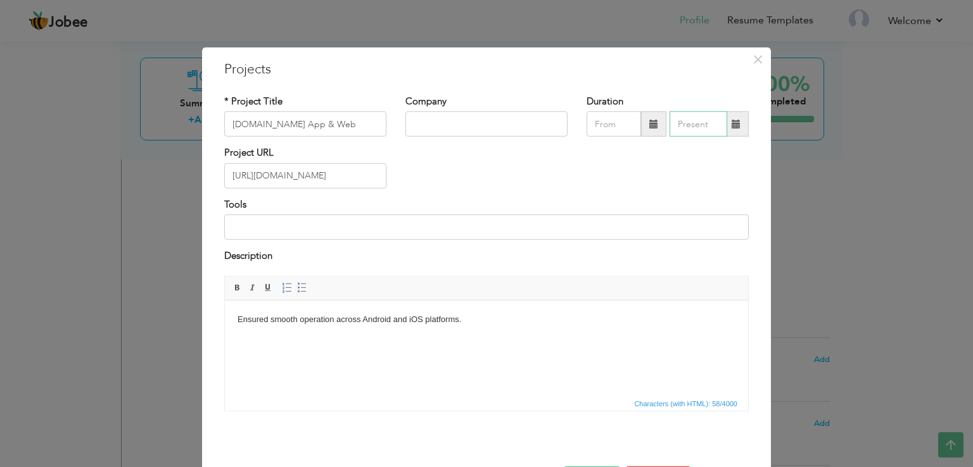
type input "09/2025"
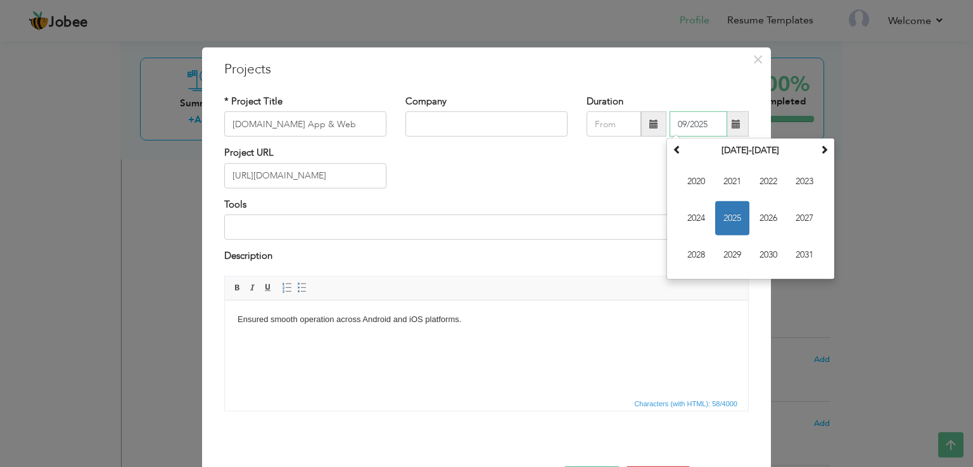
click at [703, 124] on input "09/2025" at bounding box center [699, 123] width 58 height 25
click at [755, 54] on span "×" at bounding box center [757, 59] width 11 height 23
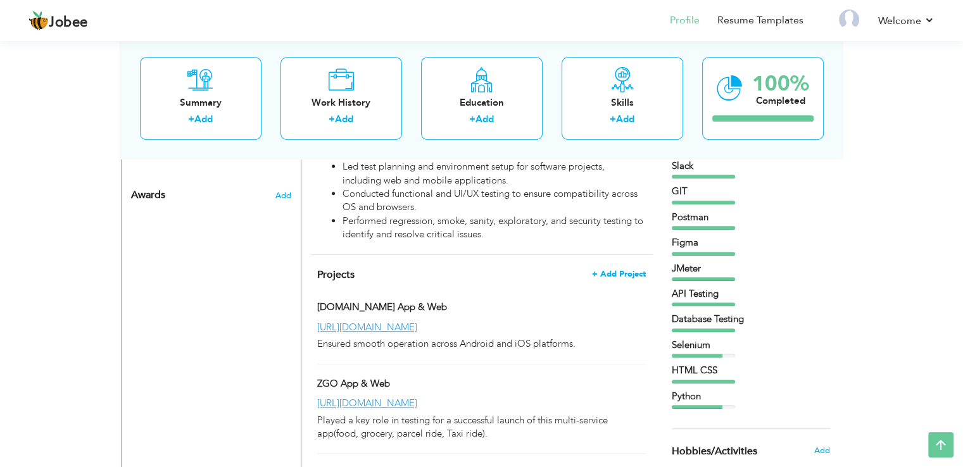
scroll to position [717, 0]
click at [613, 277] on span "+ Add Project" at bounding box center [619, 273] width 54 height 9
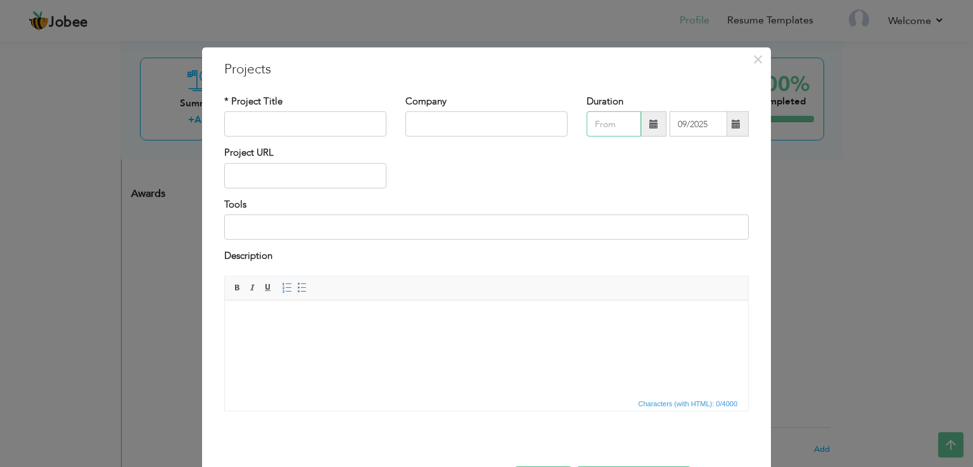
type input "09/2025"
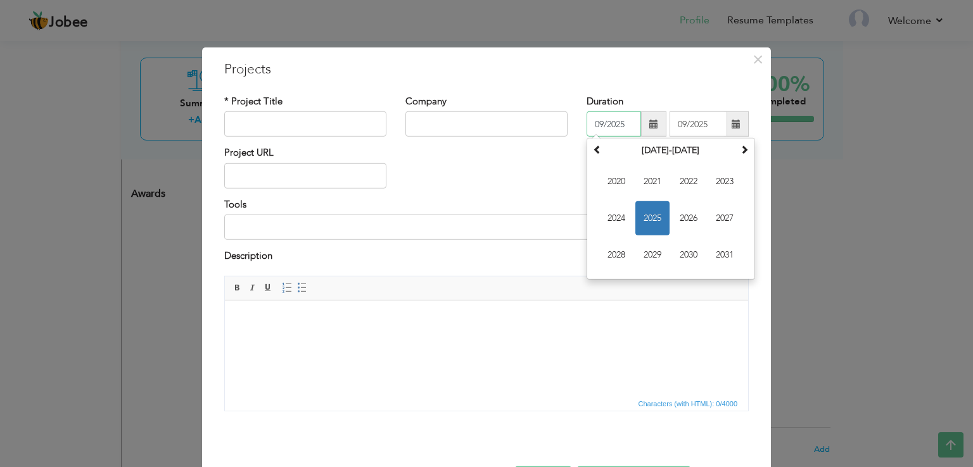
click at [611, 118] on input "09/2025" at bounding box center [614, 123] width 54 height 25
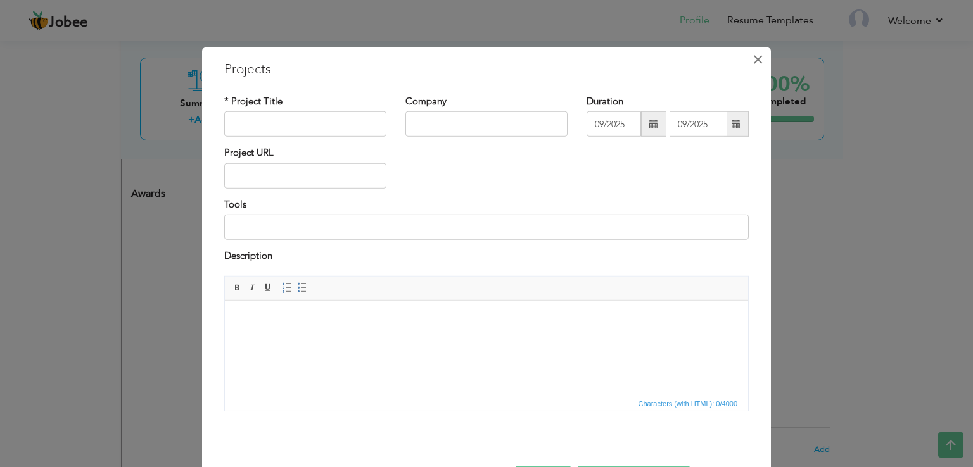
click at [747, 57] on button "×" at bounding box center [757, 59] width 20 height 20
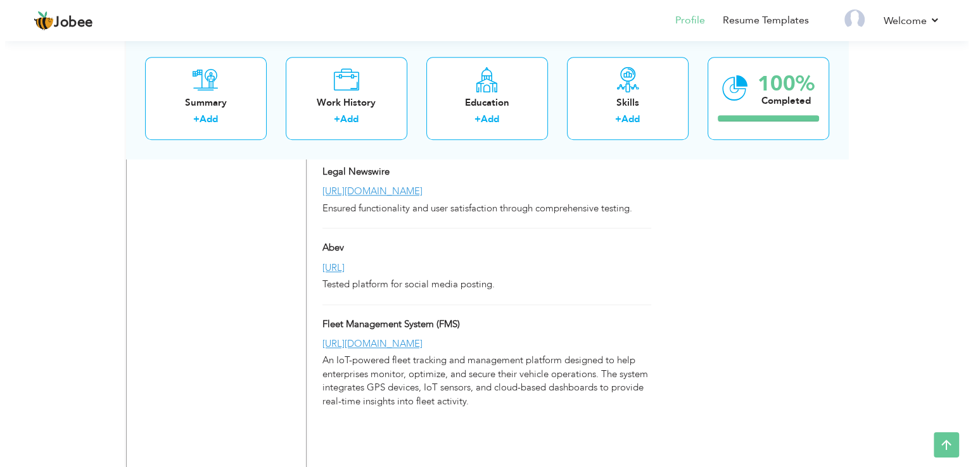
scroll to position [1206, 0]
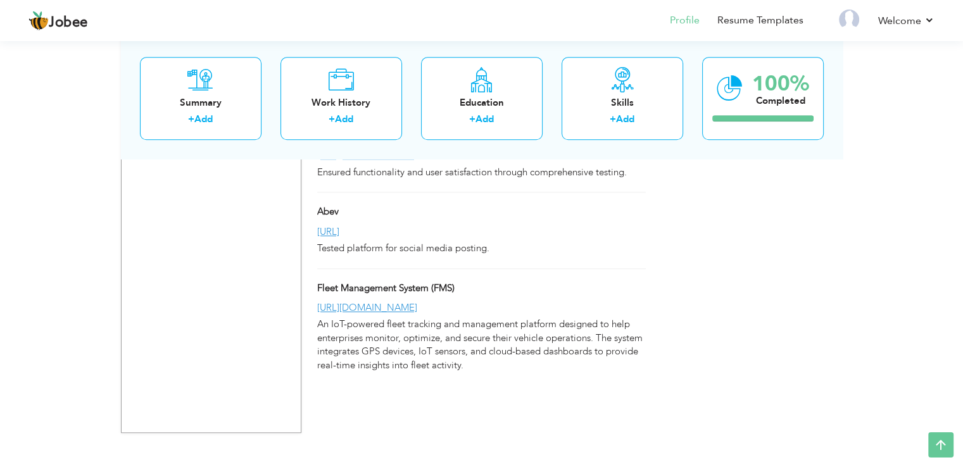
click at [460, 315] on div "[URL][DOMAIN_NAME]" at bounding box center [481, 308] width 347 height 13
type input "Fleet Management System (FMS)"
type input "[URL][DOMAIN_NAME]"
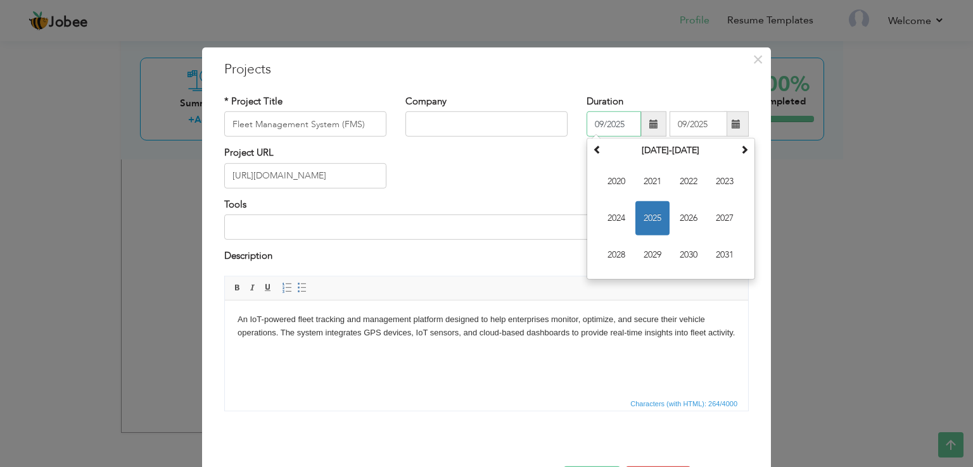
click at [621, 122] on input "09/2025" at bounding box center [614, 123] width 54 height 25
click at [654, 210] on span "2025" at bounding box center [652, 218] width 34 height 34
click at [651, 219] on span "Jun" at bounding box center [652, 218] width 34 height 34
type input "06/2025"
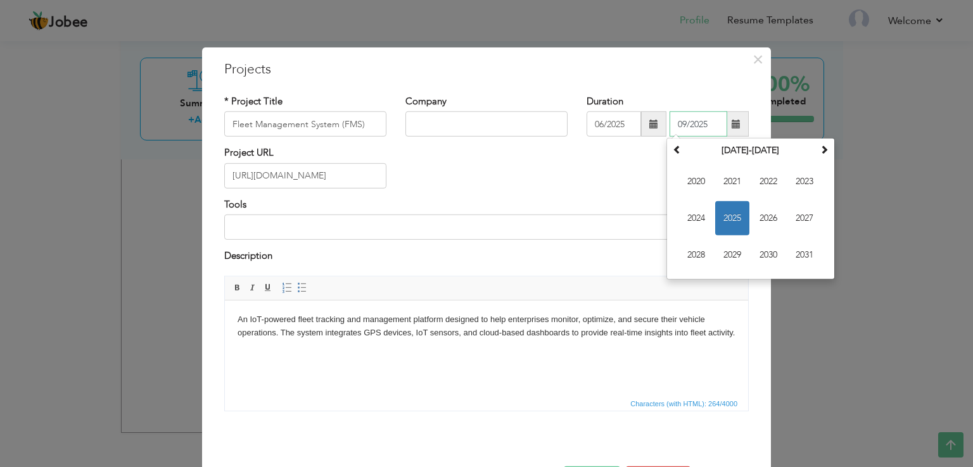
click at [706, 116] on input "09/2025" at bounding box center [699, 123] width 58 height 25
click at [729, 219] on span "2025" at bounding box center [732, 218] width 34 height 34
click at [697, 253] on span "Sep" at bounding box center [696, 255] width 34 height 34
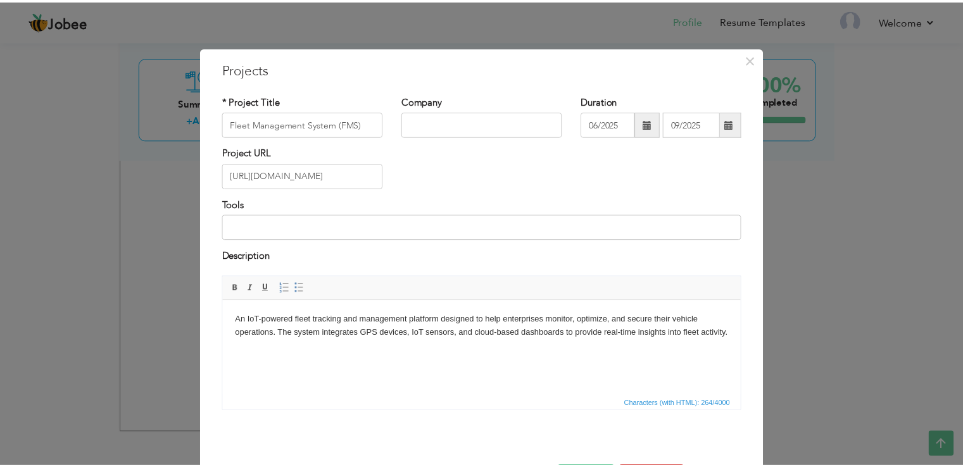
scroll to position [46, 0]
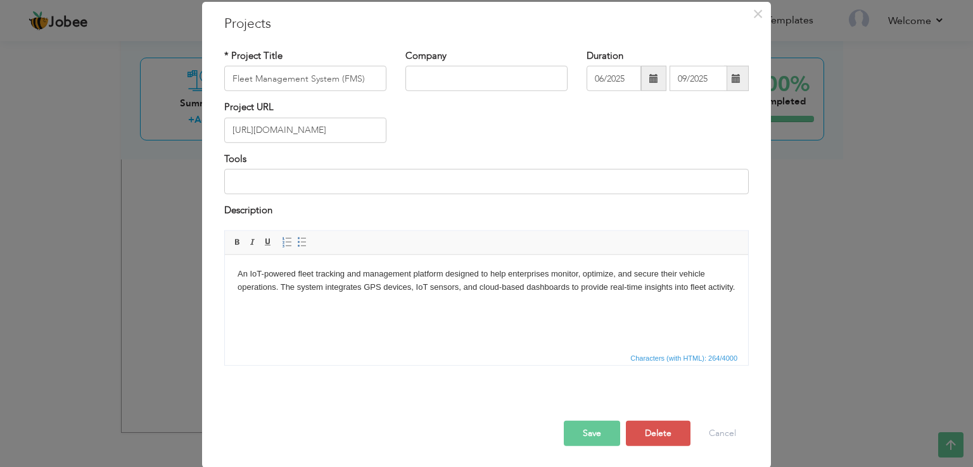
click at [583, 431] on button "Save" at bounding box center [592, 433] width 56 height 25
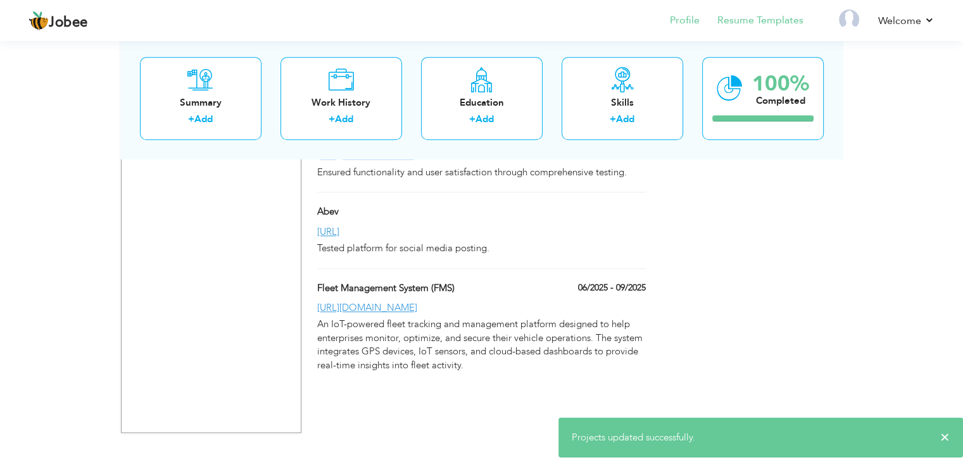
click at [733, 11] on li "Resume Templates" at bounding box center [752, 21] width 104 height 34
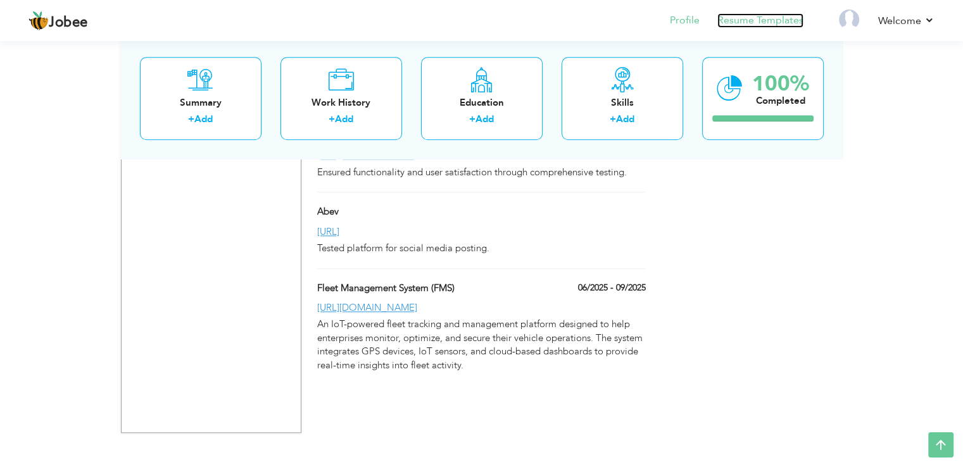
click at [740, 20] on link "Resume Templates" at bounding box center [761, 20] width 86 height 15
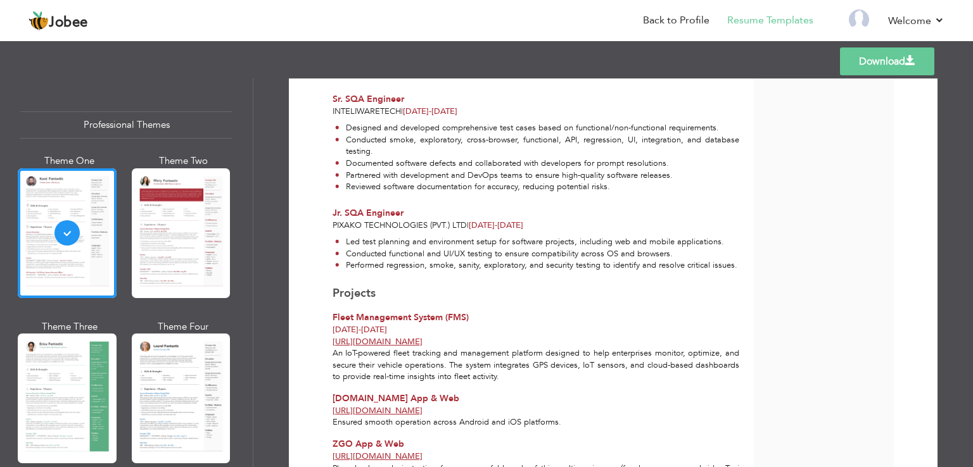
scroll to position [515, 0]
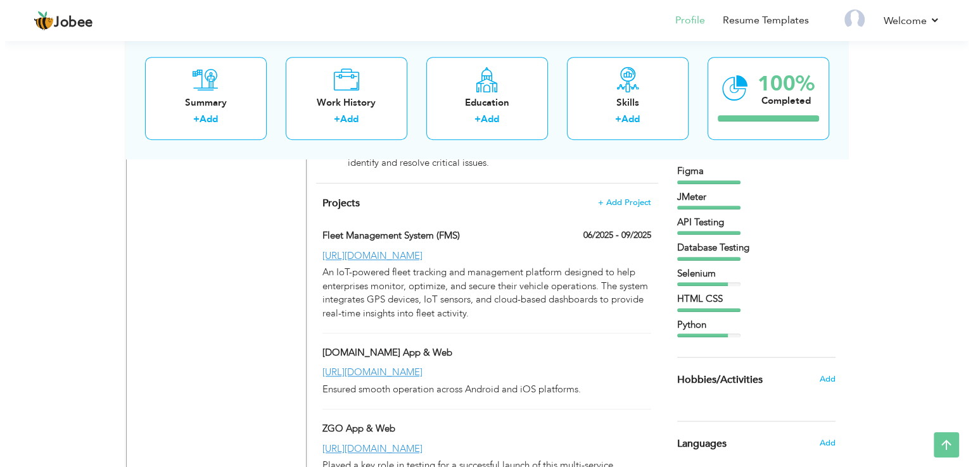
scroll to position [734, 0]
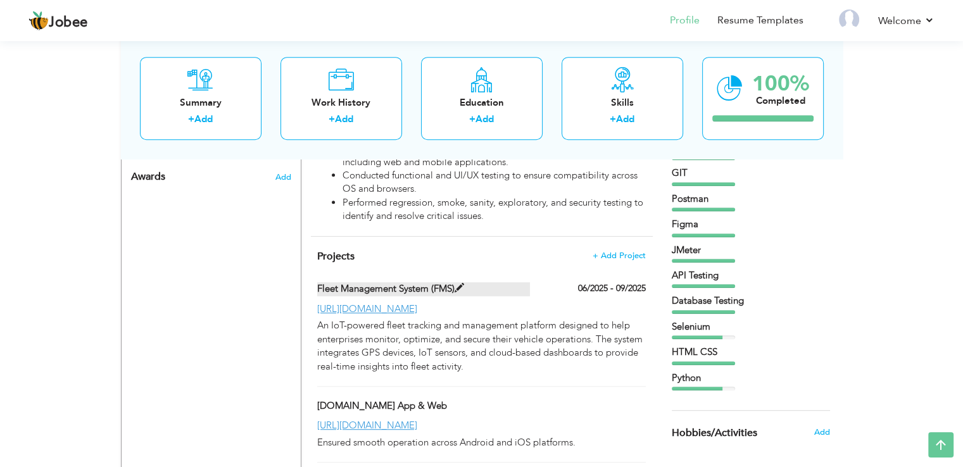
click at [464, 293] on span at bounding box center [460, 289] width 10 height 10
type input "Fleet Management System (FMS)"
type input "06/2025"
type input "09/2025"
type input "[URL][DOMAIN_NAME]"
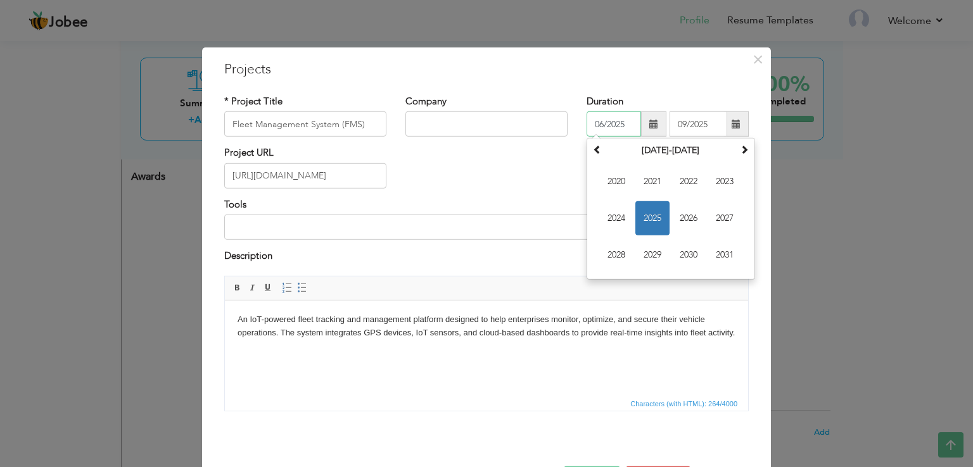
click at [613, 117] on input "06/2025" at bounding box center [614, 123] width 54 height 25
click at [628, 117] on input "06/2025" at bounding box center [614, 123] width 54 height 25
type input "0"
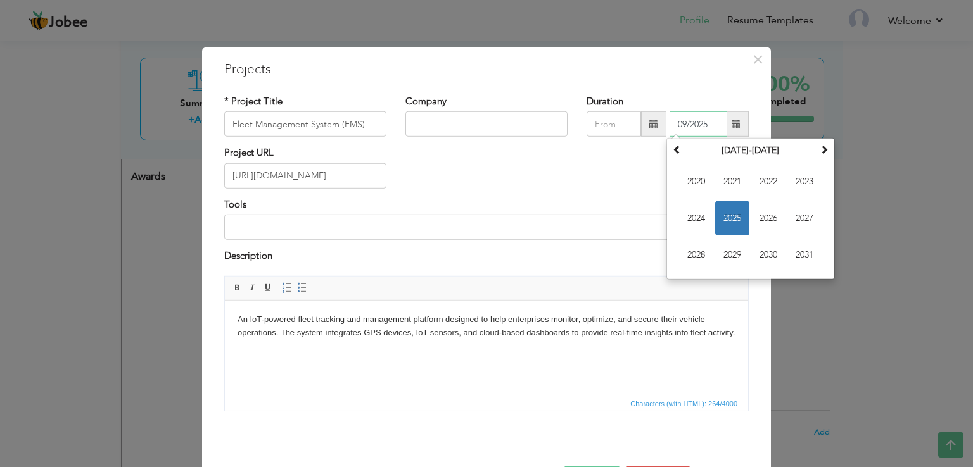
click at [712, 122] on input "09/2025" at bounding box center [699, 123] width 58 height 25
type input "0"
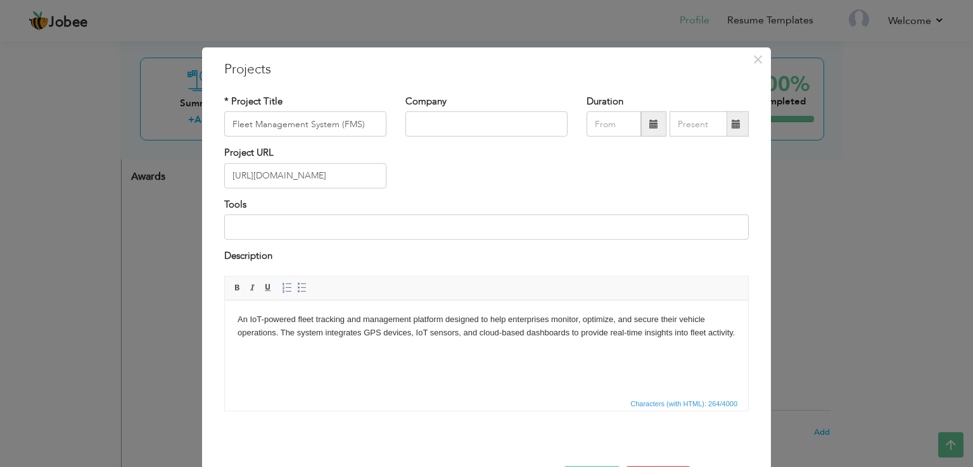
click at [595, 196] on div "Project URL https://fms.hypernymbiz.com/" at bounding box center [486, 171] width 543 height 51
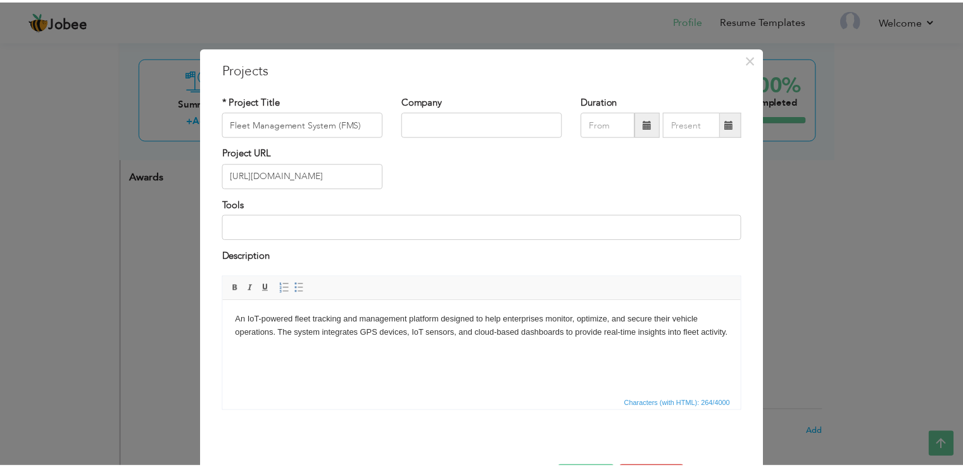
scroll to position [46, 0]
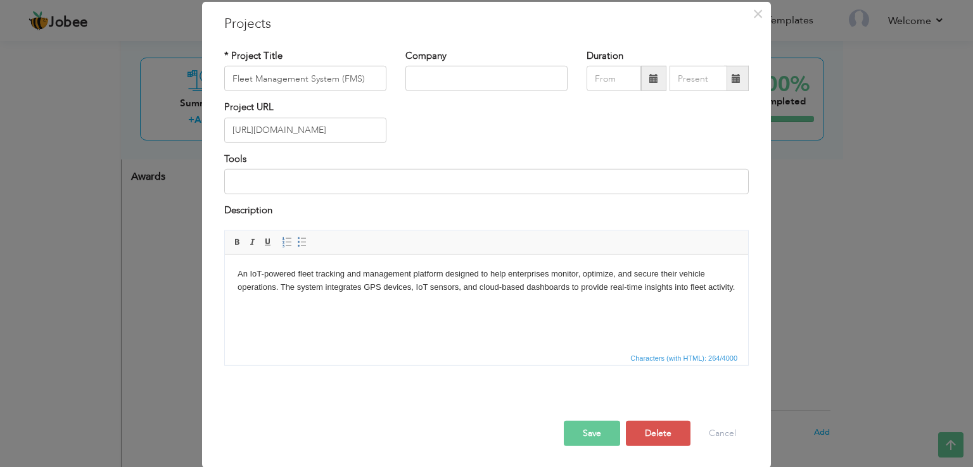
click at [581, 435] on button "Save" at bounding box center [592, 433] width 56 height 25
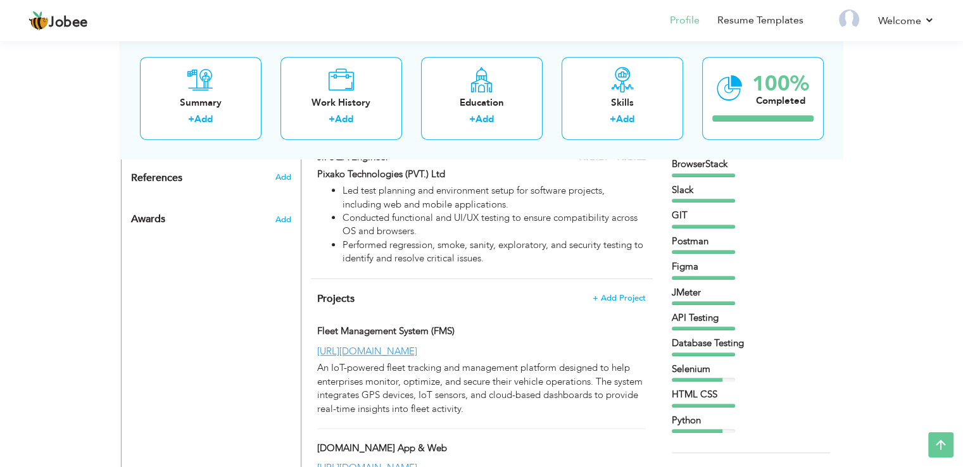
scroll to position [692, 0]
click at [749, 24] on link "Resume Templates" at bounding box center [761, 20] width 86 height 15
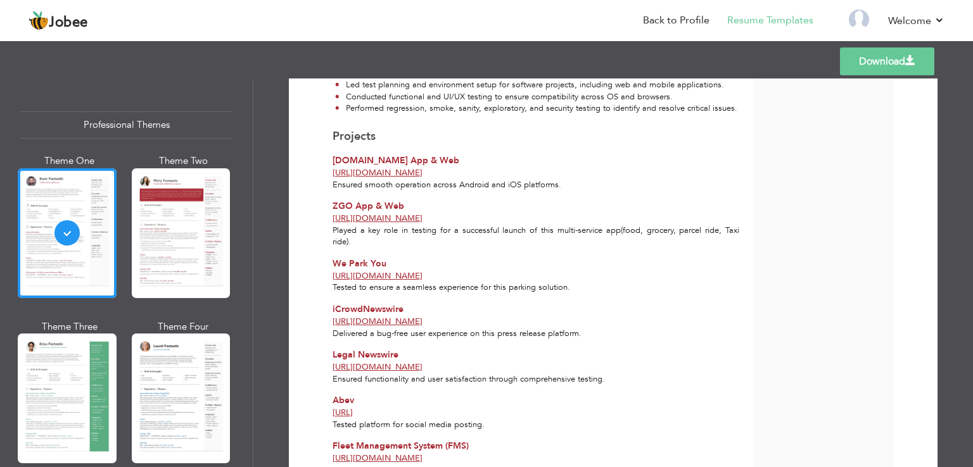
scroll to position [752, 0]
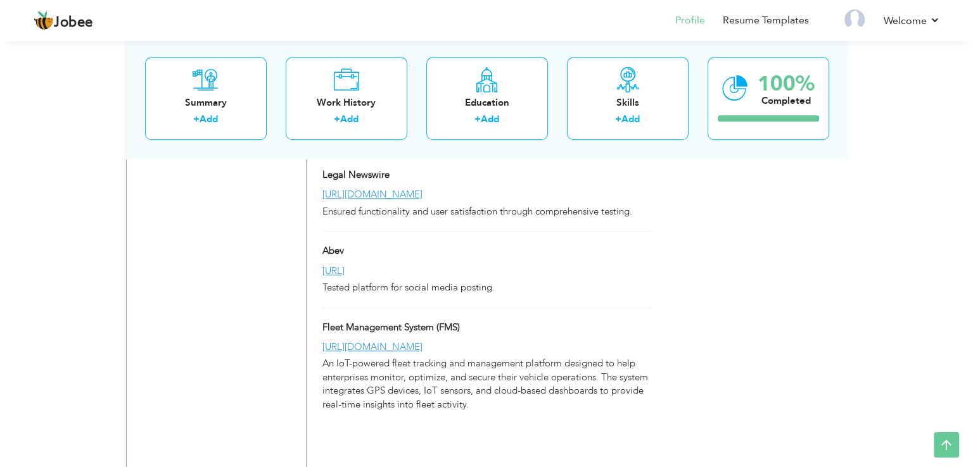
scroll to position [1206, 0]
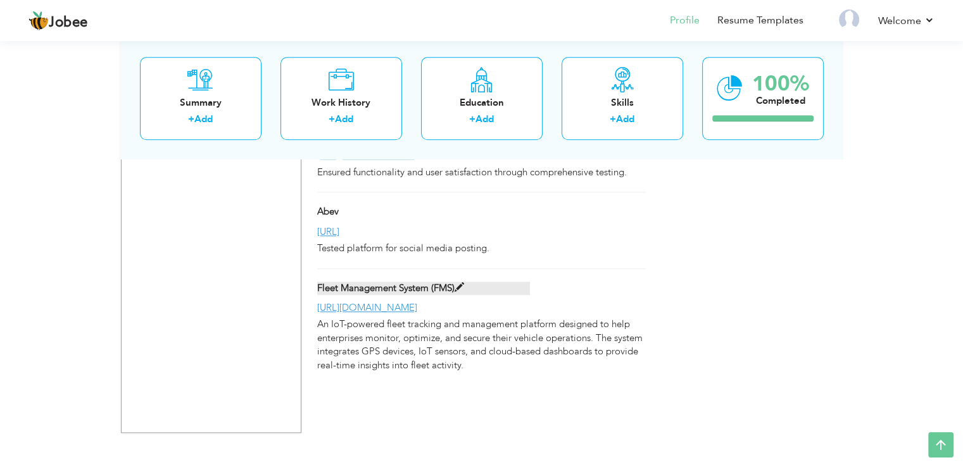
click at [466, 295] on label "Fleet Management System (FMS)" at bounding box center [423, 288] width 213 height 13
type input "Fleet Management System (FMS)"
type input "[URL][DOMAIN_NAME]"
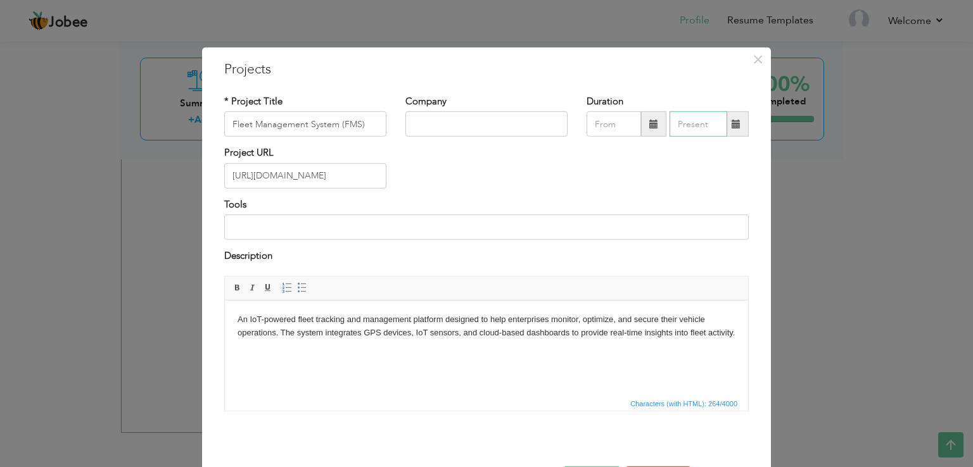
type input "09/2025"
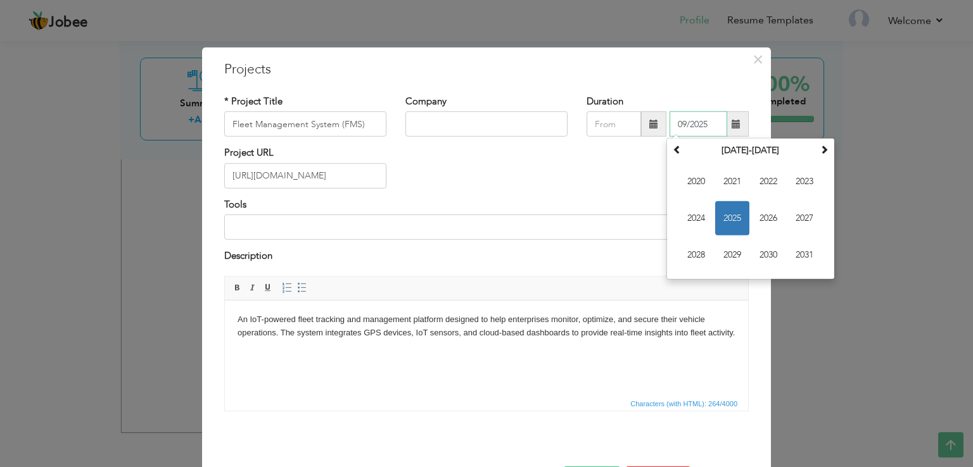
click at [682, 124] on input "09/2025" at bounding box center [699, 123] width 58 height 25
click at [733, 210] on span "2025" at bounding box center [732, 218] width 34 height 34
click at [692, 257] on span "Sep" at bounding box center [696, 255] width 34 height 34
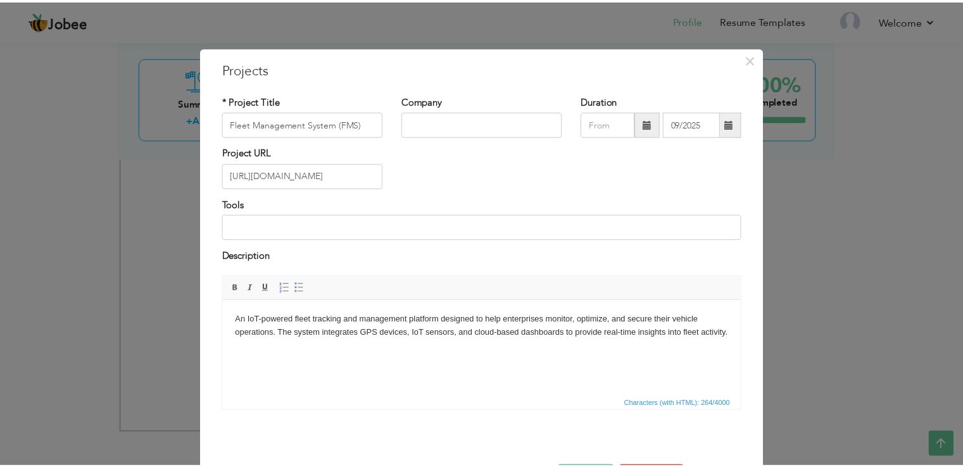
scroll to position [46, 0]
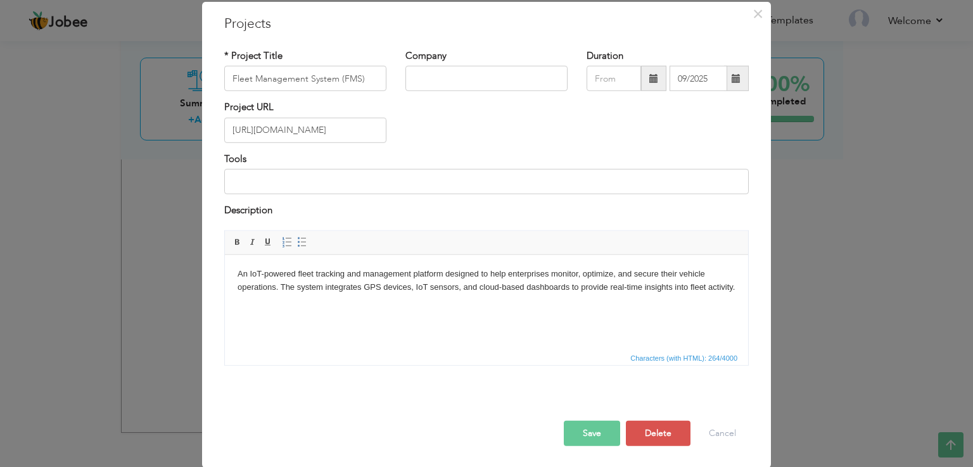
click at [592, 433] on button "Save" at bounding box center [592, 433] width 56 height 25
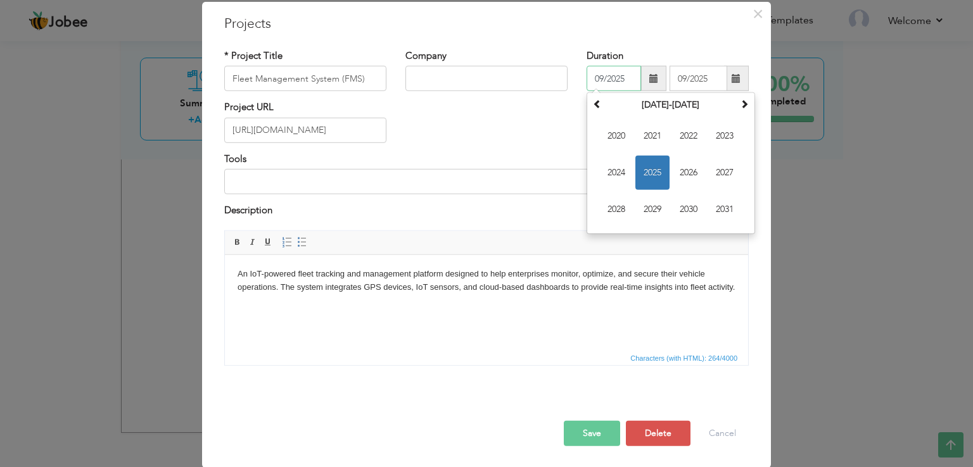
click at [641, 165] on span "2025" at bounding box center [652, 173] width 34 height 34
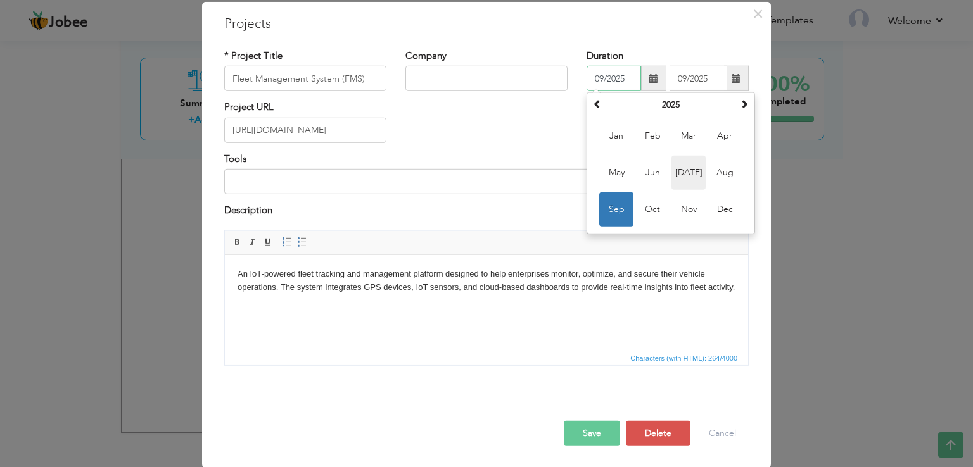
click at [676, 171] on span "[DATE]" at bounding box center [688, 173] width 34 height 34
type input "07/2025"
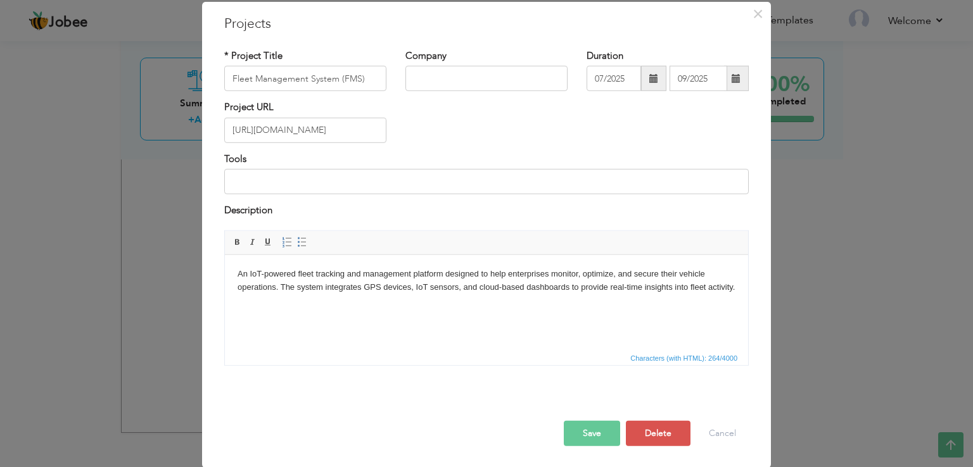
click at [590, 433] on button "Save" at bounding box center [592, 433] width 56 height 25
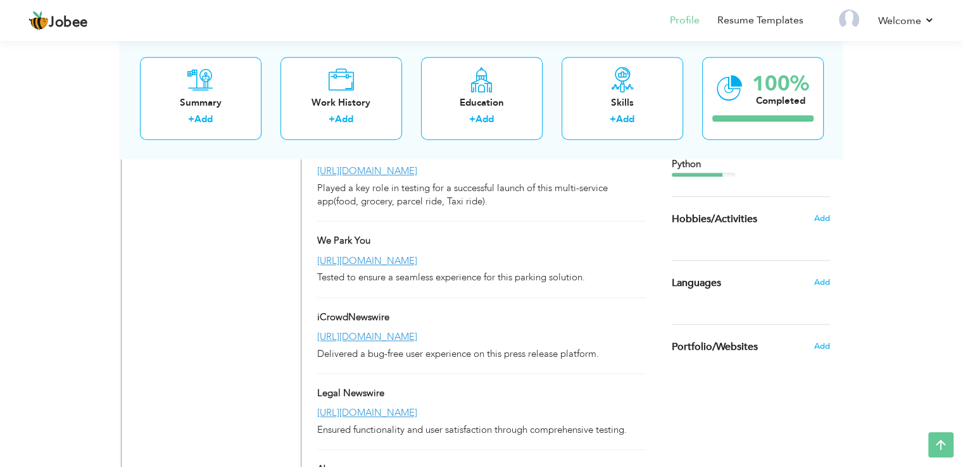
scroll to position [1206, 0]
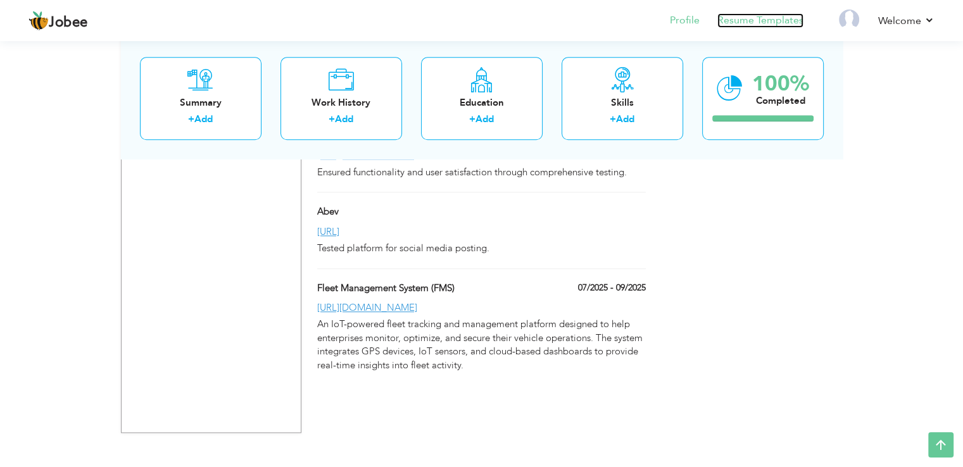
click at [732, 22] on link "Resume Templates" at bounding box center [761, 20] width 86 height 15
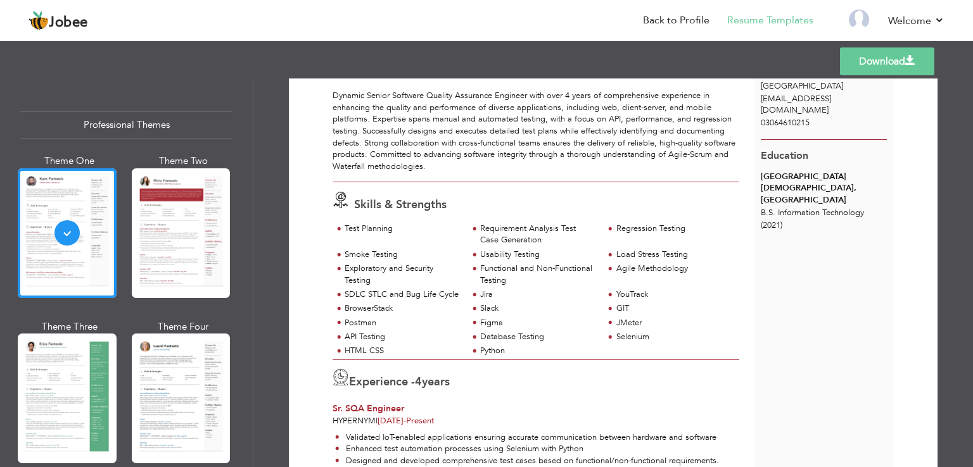
scroll to position [79, 0]
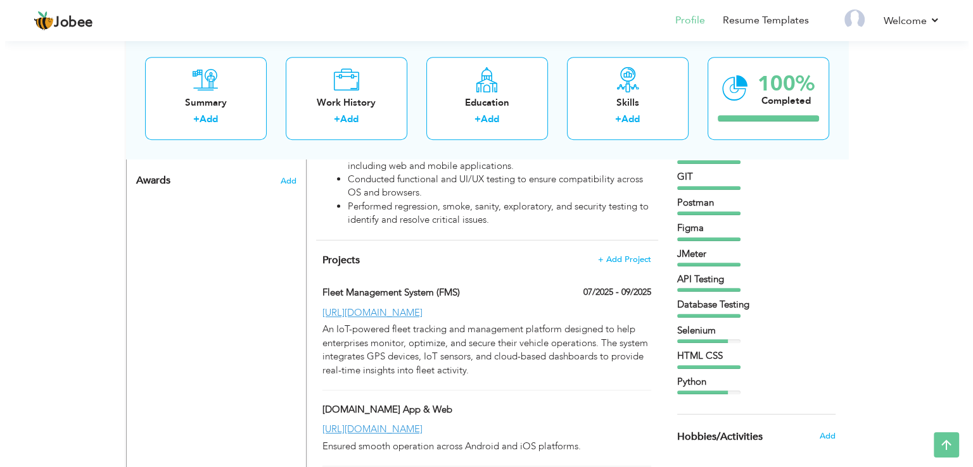
scroll to position [730, 0]
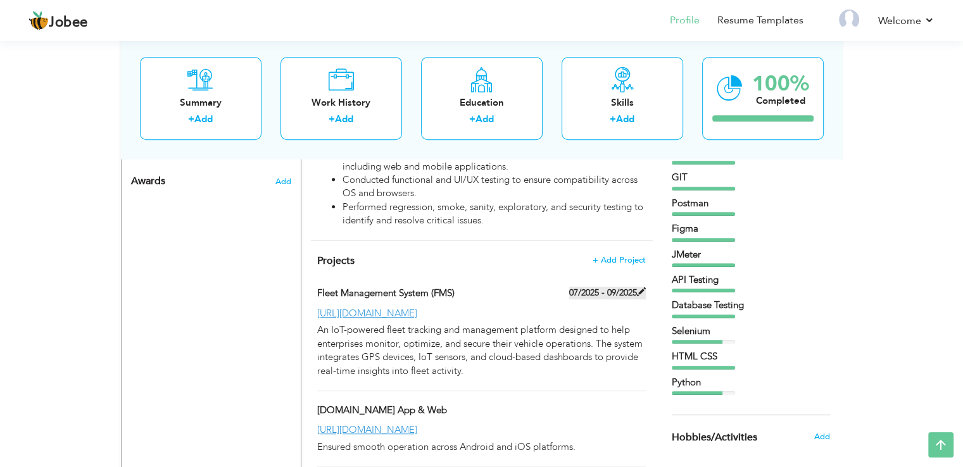
click at [628, 300] on label "07/2025 - 09/2025" at bounding box center [607, 293] width 77 height 13
type input "Fleet Management System (FMS)"
type input "07/2025"
type input "09/2025"
type input "[URL][DOMAIN_NAME]"
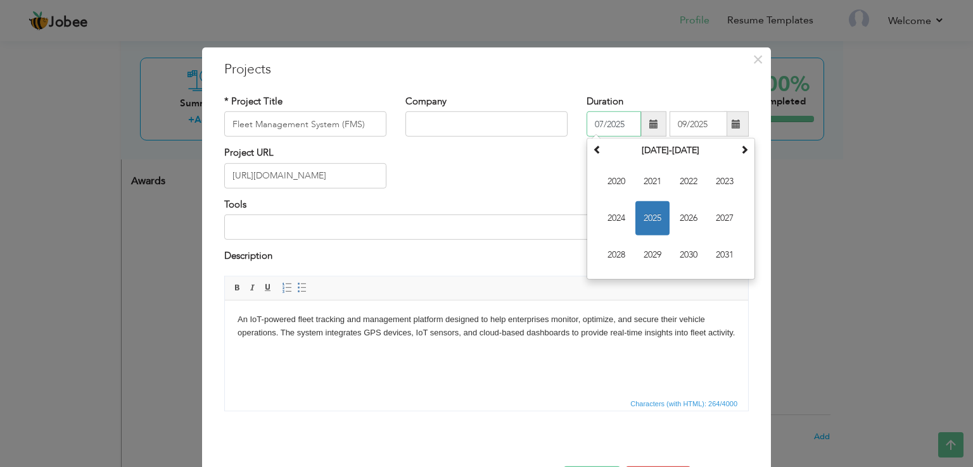
click at [621, 121] on input "07/2025" at bounding box center [614, 123] width 54 height 25
type input "0"
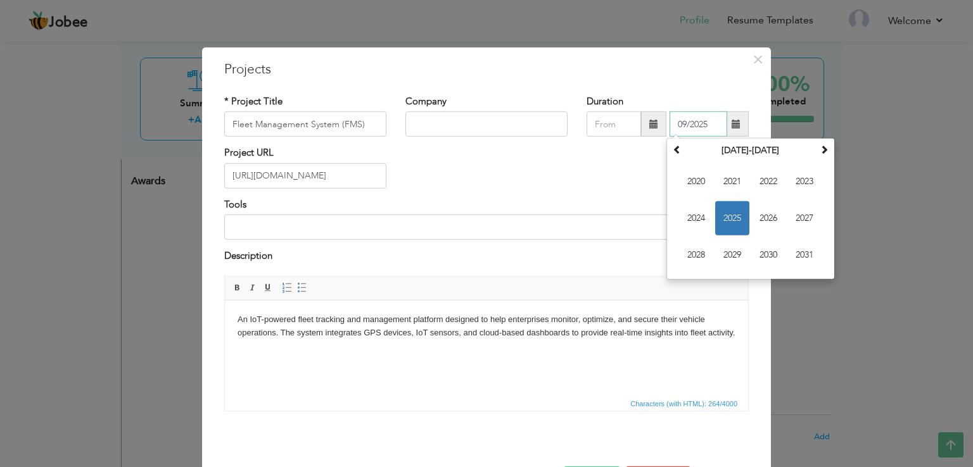
click at [708, 122] on input "09/2025" at bounding box center [699, 123] width 58 height 25
type input "0"
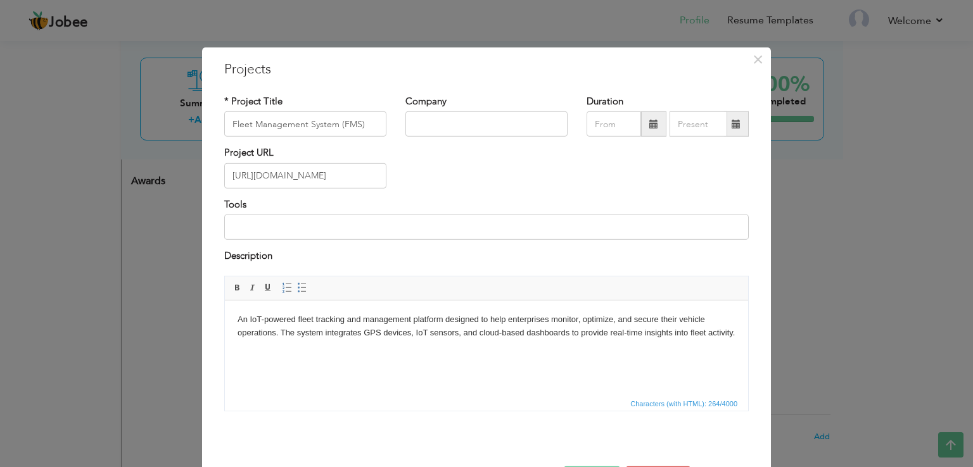
click at [610, 187] on div "Project URL https://fms.hypernymbiz.com/" at bounding box center [486, 171] width 543 height 51
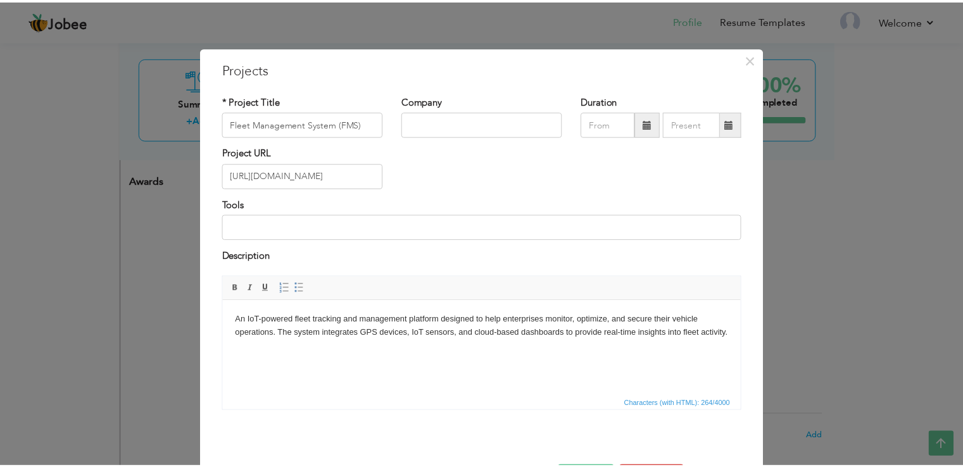
scroll to position [46, 0]
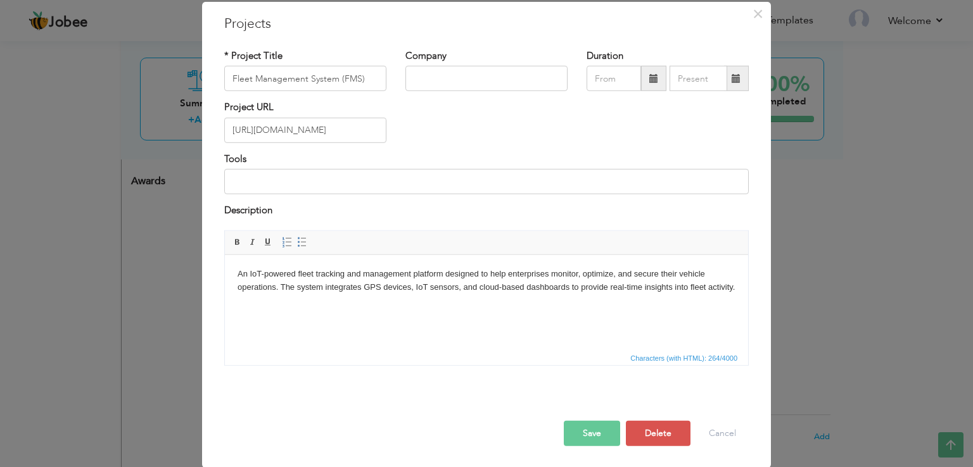
click at [583, 426] on button "Save" at bounding box center [592, 433] width 56 height 25
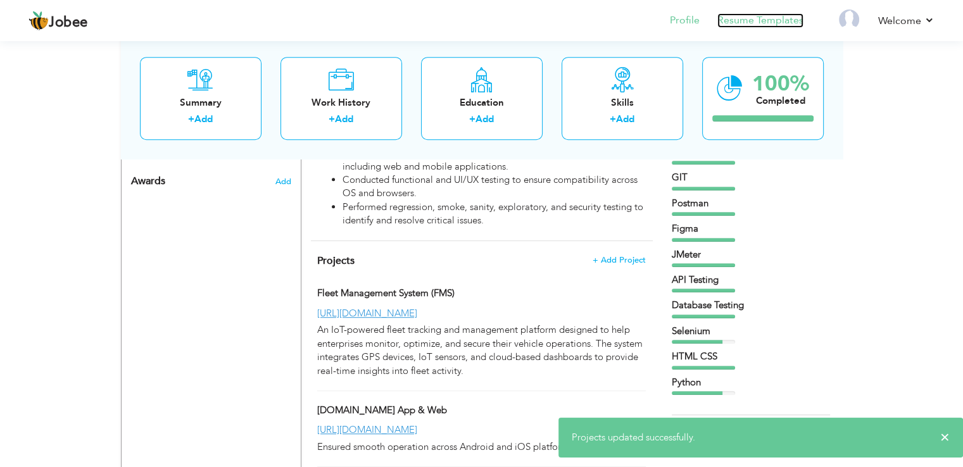
click at [736, 24] on link "Resume Templates" at bounding box center [761, 20] width 86 height 15
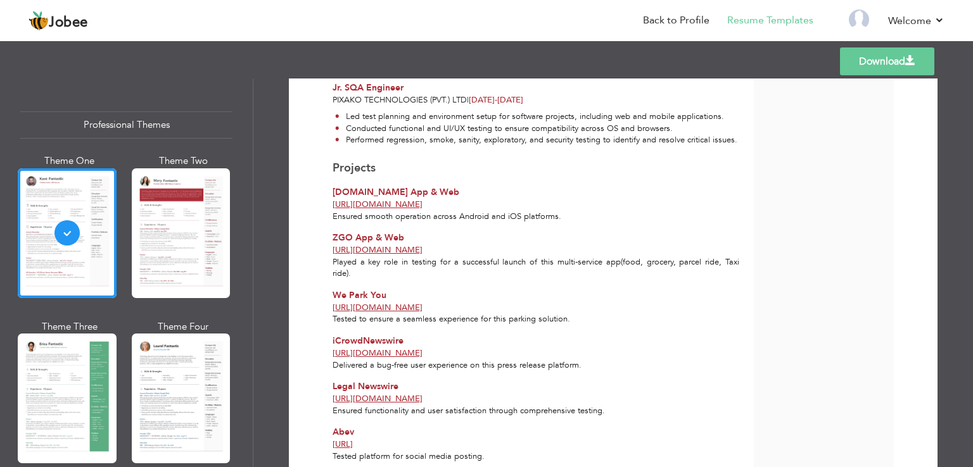
scroll to position [752, 0]
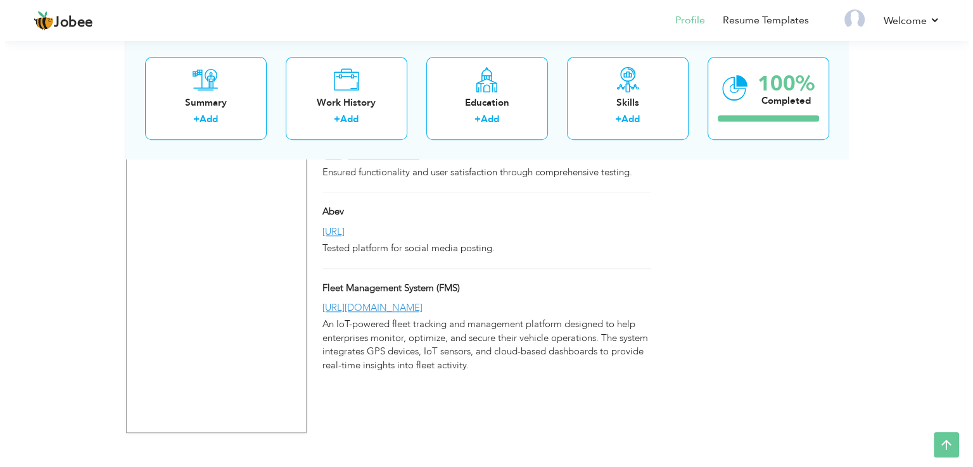
scroll to position [1206, 0]
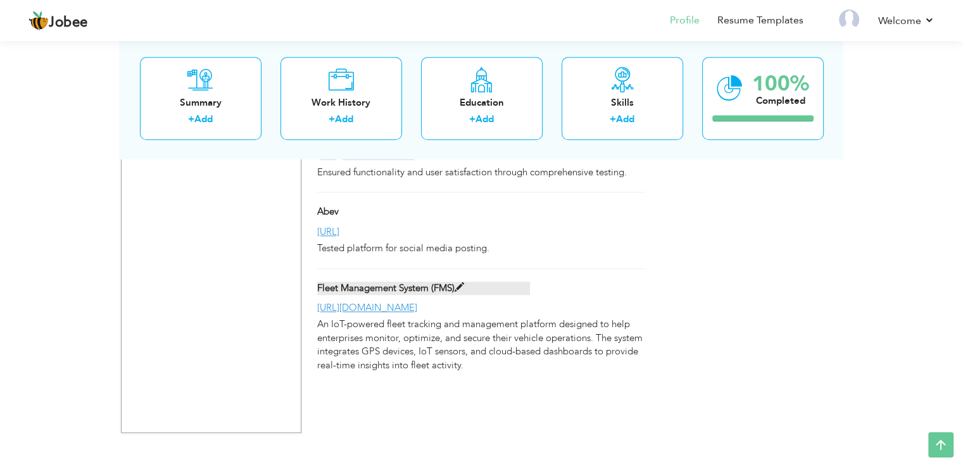
click at [463, 293] on span at bounding box center [460, 288] width 10 height 10
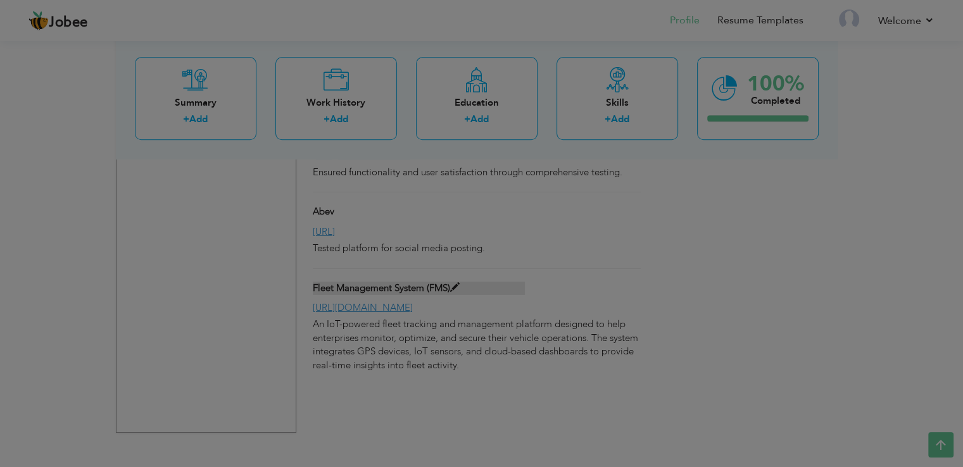
type input "Fleet Management System (FMS)"
type input "[URL][DOMAIN_NAME]"
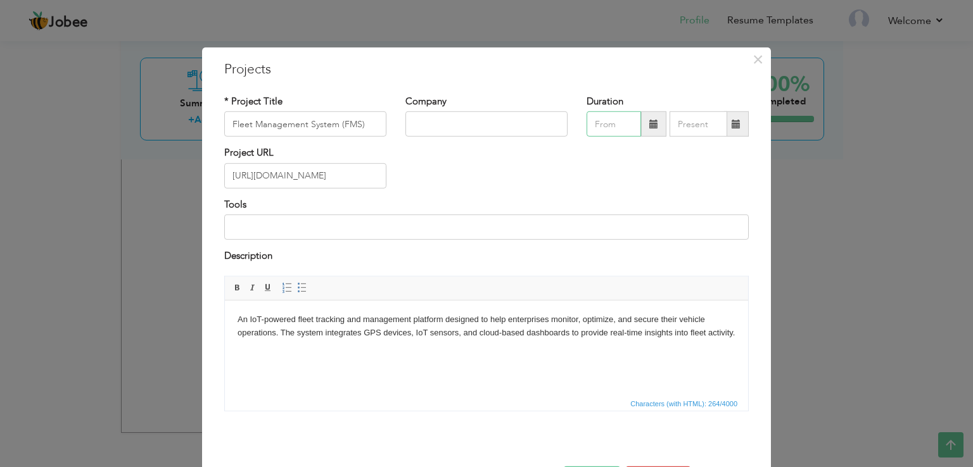
type input "09/2025"
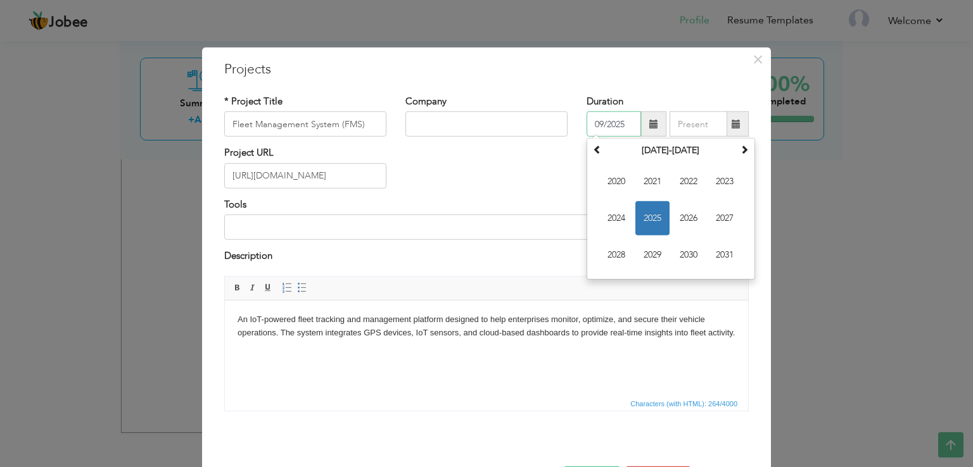
click at [618, 115] on input "09/2025" at bounding box center [614, 123] width 54 height 25
click at [649, 211] on span "2025" at bounding box center [652, 218] width 34 height 34
type input "09/2025"
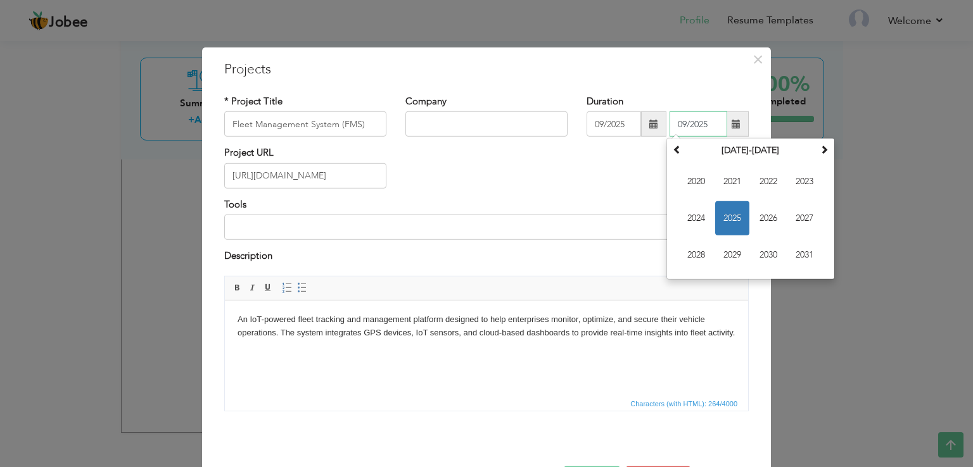
click at [685, 126] on input "09/2025" at bounding box center [699, 123] width 58 height 25
click at [732, 218] on span "2025" at bounding box center [732, 218] width 34 height 34
click at [689, 265] on span "Sep" at bounding box center [696, 255] width 34 height 34
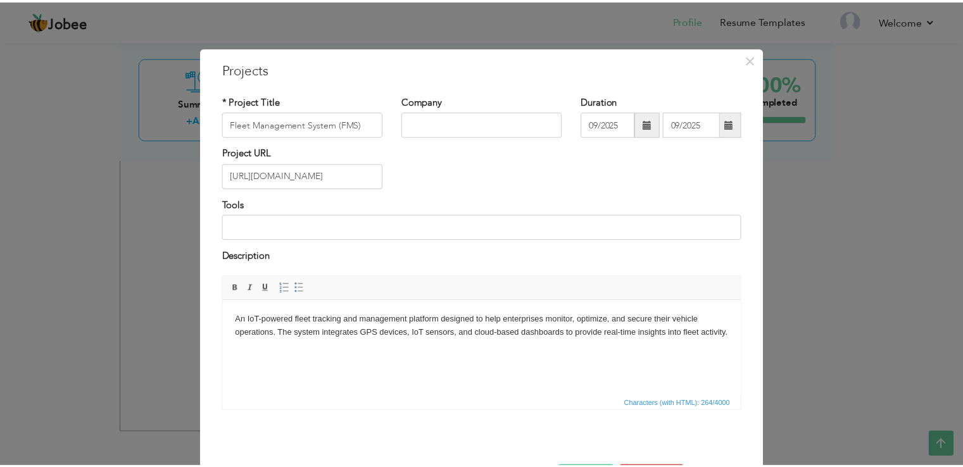
scroll to position [46, 0]
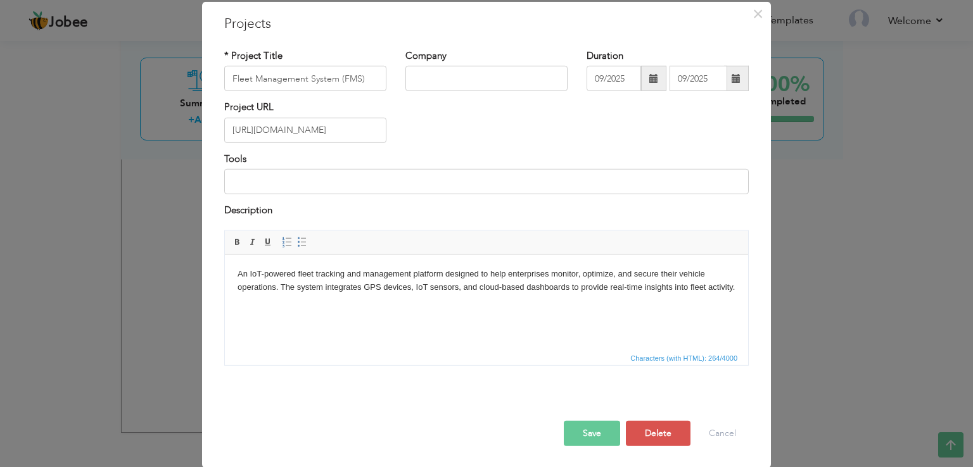
click at [583, 441] on button "Save" at bounding box center [592, 433] width 56 height 25
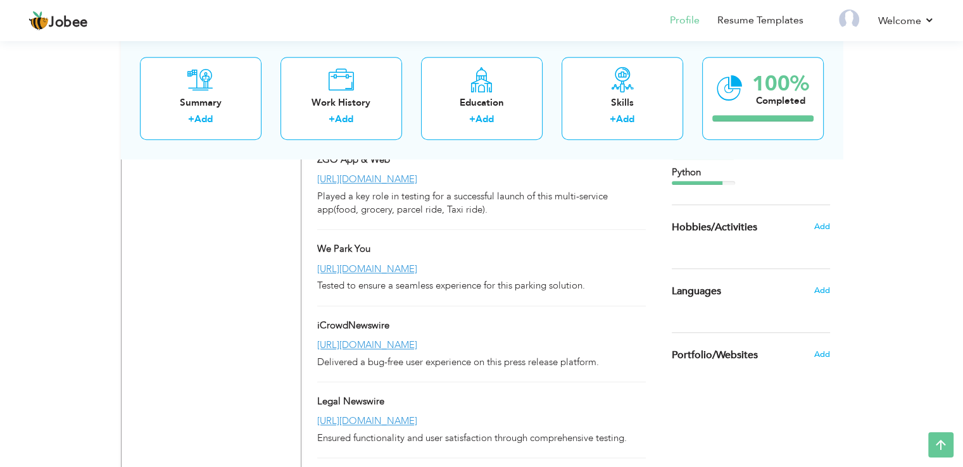
scroll to position [940, 0]
click at [768, 21] on link "Resume Templates" at bounding box center [761, 20] width 86 height 15
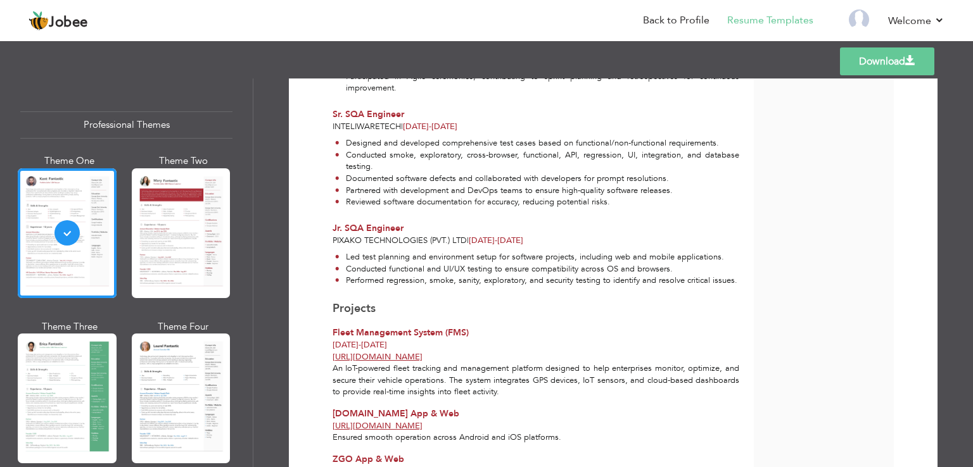
scroll to position [502, 0]
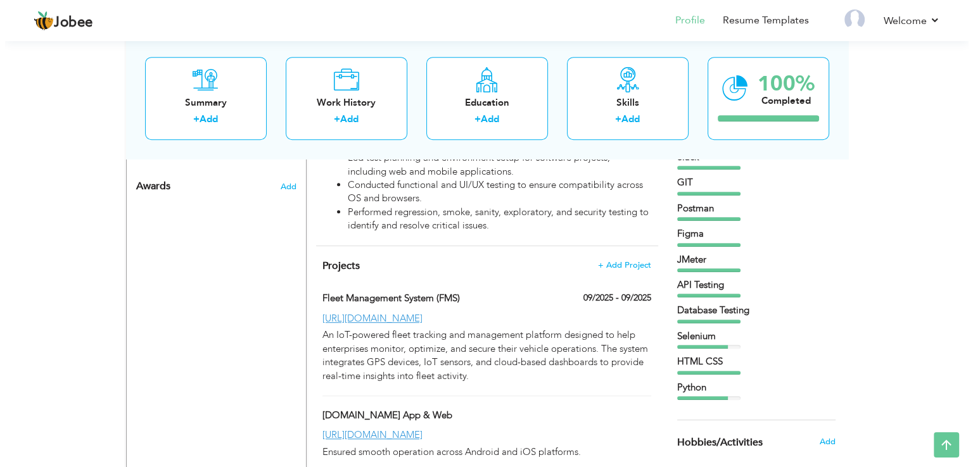
scroll to position [718, 0]
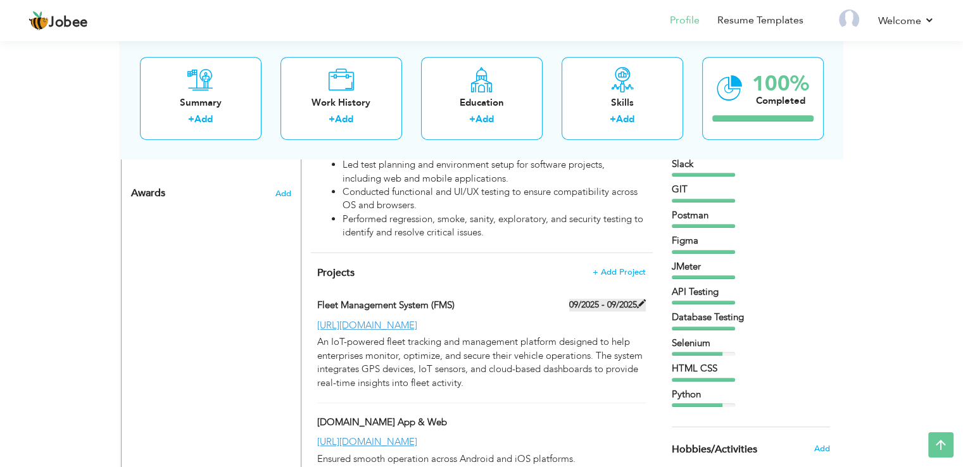
click at [594, 312] on label "09/2025 - 09/2025" at bounding box center [607, 305] width 77 height 13
type input "Fleet Management System (FMS)"
type input "09/2025"
type input "[URL][DOMAIN_NAME]"
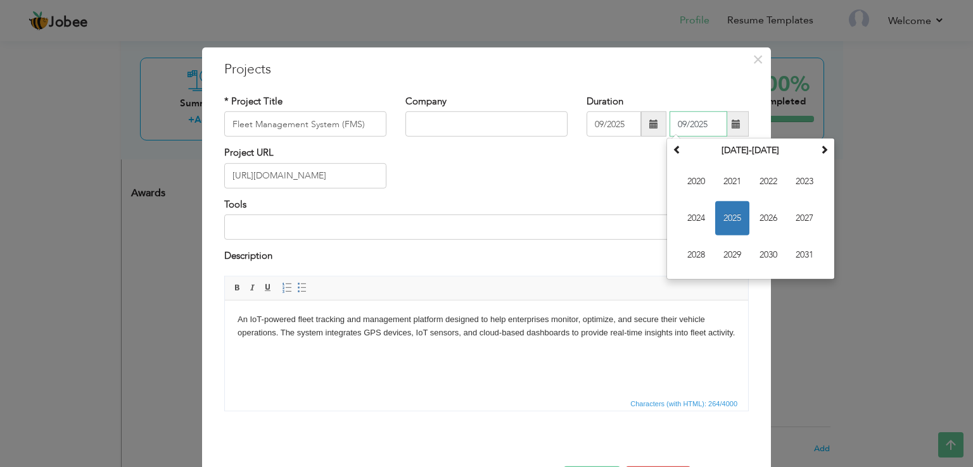
click at [711, 122] on input "09/2025" at bounding box center [699, 123] width 58 height 25
type input "0"
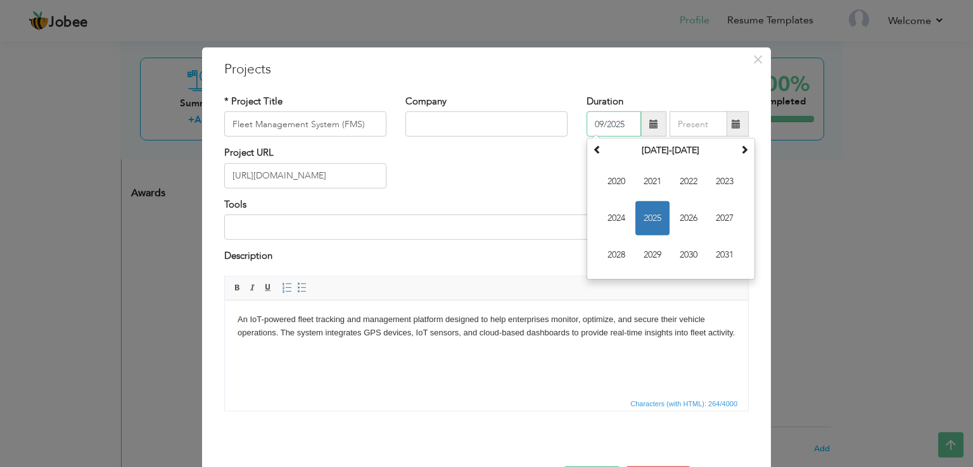
click at [619, 118] on input "09/2025" at bounding box center [614, 123] width 54 height 25
type input "0"
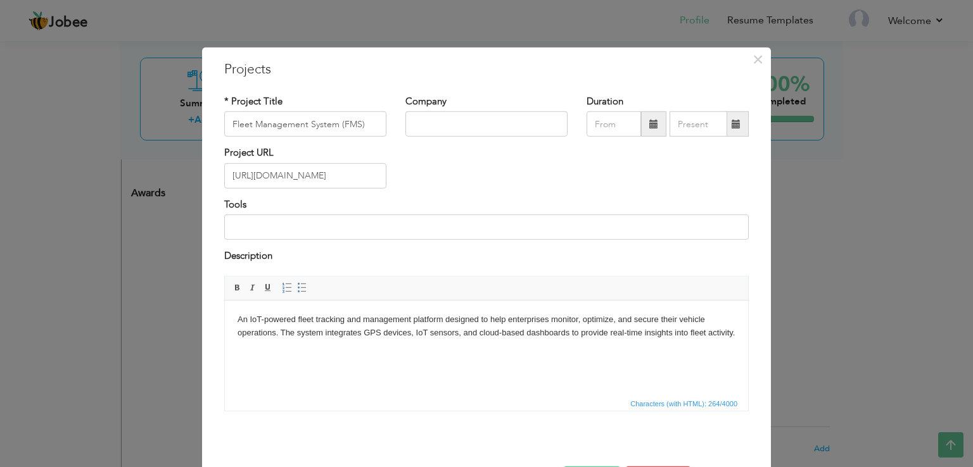
click at [565, 170] on div "Project URL [URL][DOMAIN_NAME]" at bounding box center [486, 171] width 543 height 51
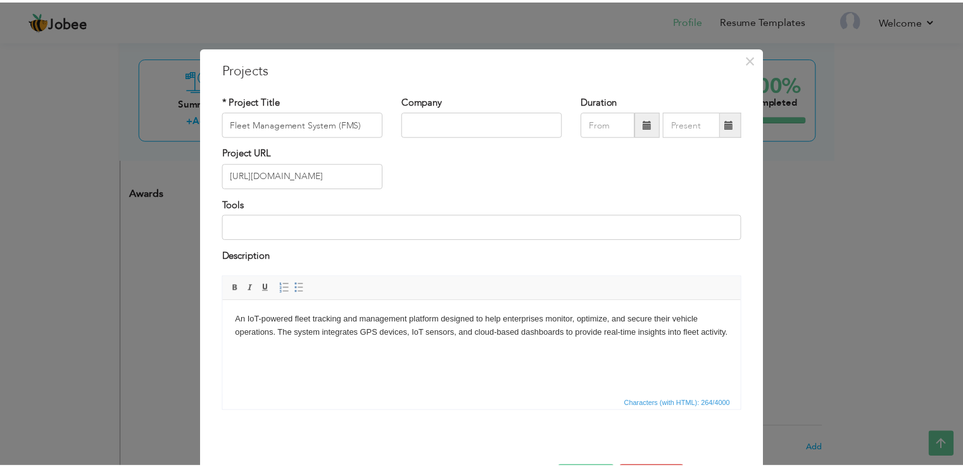
scroll to position [46, 0]
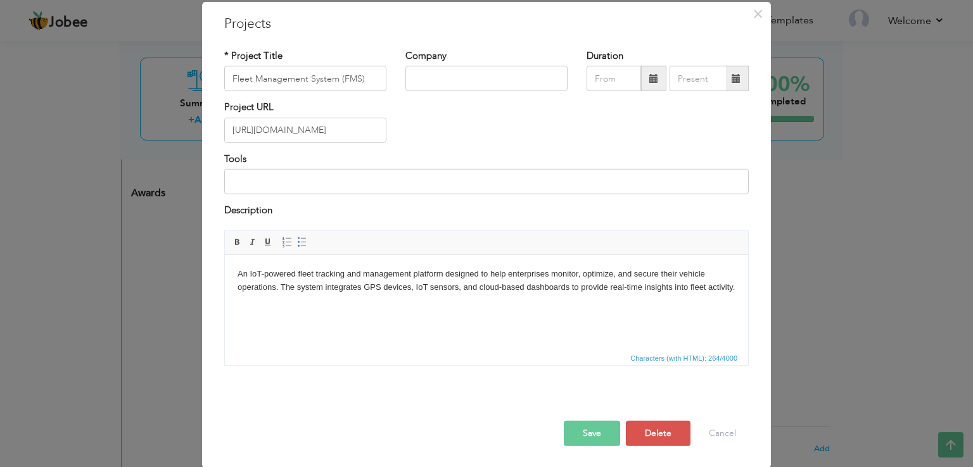
click at [594, 429] on button "Save" at bounding box center [592, 433] width 56 height 25
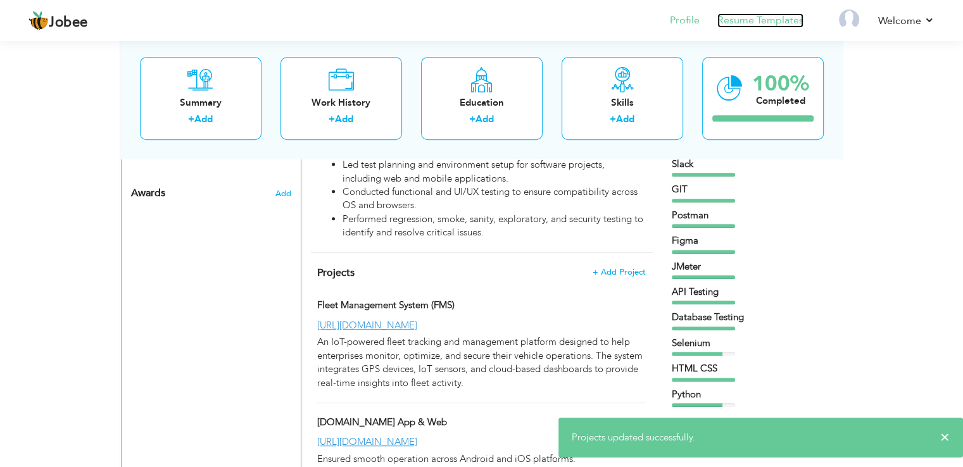
click at [768, 22] on link "Resume Templates" at bounding box center [761, 20] width 86 height 15
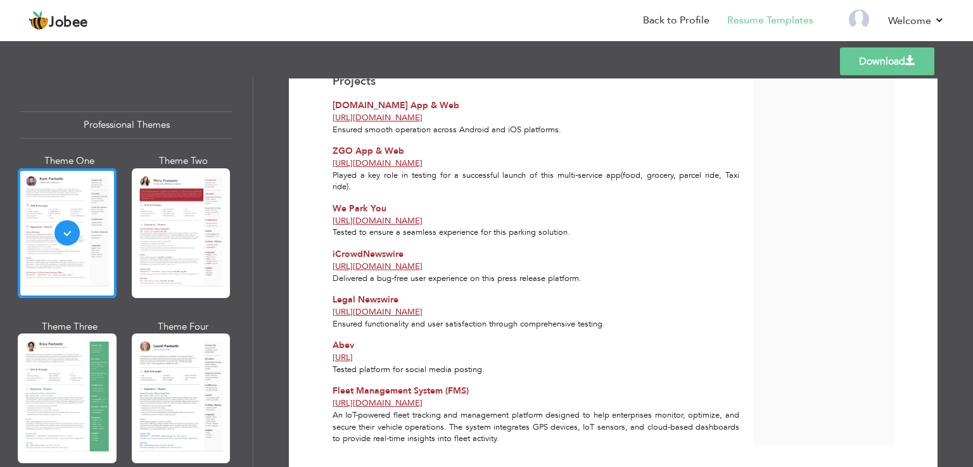
scroll to position [752, 0]
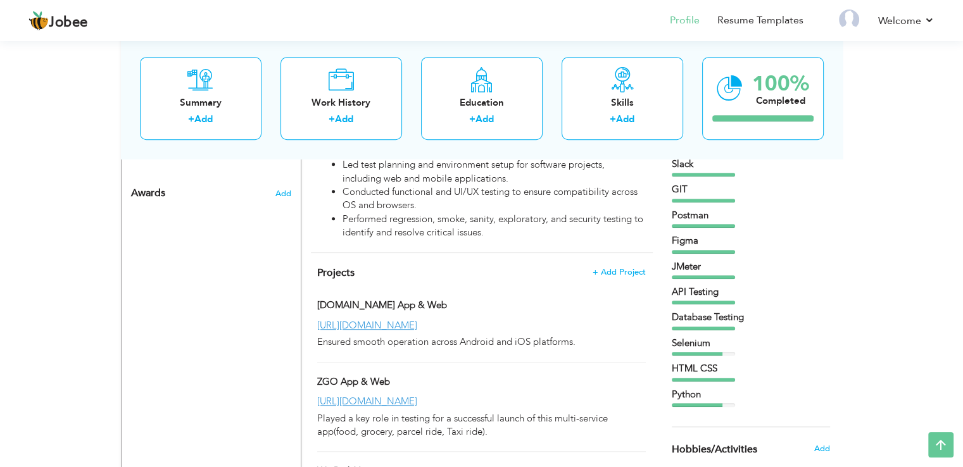
scroll to position [782, 0]
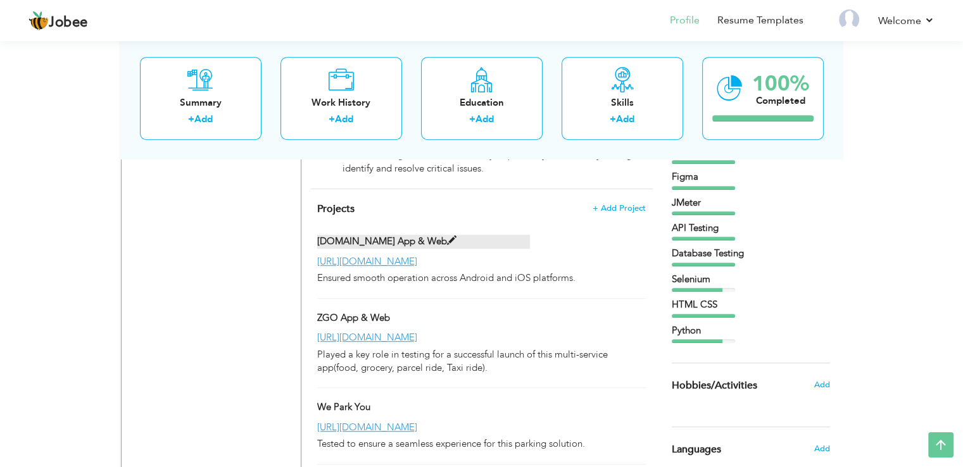
click at [334, 248] on label "[DOMAIN_NAME] App & Web" at bounding box center [423, 241] width 213 height 13
type input "[DOMAIN_NAME] App & Web"
type input "[URL][DOMAIN_NAME]"
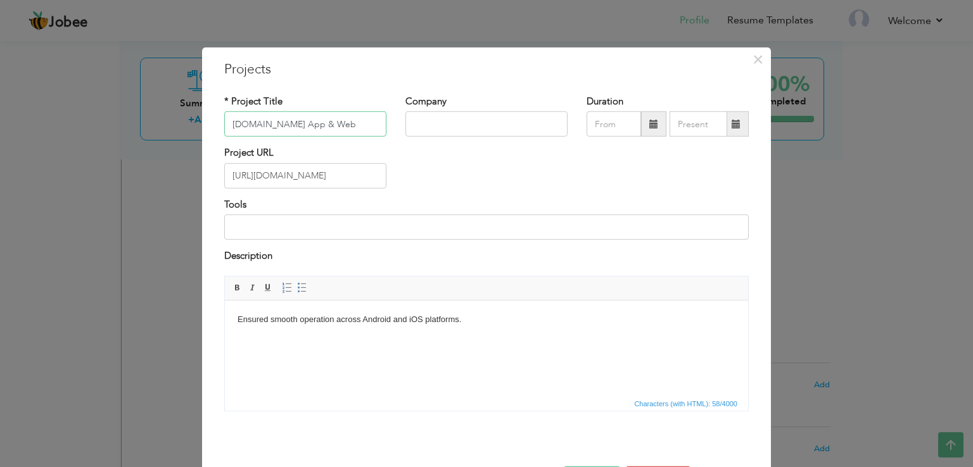
click at [341, 267] on body "Jobee Profile Resume Templates Resume Templates Cover Letters About My Resume W…" at bounding box center [486, 55] width 973 height 1674
click at [752, 56] on span "×" at bounding box center [757, 59] width 11 height 23
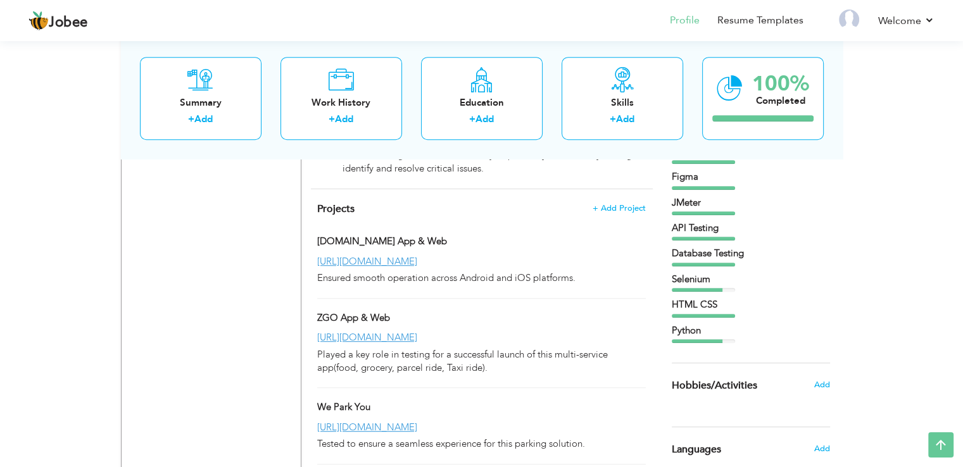
drag, startPoint x: 517, startPoint y: 251, endPoint x: 535, endPoint y: 331, distance: 81.1
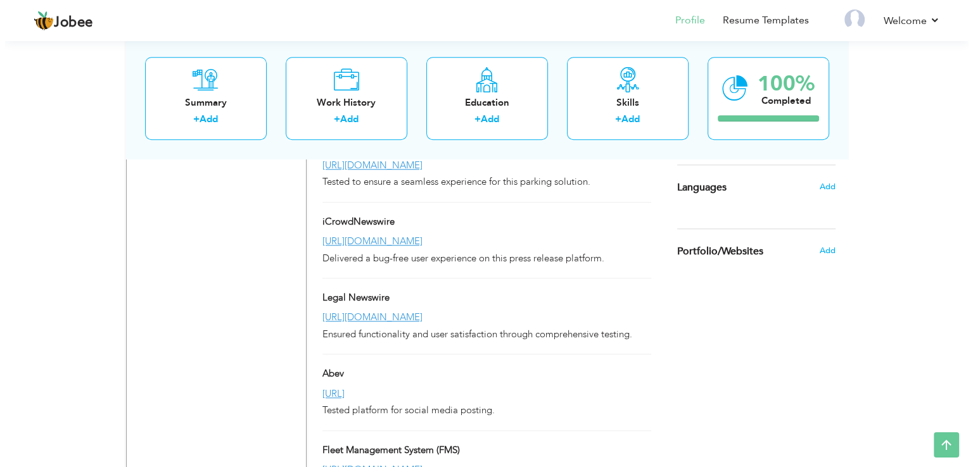
scroll to position [1206, 0]
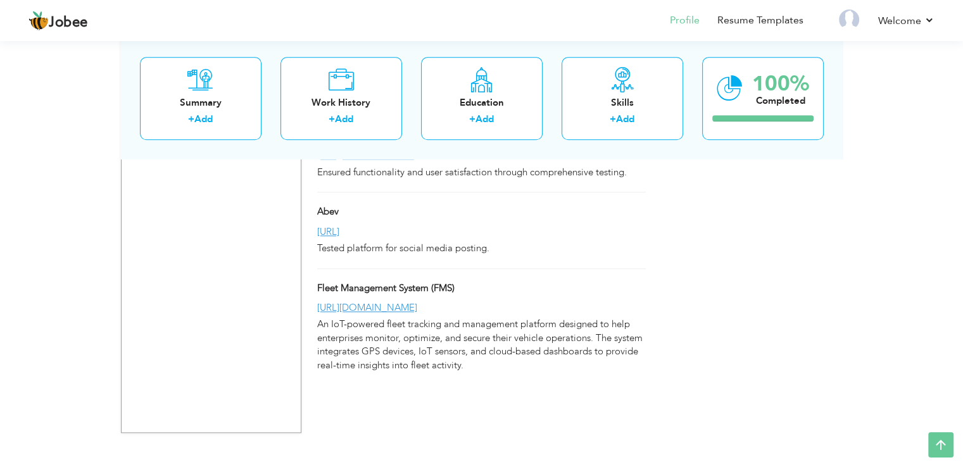
drag, startPoint x: 504, startPoint y: 388, endPoint x: 450, endPoint y: 313, distance: 91.7
click at [450, 313] on div "Projects + Add Project [DOMAIN_NAME] App & Web [DOMAIN_NAME] App & Web" at bounding box center [482, 72] width 342 height 614
drag, startPoint x: 441, startPoint y: 329, endPoint x: 451, endPoint y: 306, distance: 24.7
click at [451, 306] on div "Projects + Add Project [DOMAIN_NAME] App & Web [DOMAIN_NAME] App & Web" at bounding box center [482, 72] width 342 height 614
click at [461, 293] on span at bounding box center [460, 288] width 10 height 10
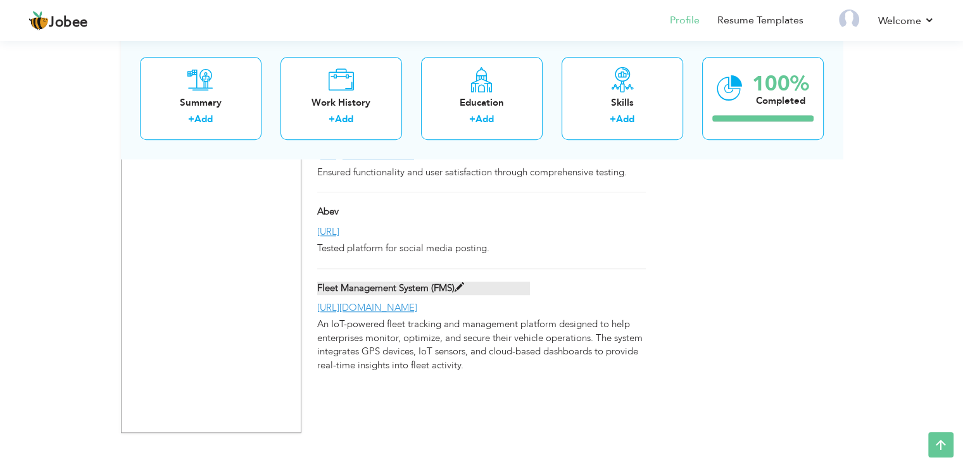
type input "Fleet Management System (FMS)"
type input "[URL][DOMAIN_NAME]"
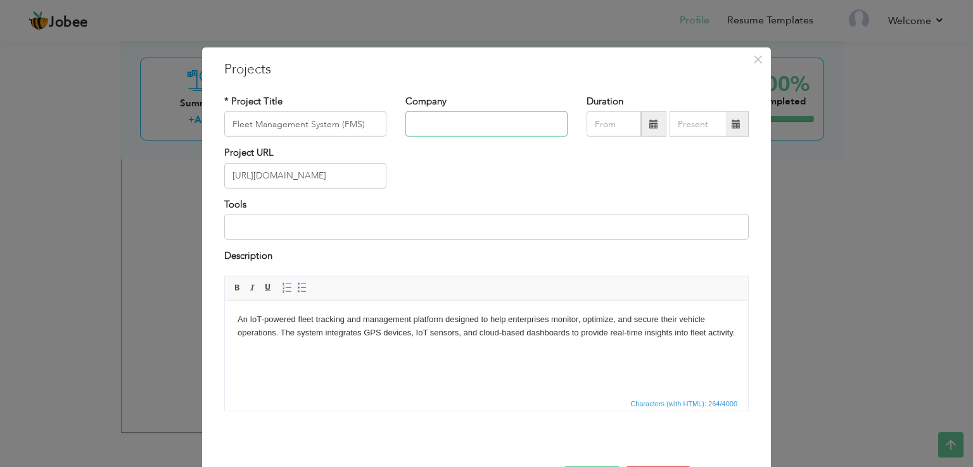
click at [438, 132] on input "text" at bounding box center [486, 123] width 162 height 25
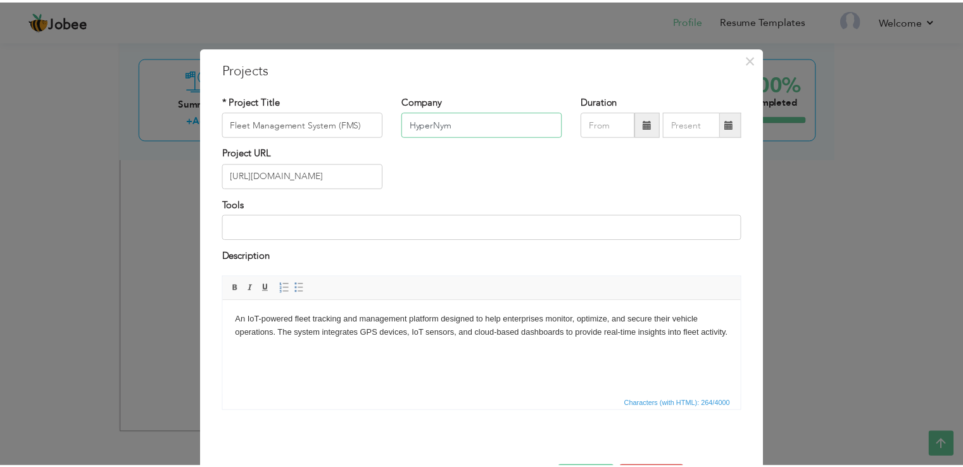
scroll to position [46, 0]
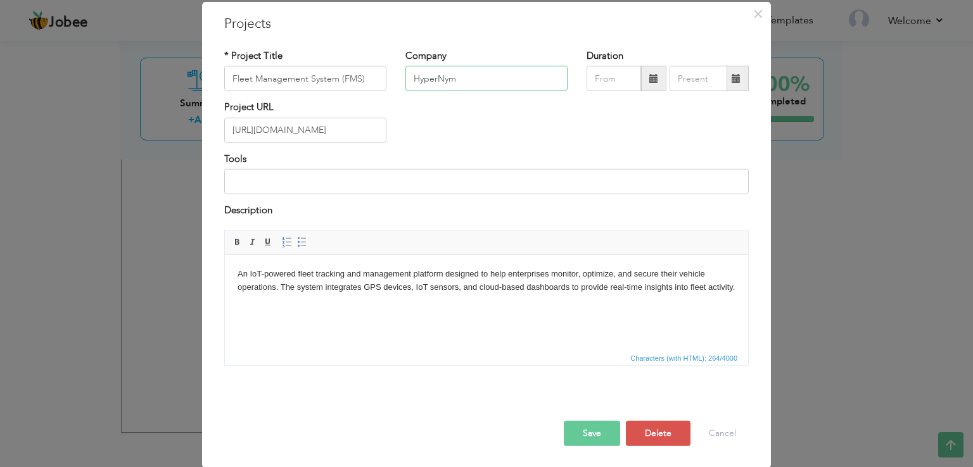
type input "HyperNym"
click at [583, 421] on button "Save" at bounding box center [592, 433] width 56 height 25
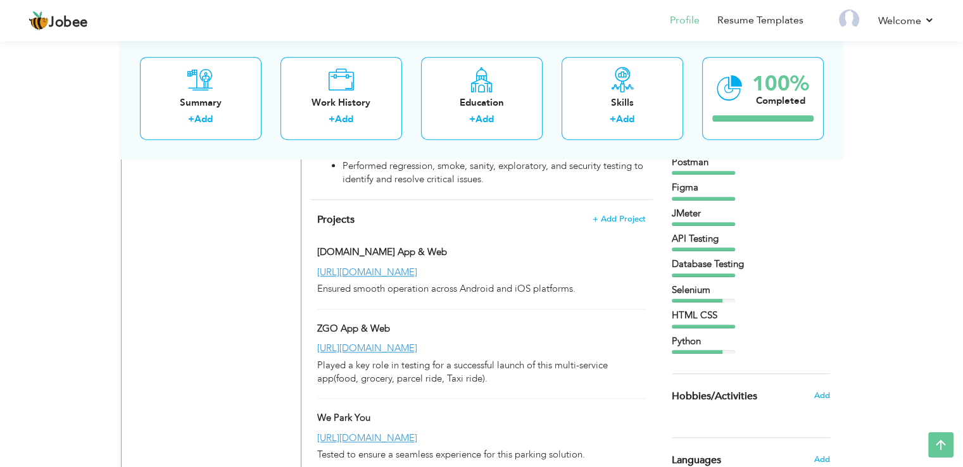
scroll to position [770, 0]
click at [745, 24] on link "Resume Templates" at bounding box center [761, 20] width 86 height 15
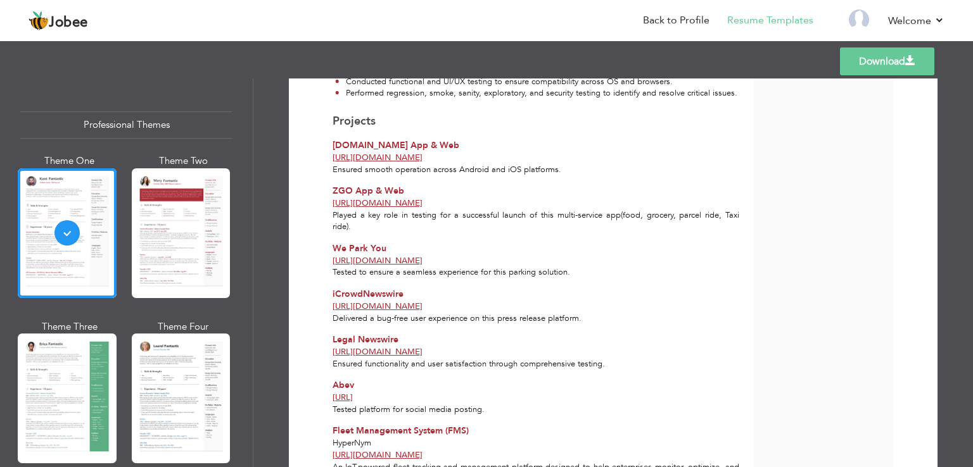
scroll to position [763, 0]
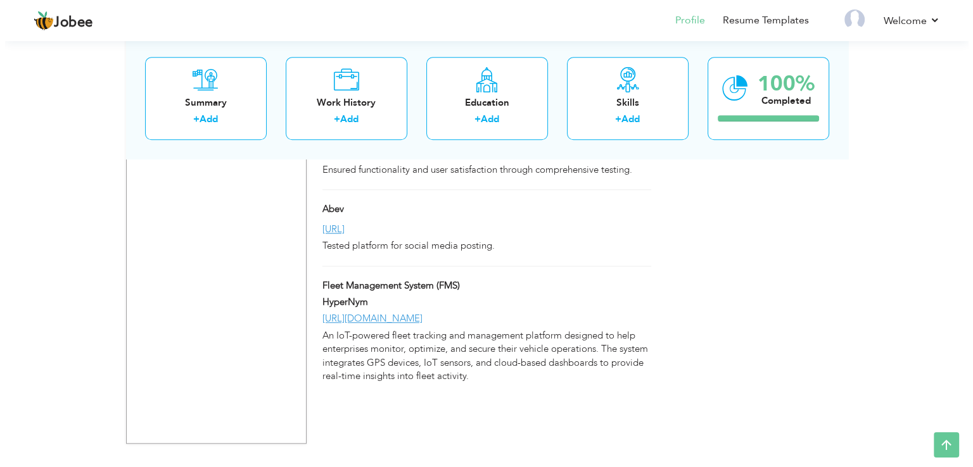
scroll to position [1219, 0]
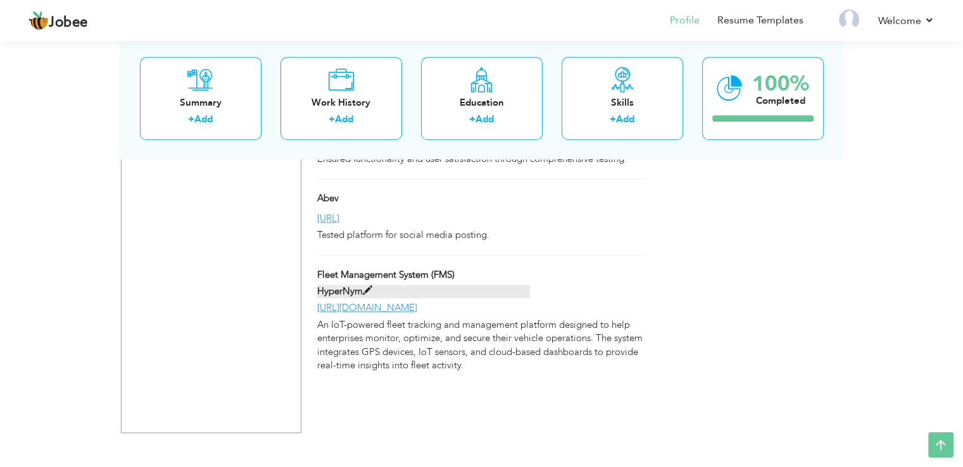
click at [365, 296] on span at bounding box center [368, 291] width 10 height 10
type input "Fleet Management System (FMS)"
type input "HyperNym"
type input "[URL][DOMAIN_NAME]"
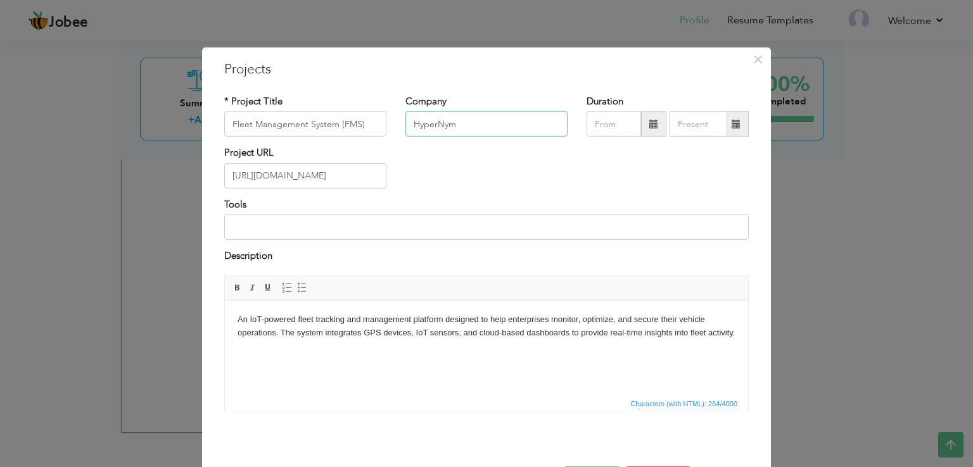
click at [470, 122] on input "HyperNym" at bounding box center [486, 123] width 162 height 25
type input "H"
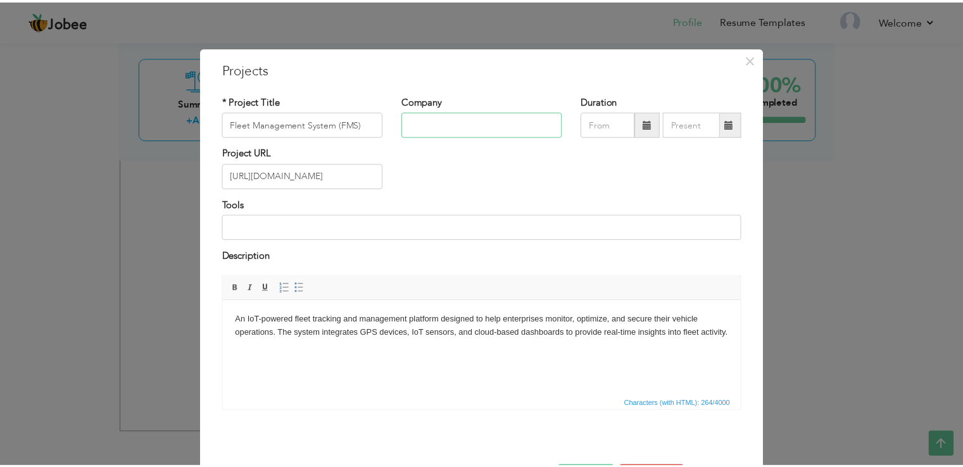
scroll to position [46, 0]
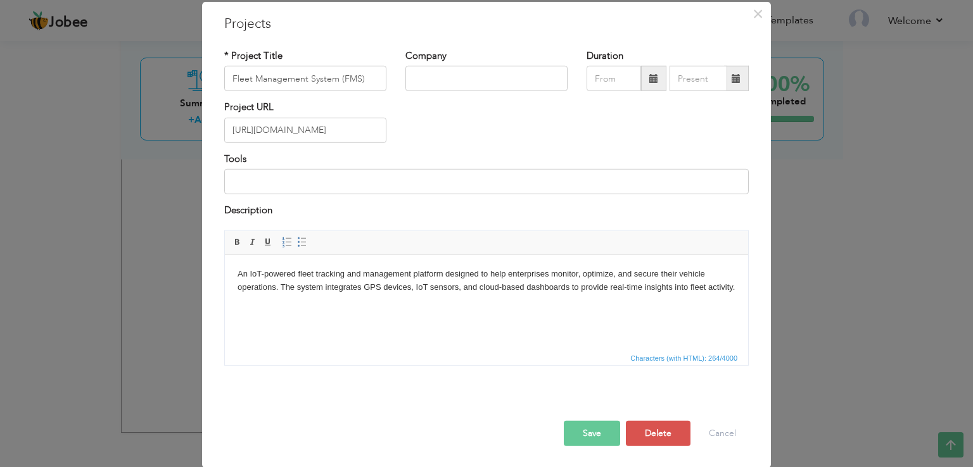
click at [576, 436] on button "Save" at bounding box center [592, 433] width 56 height 25
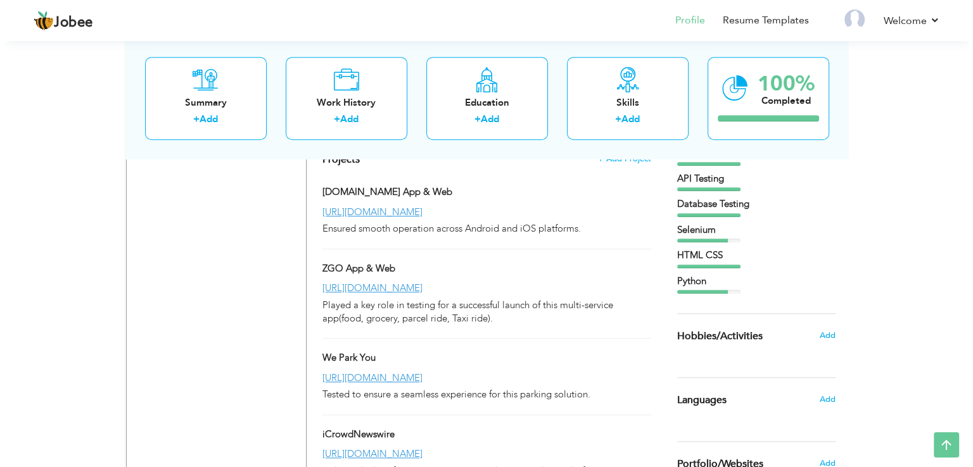
scroll to position [831, 0]
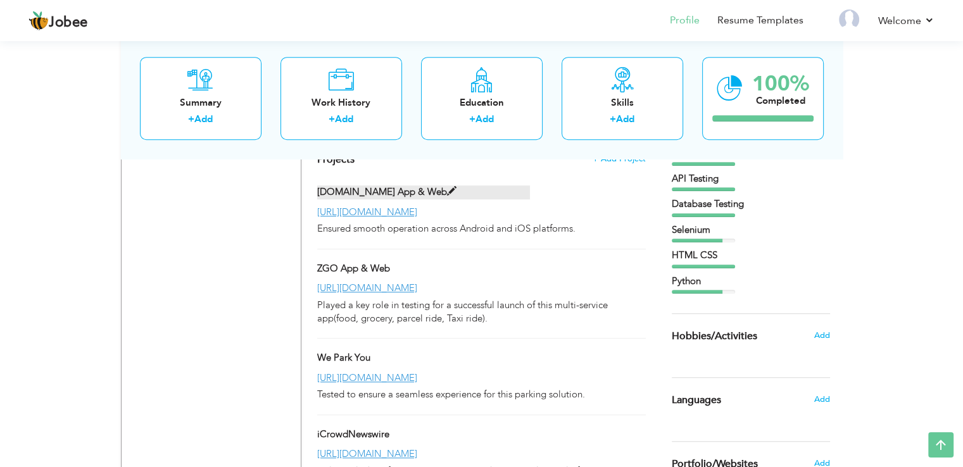
click at [417, 199] on label "[DOMAIN_NAME] App & Web" at bounding box center [423, 192] width 213 height 13
type input "[DOMAIN_NAME] App & Web"
type input "[URL][DOMAIN_NAME]"
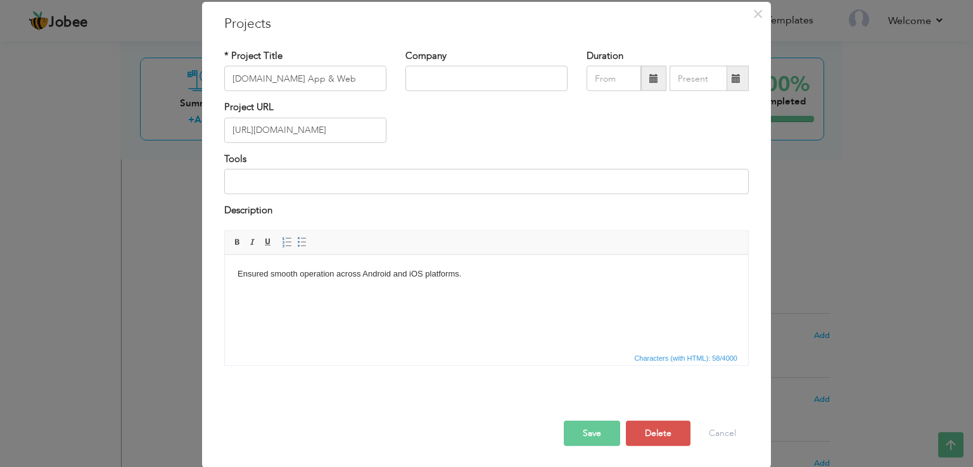
scroll to position [0, 0]
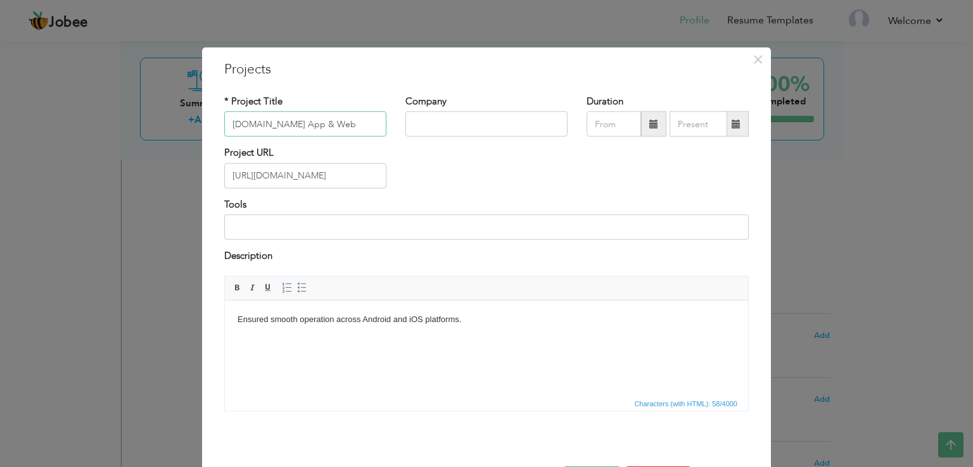
drag, startPoint x: 325, startPoint y: 120, endPoint x: 222, endPoint y: 125, distance: 102.7
click at [224, 125] on input "[DOMAIN_NAME] App & Web" at bounding box center [305, 123] width 162 height 25
paste input "Fleet Management System (FMS)"
type input "Fleet Management System (FMS)"
click at [375, 170] on input "[URL][DOMAIN_NAME]" at bounding box center [305, 175] width 162 height 25
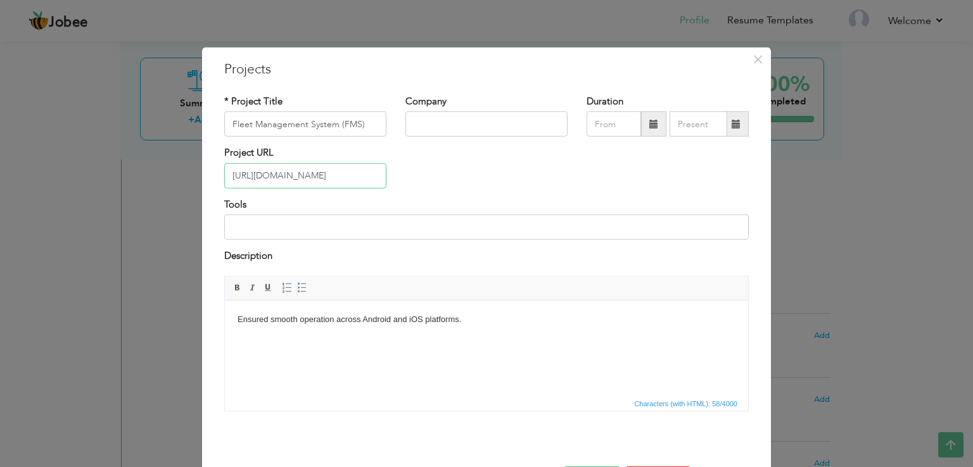
click at [375, 170] on input "[URL][DOMAIN_NAME]" at bounding box center [305, 175] width 162 height 25
paste input "fms.hypernymbiz.com/"
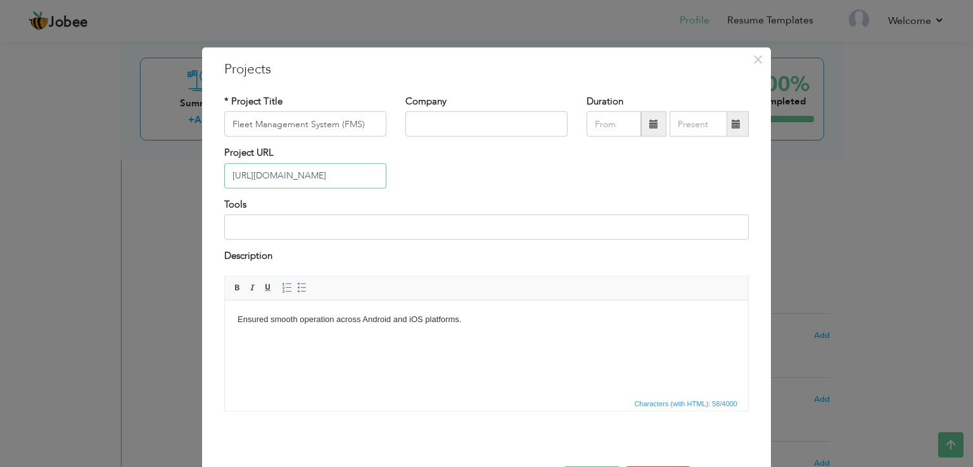
scroll to position [0, 0]
type input "[URL][DOMAIN_NAME]"
click at [346, 322] on body "Ensured smooth operation across Android and iOS platforms." at bounding box center [487, 319] width 498 height 13
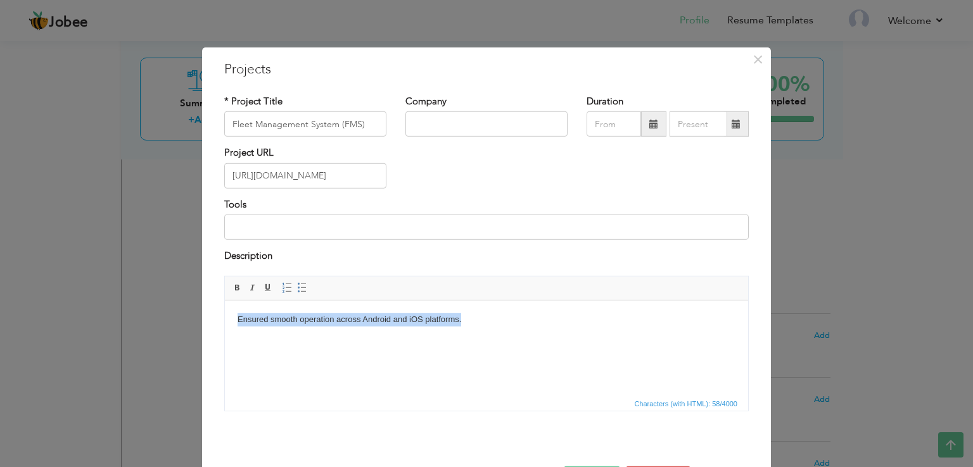
click at [346, 322] on body "Ensured smooth operation across Android and iOS platforms." at bounding box center [487, 319] width 498 height 13
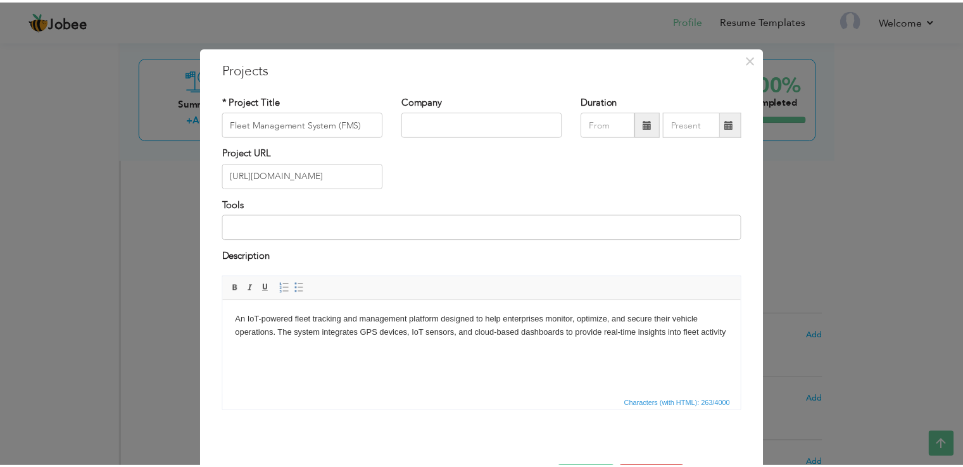
scroll to position [46, 0]
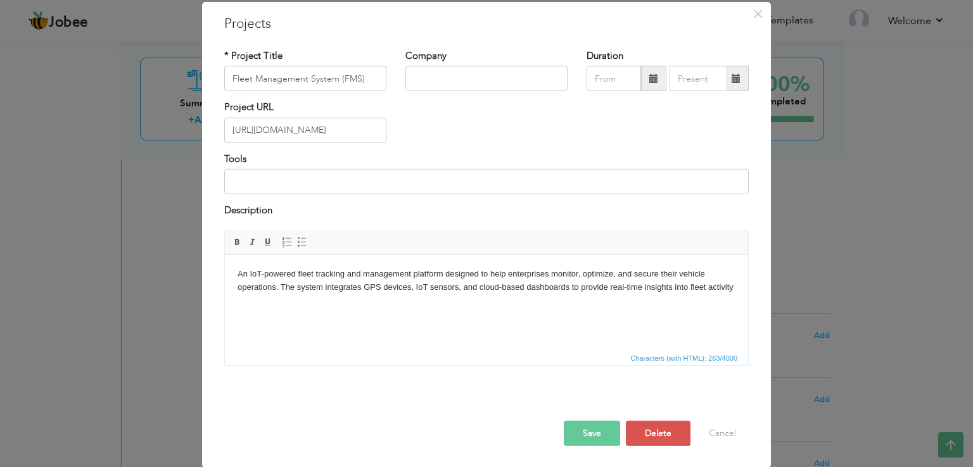
click at [575, 432] on button "Save" at bounding box center [592, 433] width 56 height 25
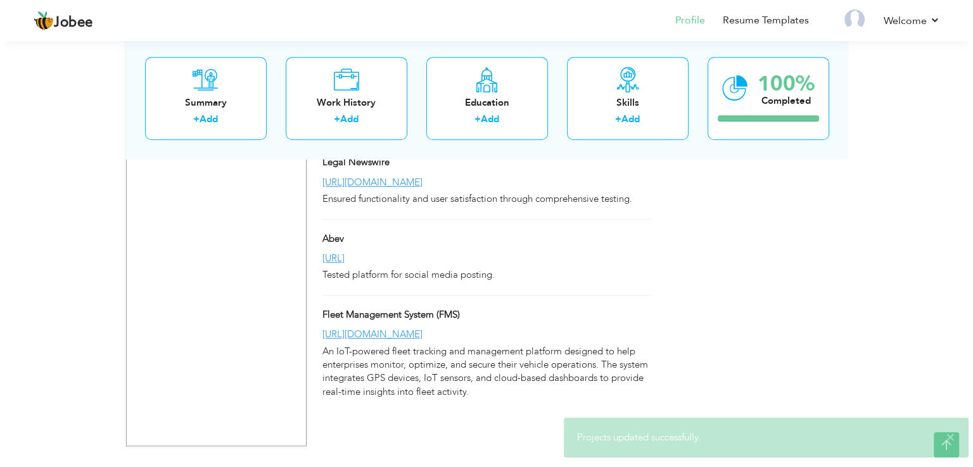
scroll to position [1233, 0]
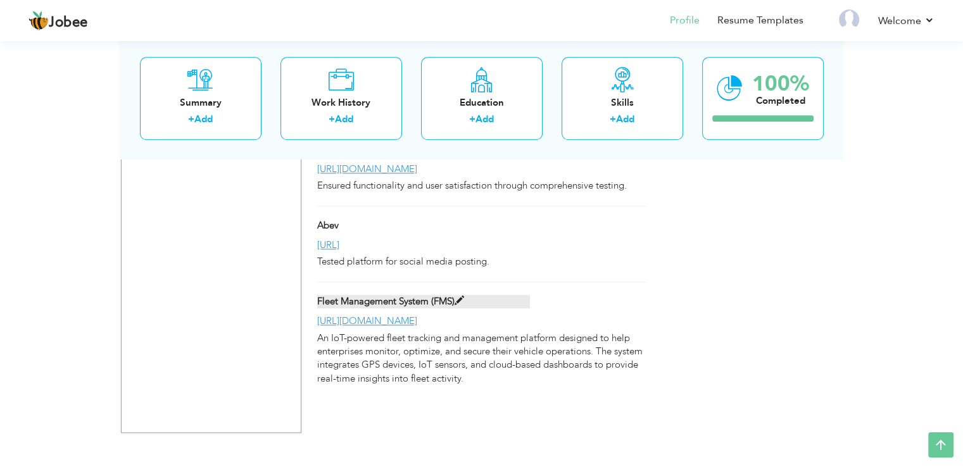
click at [464, 306] on span at bounding box center [460, 301] width 10 height 10
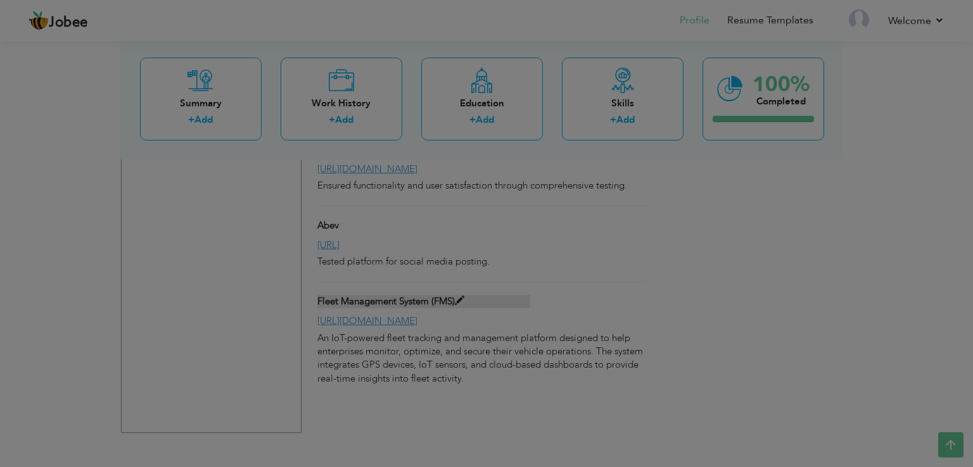
scroll to position [0, 0]
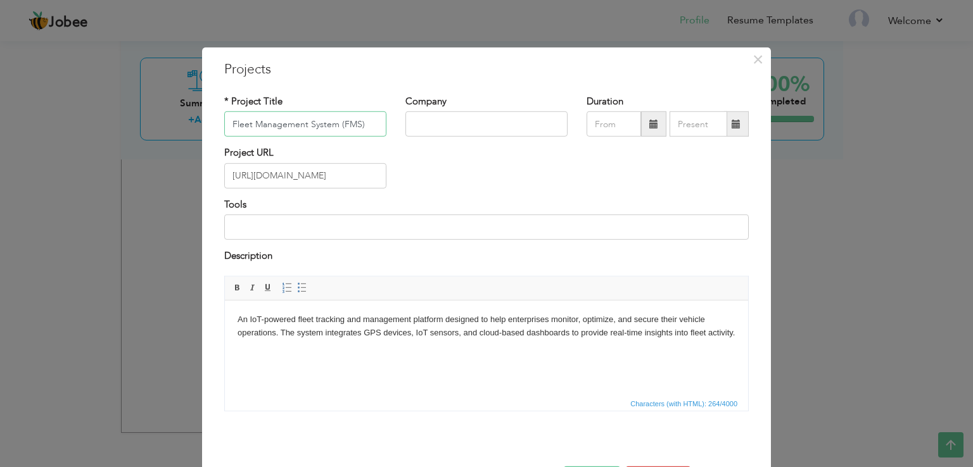
drag, startPoint x: 366, startPoint y: 122, endPoint x: 225, endPoint y: 117, distance: 141.3
click at [224, 117] on input "Fleet Management System (FMS)" at bounding box center [305, 123] width 162 height 25
paste input "[DOMAIN_NAME] App & Web"
type input "[DOMAIN_NAME] App & Web"
click at [346, 178] on input "[URL][DOMAIN_NAME]" at bounding box center [305, 175] width 162 height 25
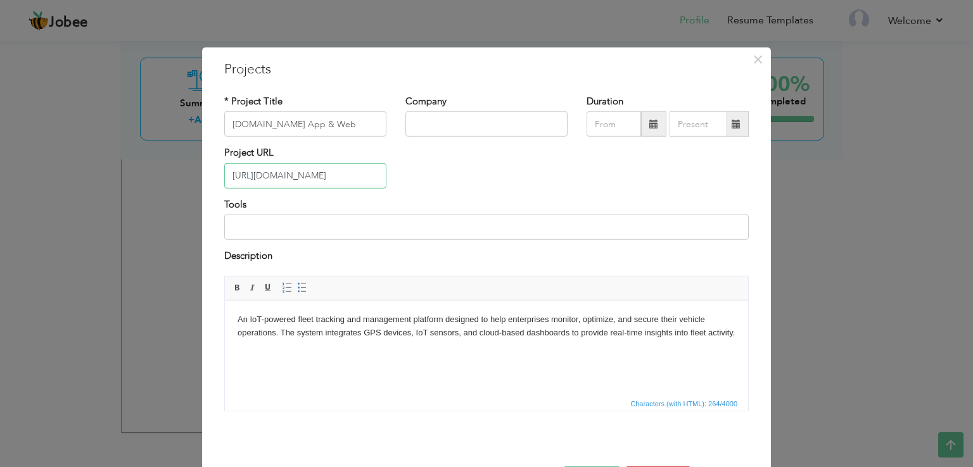
click at [346, 178] on input "[URL][DOMAIN_NAME]" at bounding box center [305, 175] width 162 height 25
paste input "play.google.com/store/apps/details?id=com.rydesk.user&hl=en&gl=US"
type input "[URL][DOMAIN_NAME]"
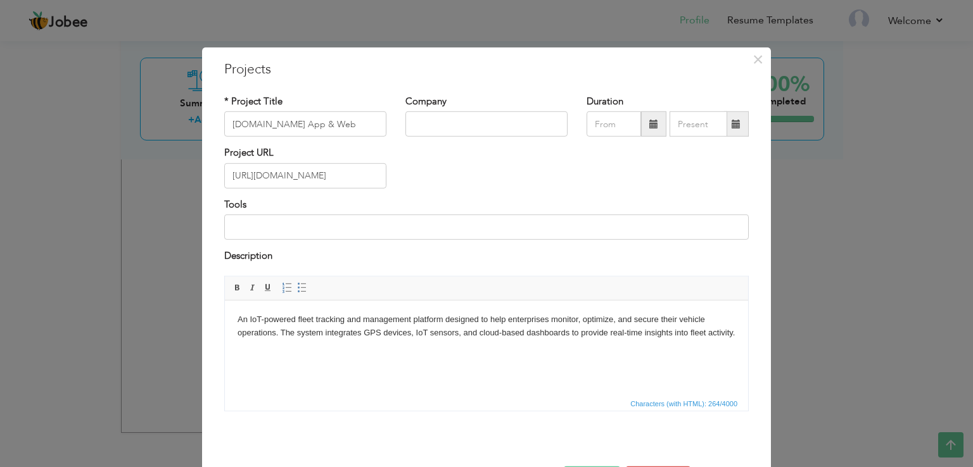
click at [428, 333] on body "An IoT-powered fleet tracking and management platform designed to help enterpri…" at bounding box center [487, 326] width 498 height 27
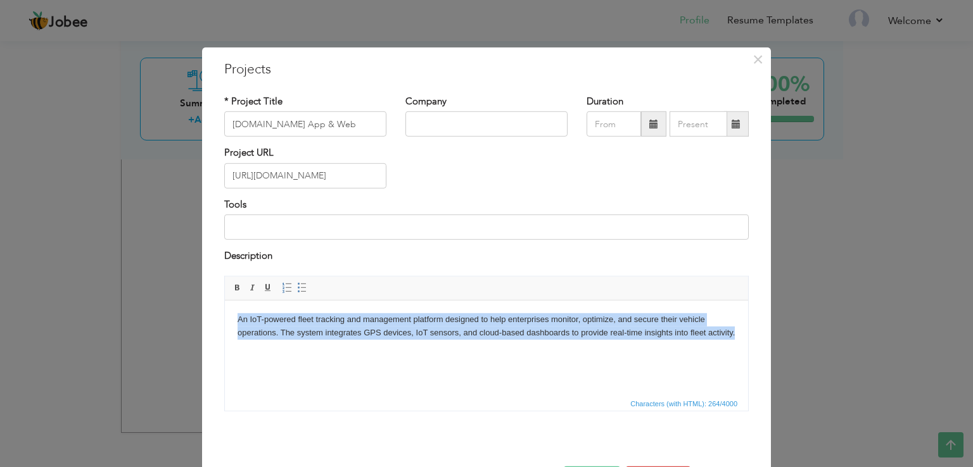
click at [428, 333] on body "An IoT-powered fleet tracking and management platform designed to help enterpri…" at bounding box center [487, 326] width 498 height 27
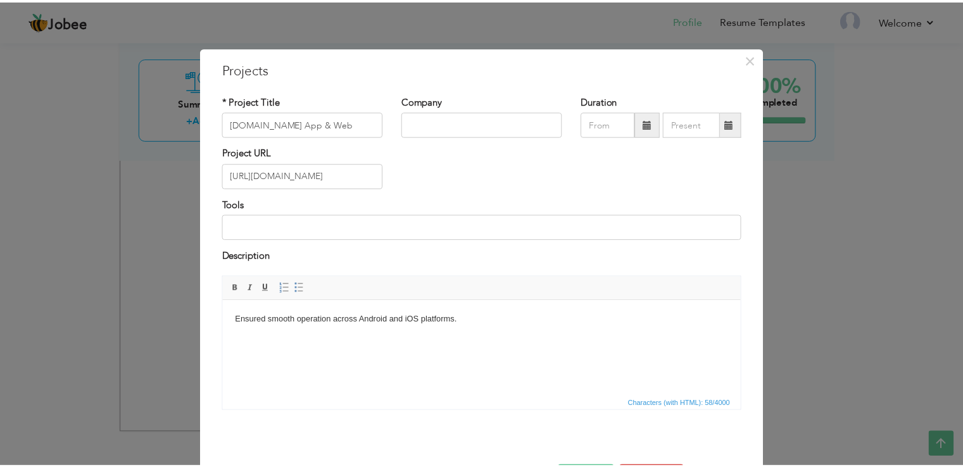
scroll to position [46, 0]
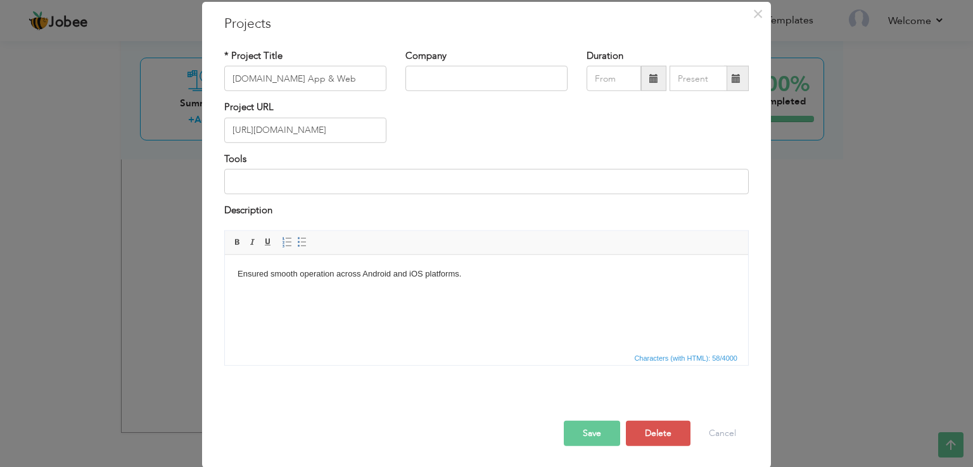
click at [571, 431] on button "Save" at bounding box center [592, 433] width 56 height 25
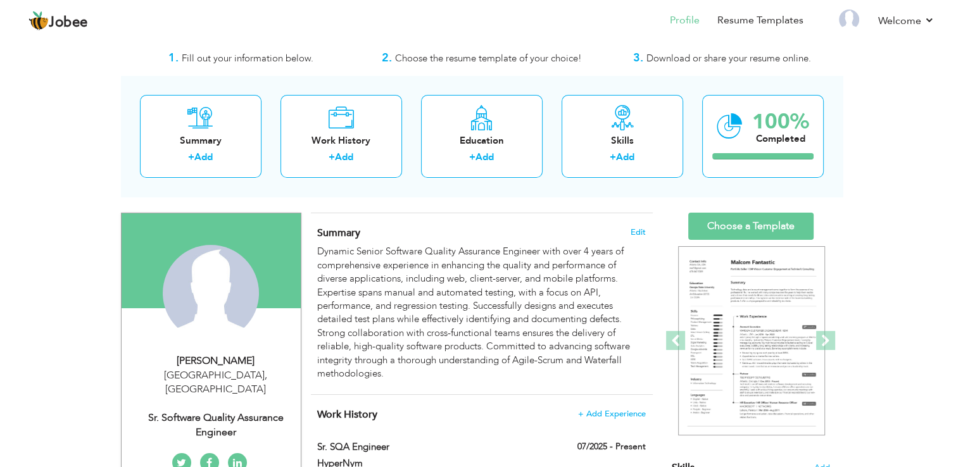
scroll to position [0, 0]
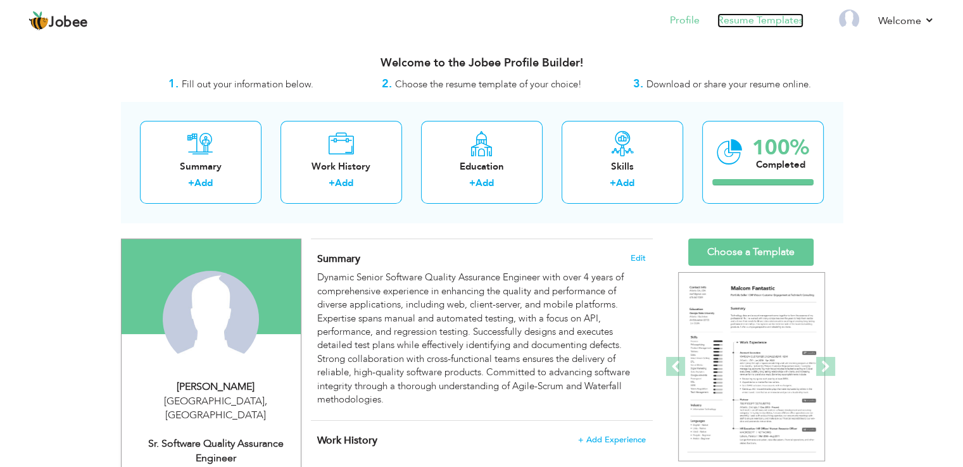
click at [765, 21] on link "Resume Templates" at bounding box center [761, 20] width 86 height 15
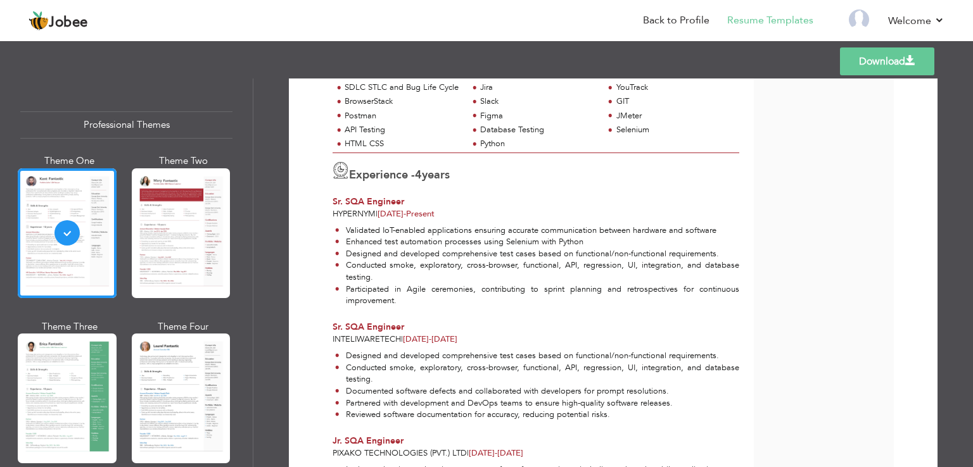
scroll to position [288, 0]
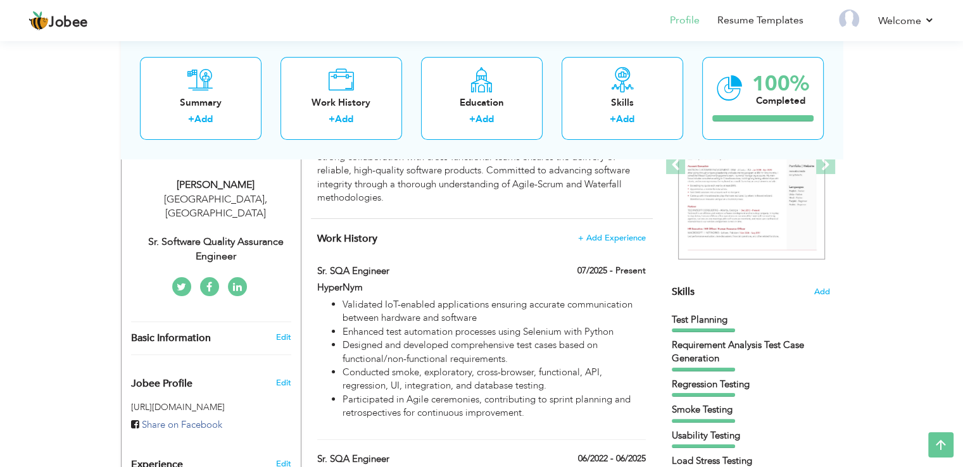
scroll to position [201, 0]
click at [234, 283] on icon at bounding box center [237, 288] width 9 height 10
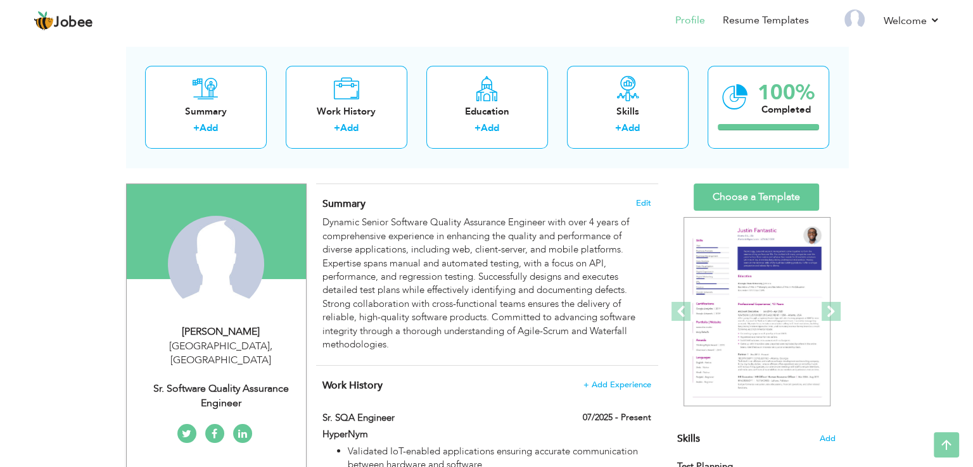
scroll to position [53, 0]
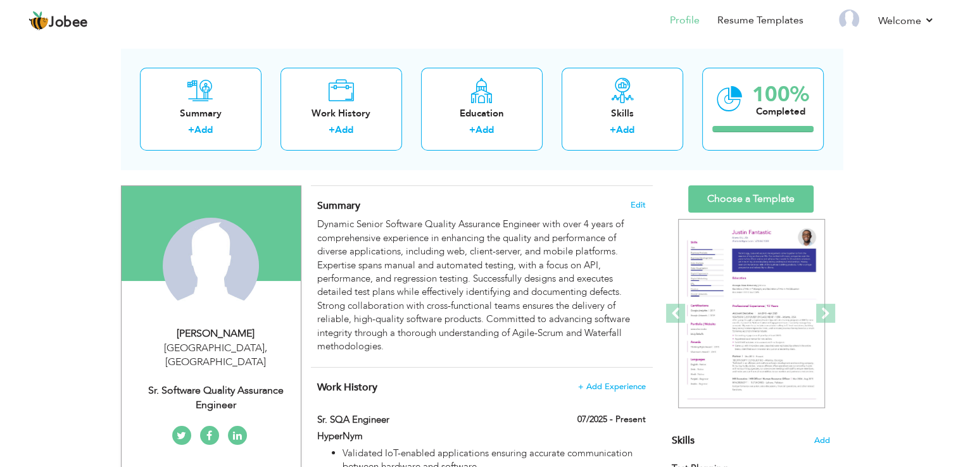
click at [262, 384] on div "Sr. Software Quality Assurance Engineer" at bounding box center [216, 398] width 170 height 29
type input "[DEMOGRAPHIC_DATA]"
type input "Saqlain"
type input "03064610215"
select select "number:166"
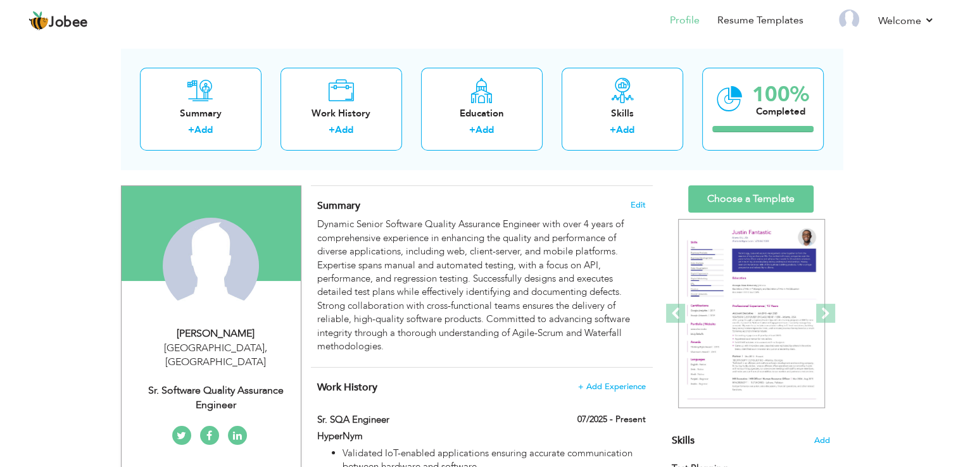
type input "[GEOGRAPHIC_DATA]"
select select "number:6"
type input "Sr. Software Quality Assurance Engineer"
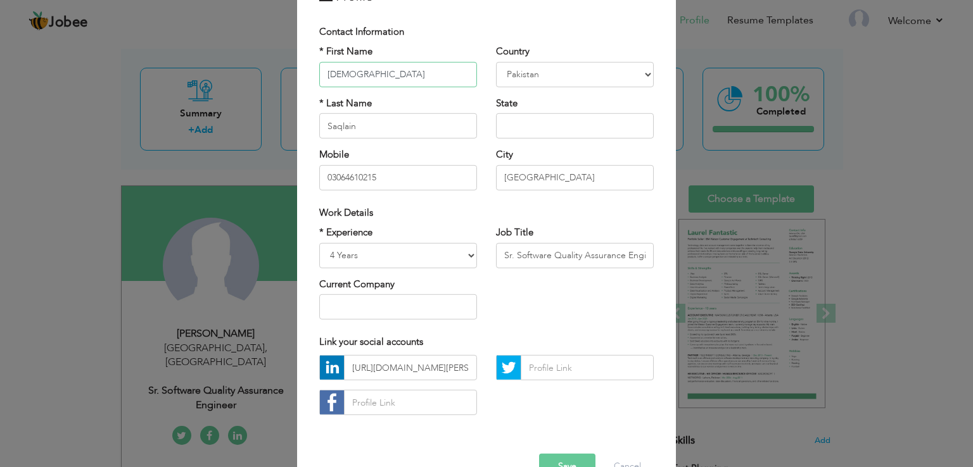
scroll to position [110, 0]
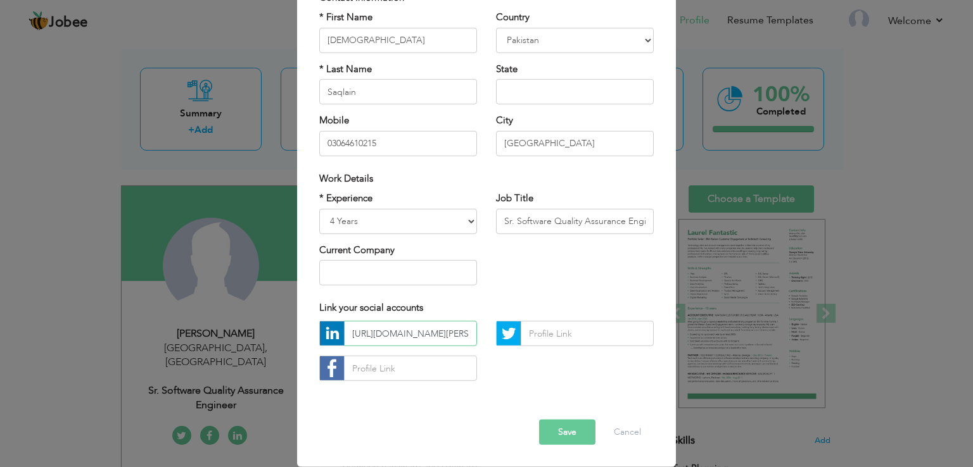
click at [416, 332] on input "https://www.linkedin.com/in/saqlain-hashim-711201220/" at bounding box center [410, 333] width 133 height 25
paste input "muhammad-saqlain"
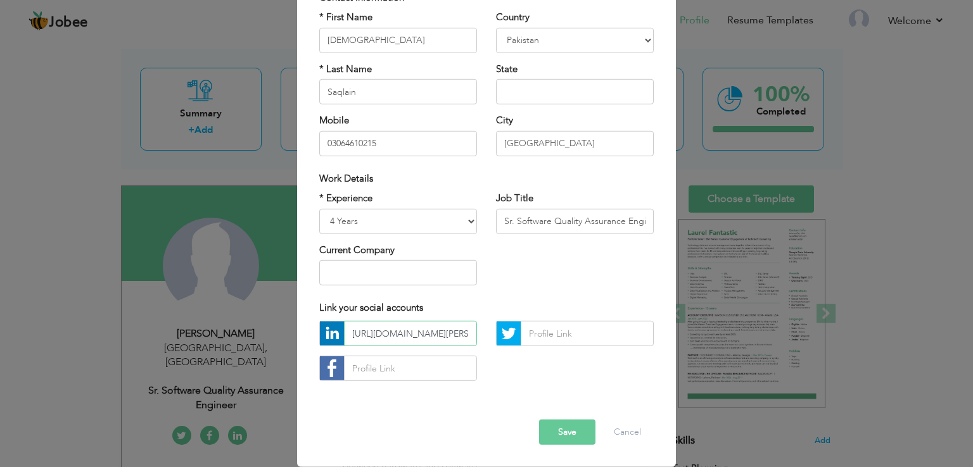
scroll to position [0, 121]
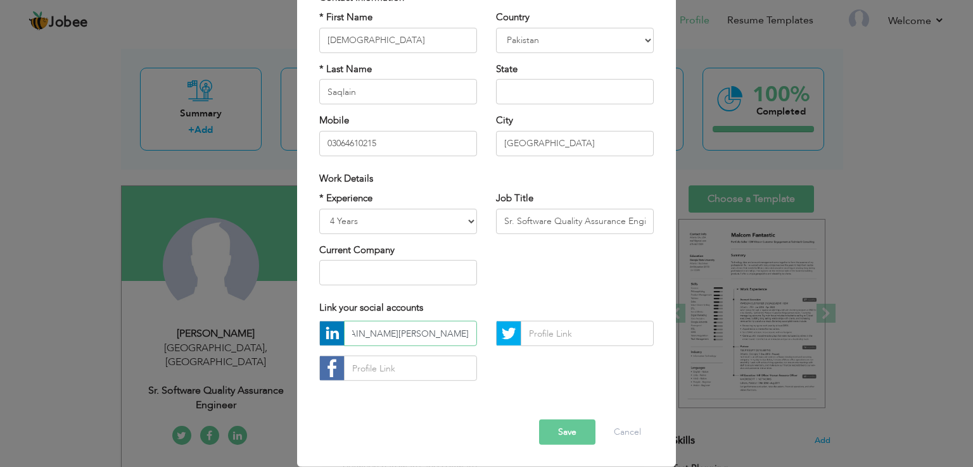
type input "https://www.linkedin.com/in/muhammad-saqlain-711201220/"
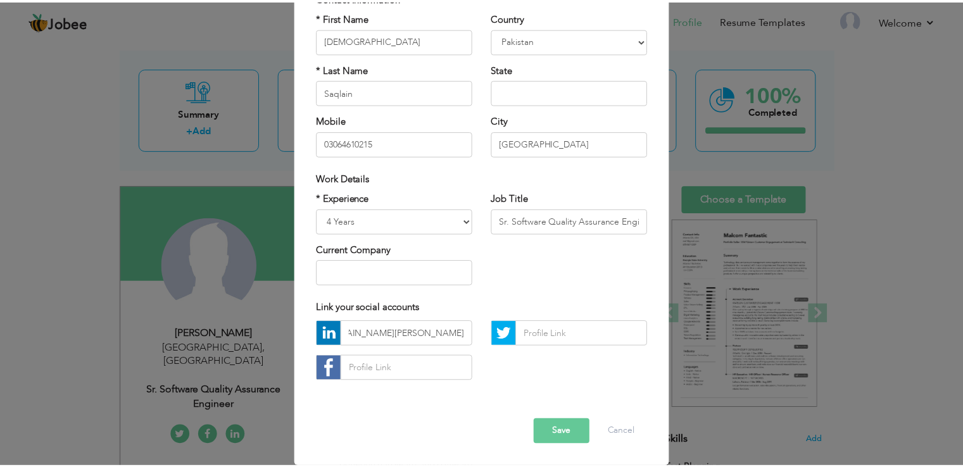
scroll to position [0, 0]
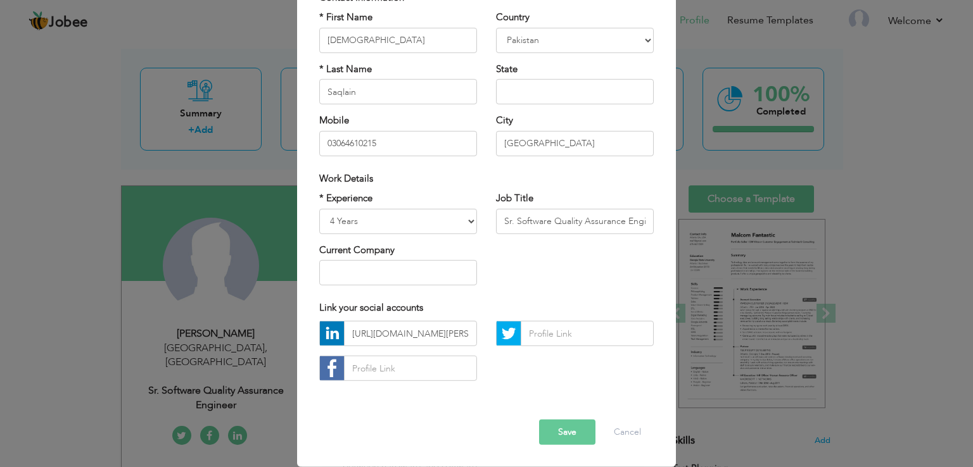
click at [551, 429] on button "Save" at bounding box center [567, 432] width 56 height 25
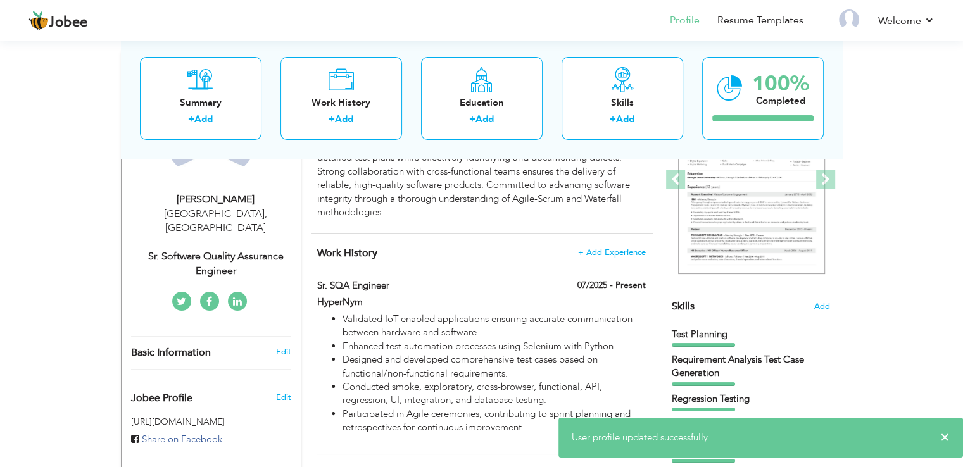
scroll to position [191, 0]
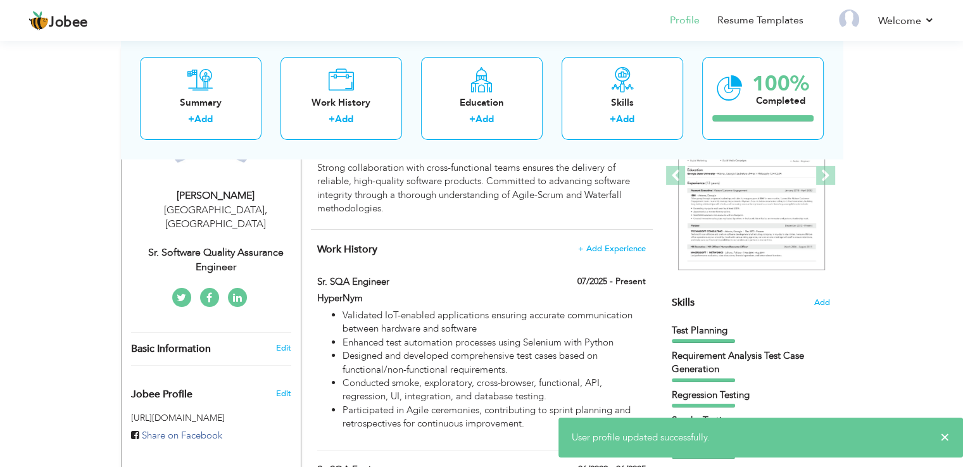
click at [236, 293] on icon at bounding box center [237, 298] width 9 height 10
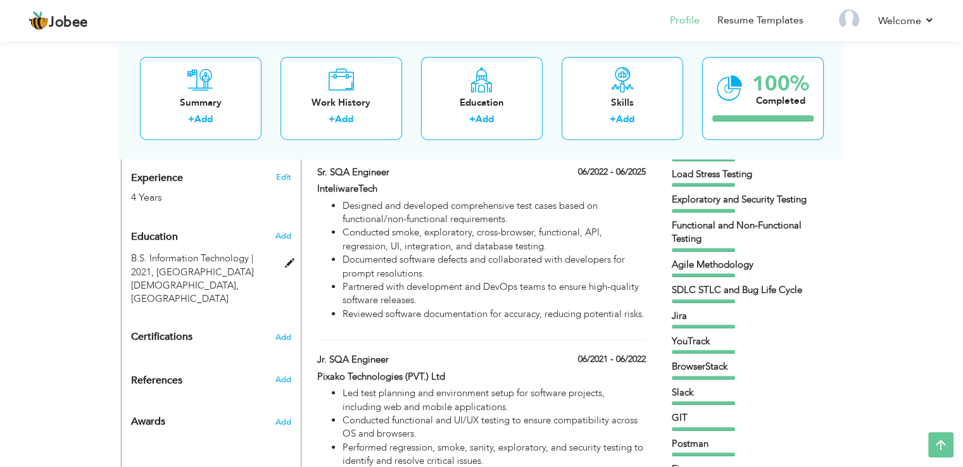
scroll to position [492, 0]
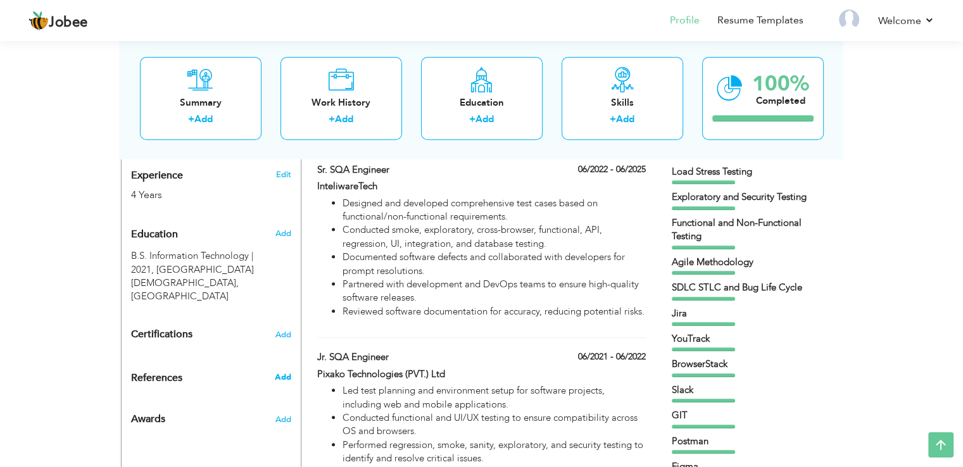
click at [283, 372] on span "Add" at bounding box center [282, 377] width 16 height 11
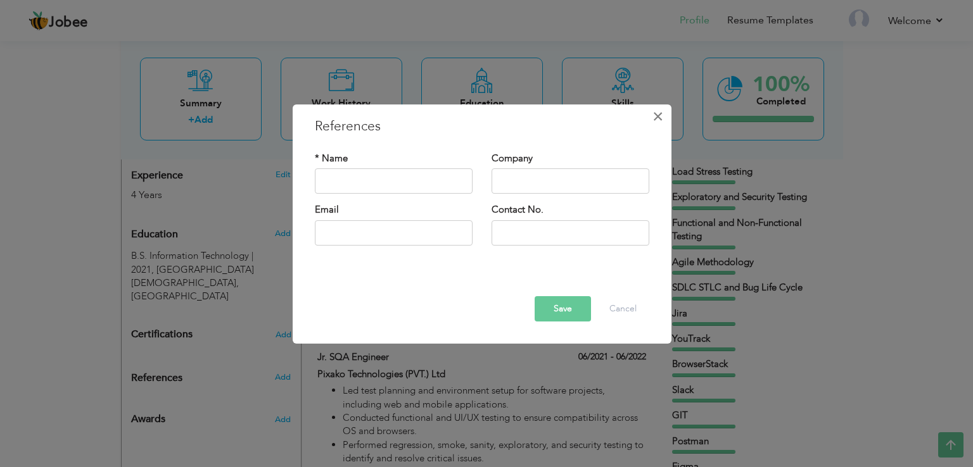
click at [659, 117] on span "×" at bounding box center [657, 116] width 11 height 23
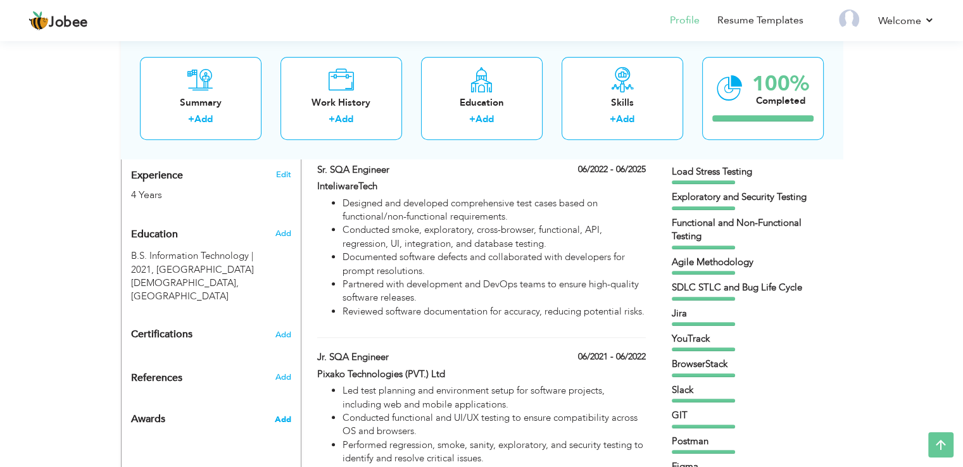
click at [286, 414] on span "Add" at bounding box center [282, 419] width 16 height 11
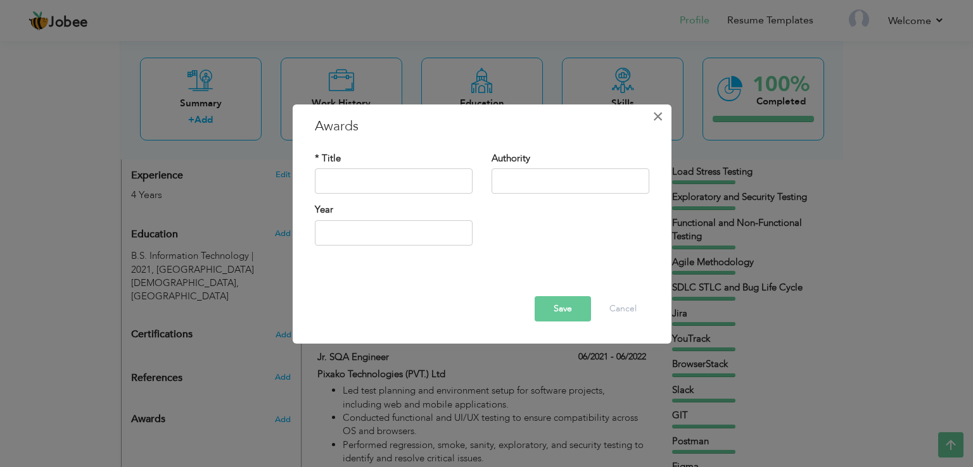
click at [666, 117] on button "×" at bounding box center [658, 116] width 20 height 20
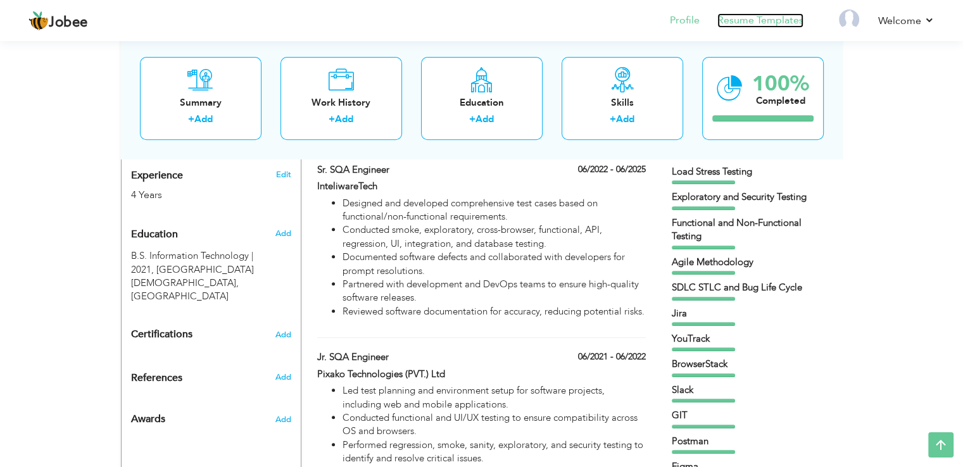
click at [744, 26] on link "Resume Templates" at bounding box center [761, 20] width 86 height 15
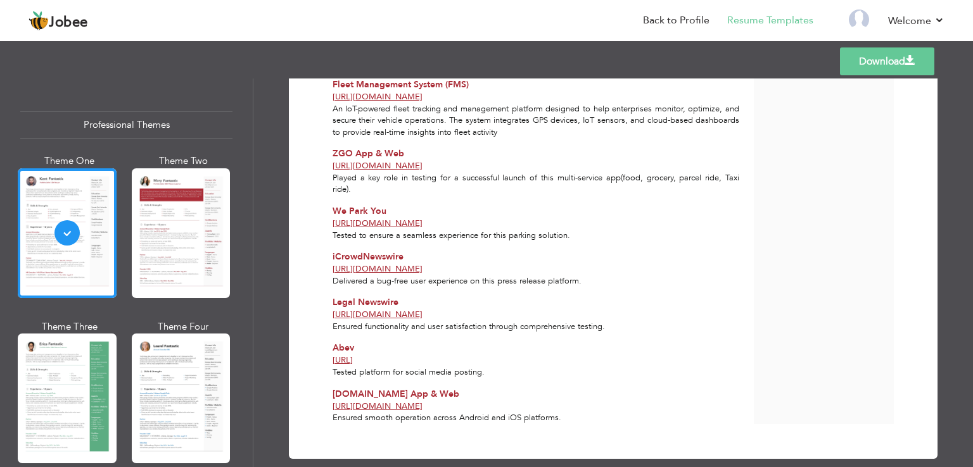
scroll to position [746, 0]
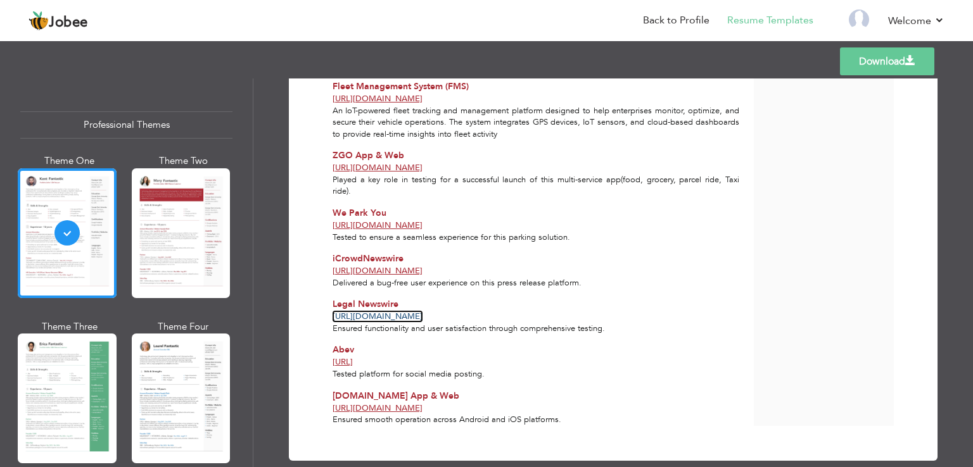
click at [422, 311] on link "[URL][DOMAIN_NAME]" at bounding box center [378, 316] width 90 height 11
click at [873, 56] on link "Download" at bounding box center [887, 62] width 94 height 28
